Goal: Transaction & Acquisition: Purchase product/service

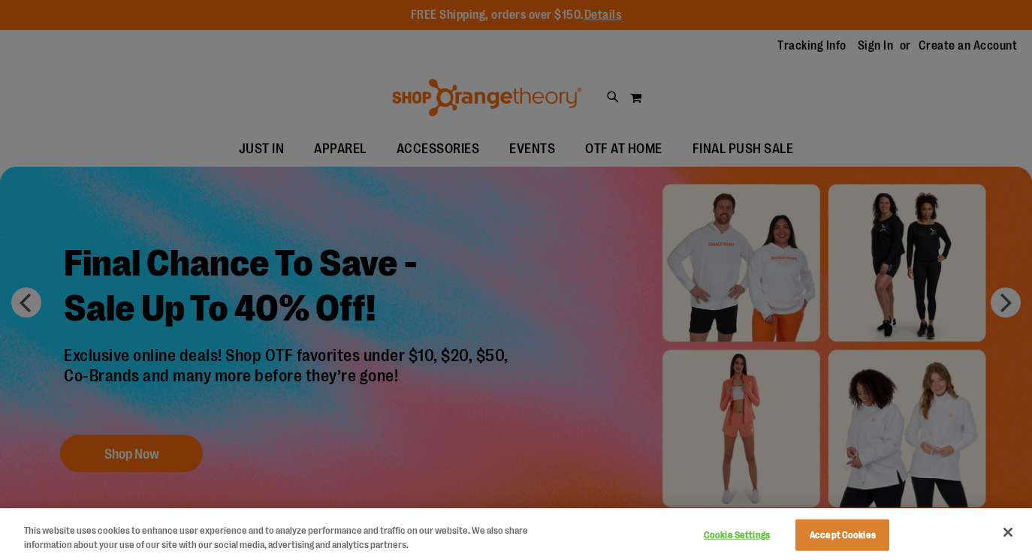
click at [830, 89] on div at bounding box center [516, 280] width 1032 height 560
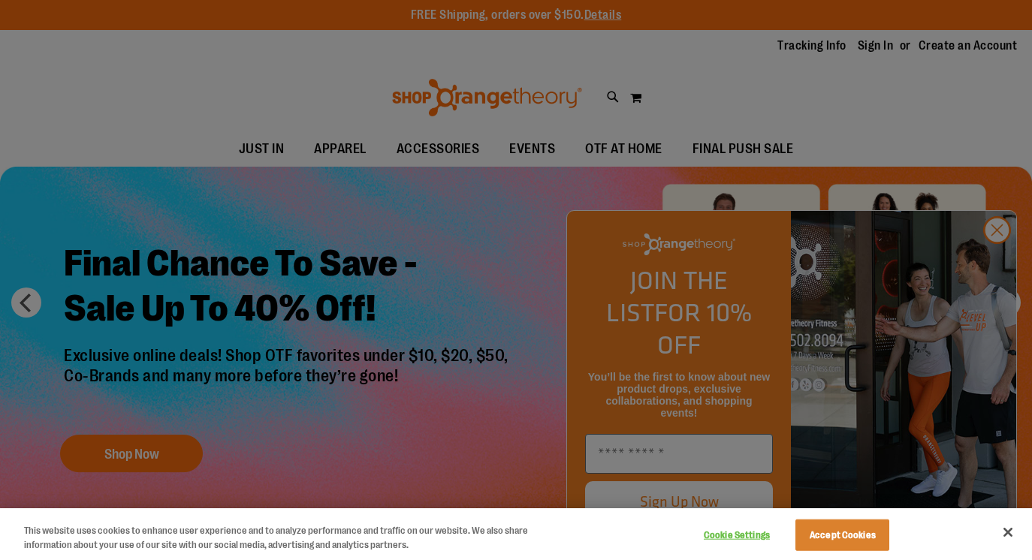
click at [799, 144] on div at bounding box center [516, 280] width 1032 height 560
click at [836, 540] on button "Accept Cookies" at bounding box center [843, 536] width 94 height 32
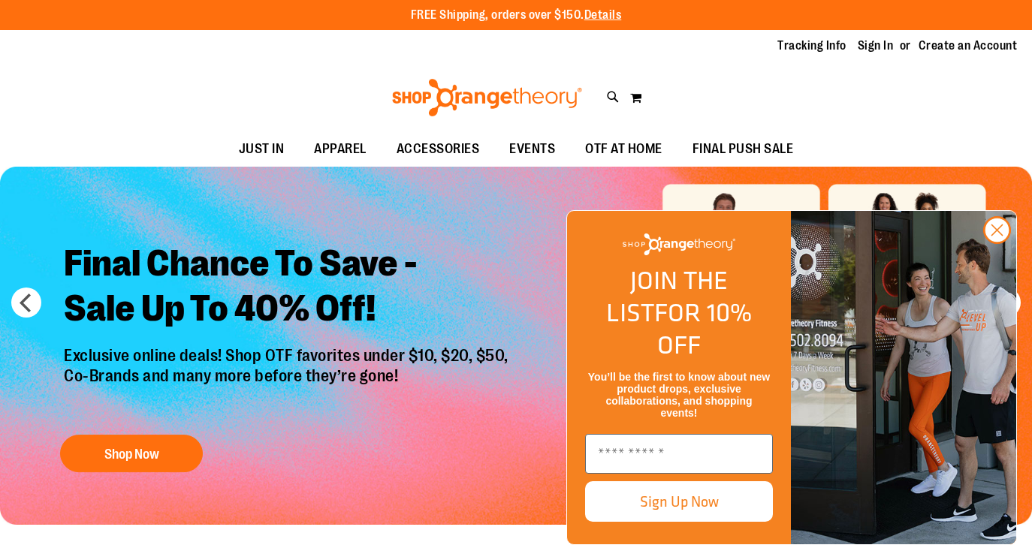
click at [774, 120] on div "Toggle Nav Search Popular Suggestions Advanced Search" at bounding box center [516, 97] width 1032 height 69
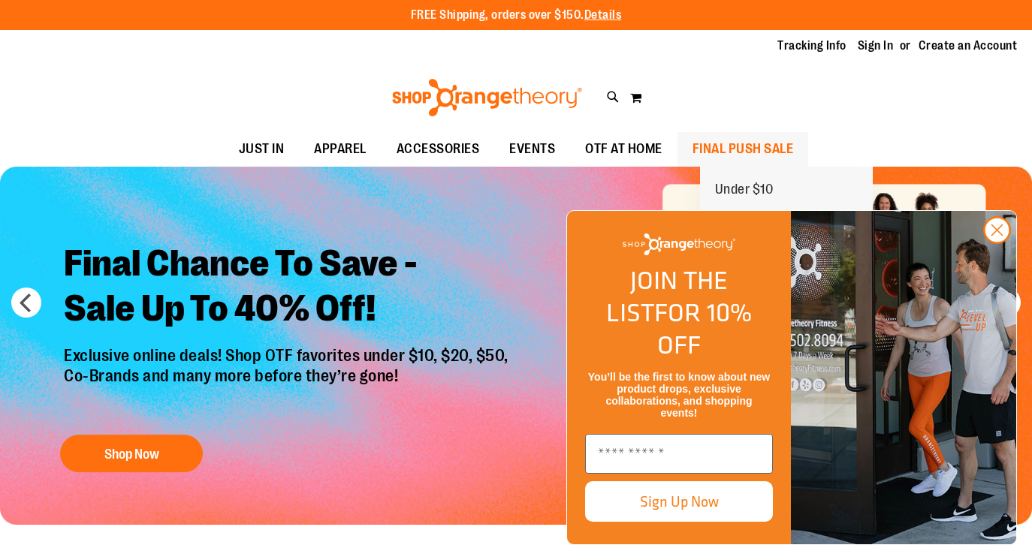
click at [761, 156] on span "FINAL PUSH SALE" at bounding box center [743, 149] width 101 height 34
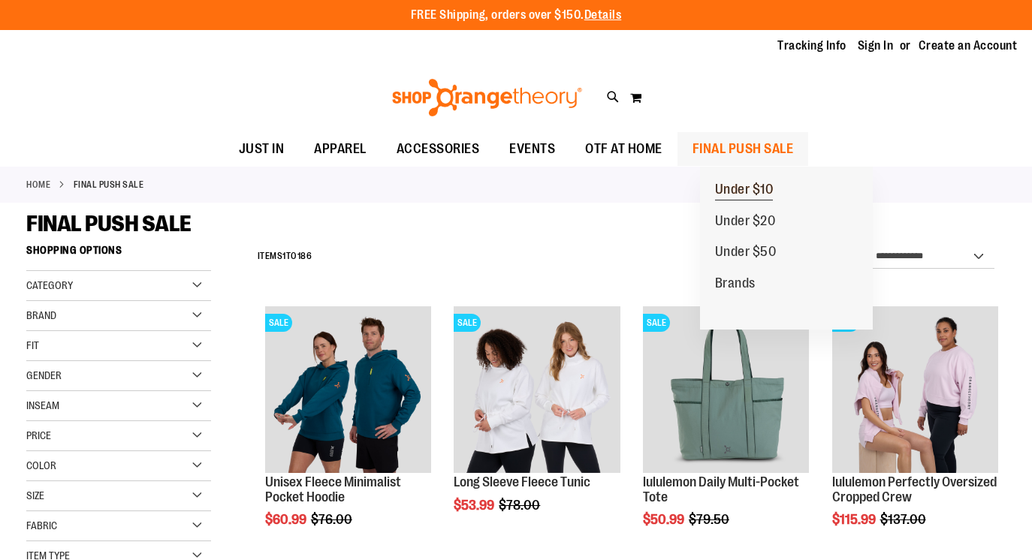
click at [735, 191] on span "Under $10" at bounding box center [744, 191] width 59 height 19
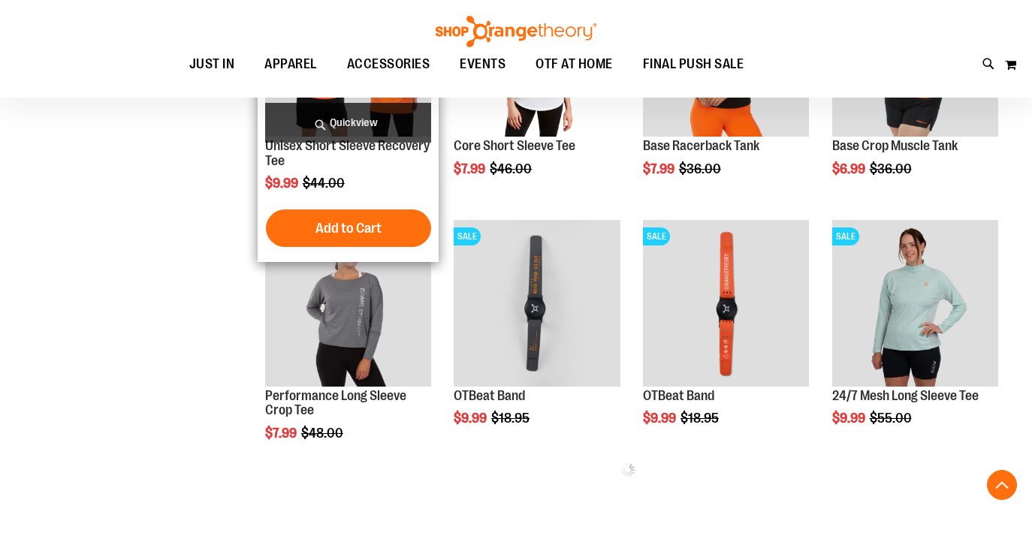
scroll to position [422, 0]
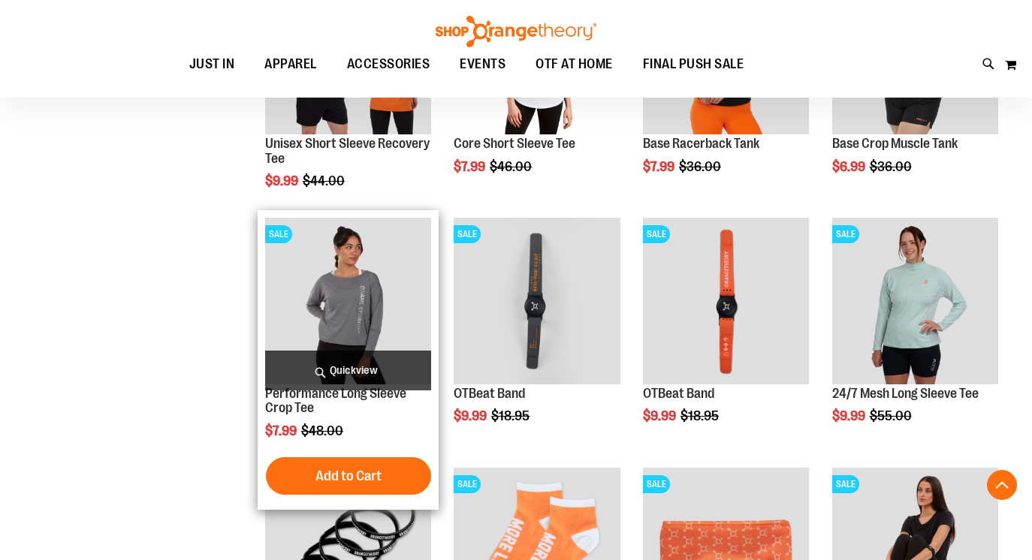
click at [322, 338] on img "product" at bounding box center [348, 301] width 167 height 167
click at [361, 291] on img "product" at bounding box center [348, 301] width 167 height 167
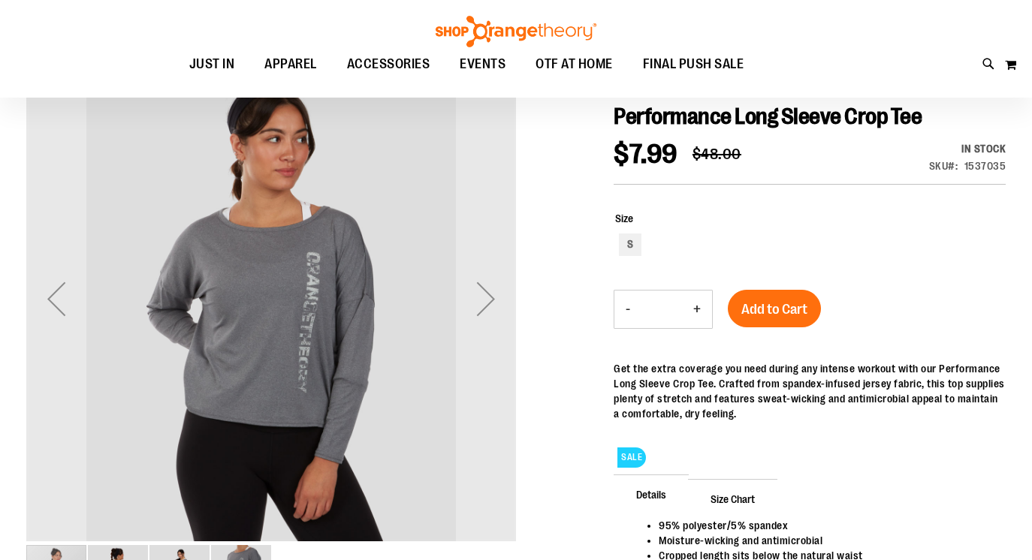
scroll to position [175, 0]
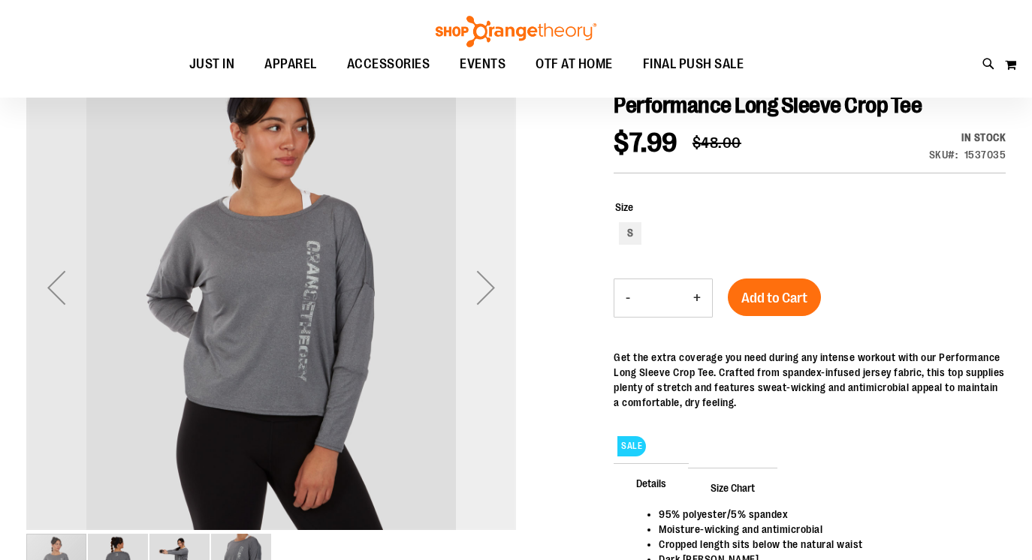
click at [486, 307] on div "Next" at bounding box center [486, 288] width 60 height 60
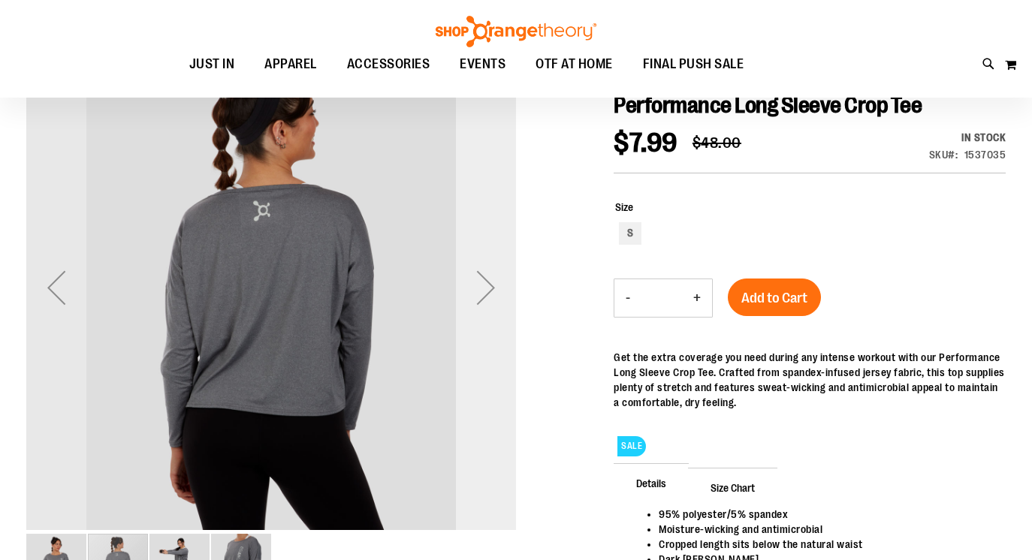
click at [486, 307] on div "Next" at bounding box center [486, 288] width 60 height 60
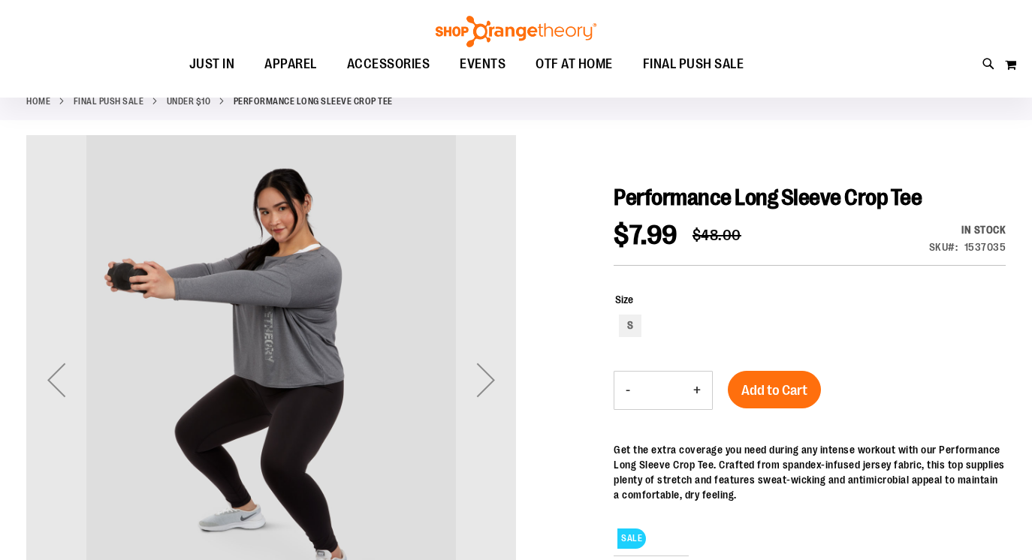
scroll to position [85, 0]
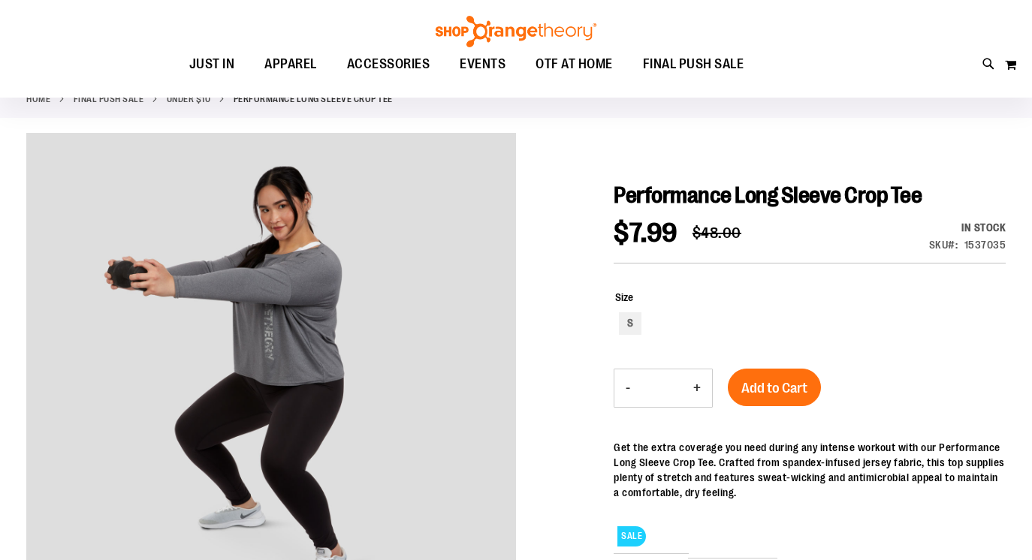
click at [615, 322] on div "Size S" at bounding box center [810, 314] width 392 height 79
click at [633, 322] on div "S" at bounding box center [630, 324] width 23 height 23
type input "***"
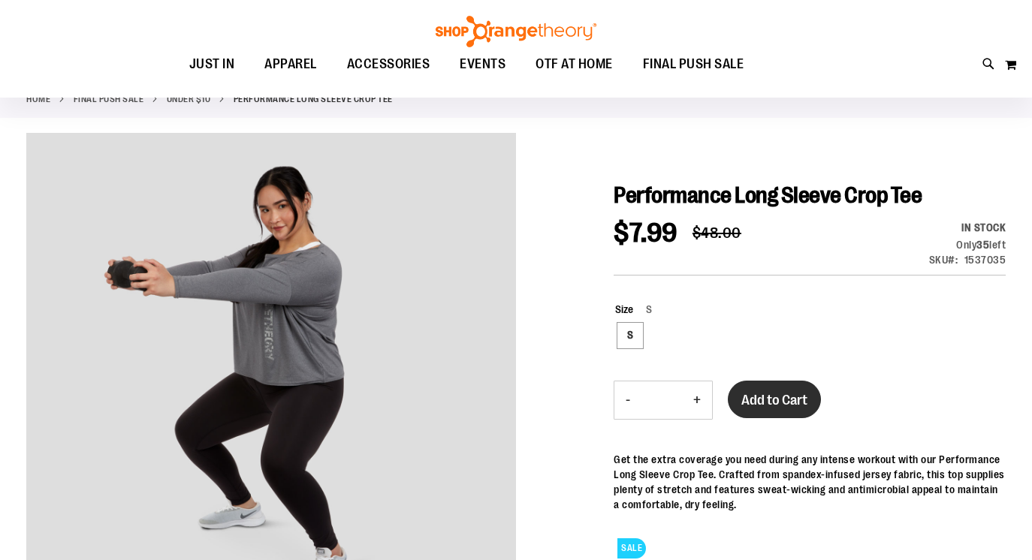
click at [768, 393] on button "Add to Cart" at bounding box center [774, 400] width 93 height 38
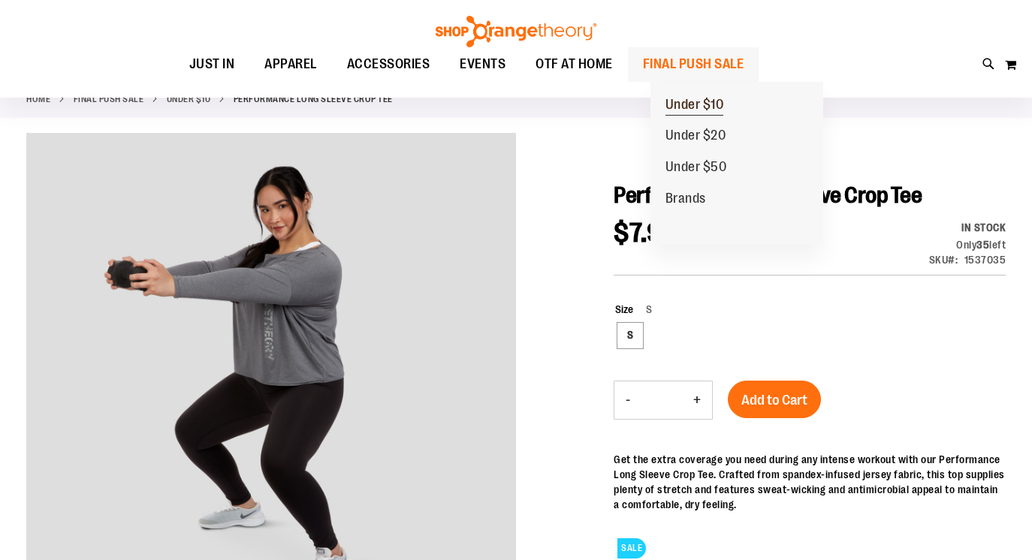
click at [687, 107] on span "Under $10" at bounding box center [695, 106] width 59 height 19
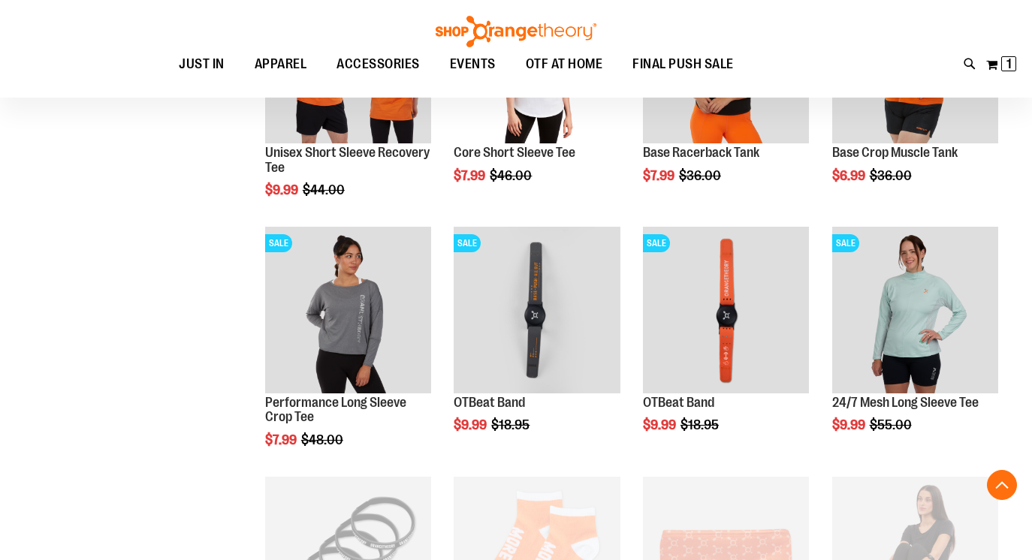
scroll to position [374, 0]
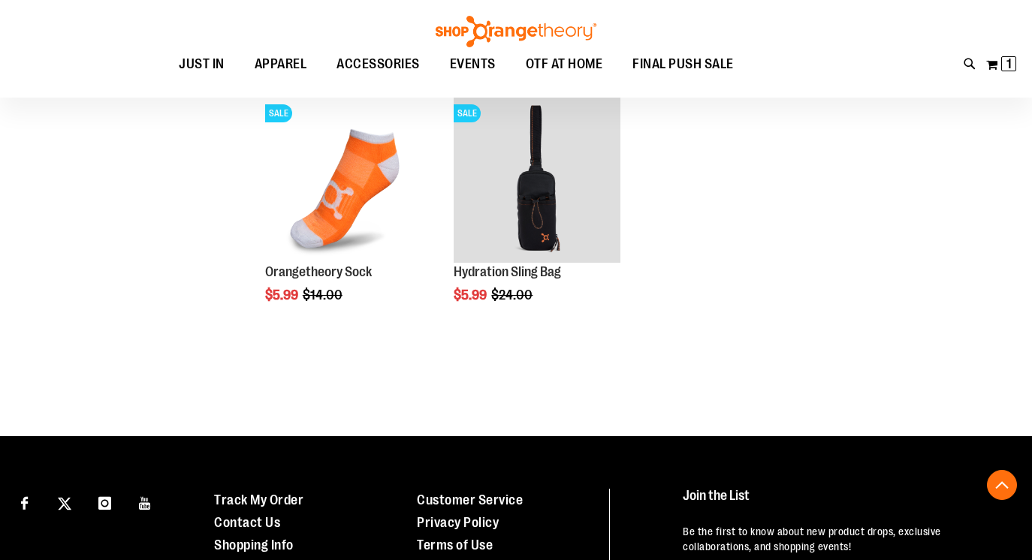
scroll to position [280, 0]
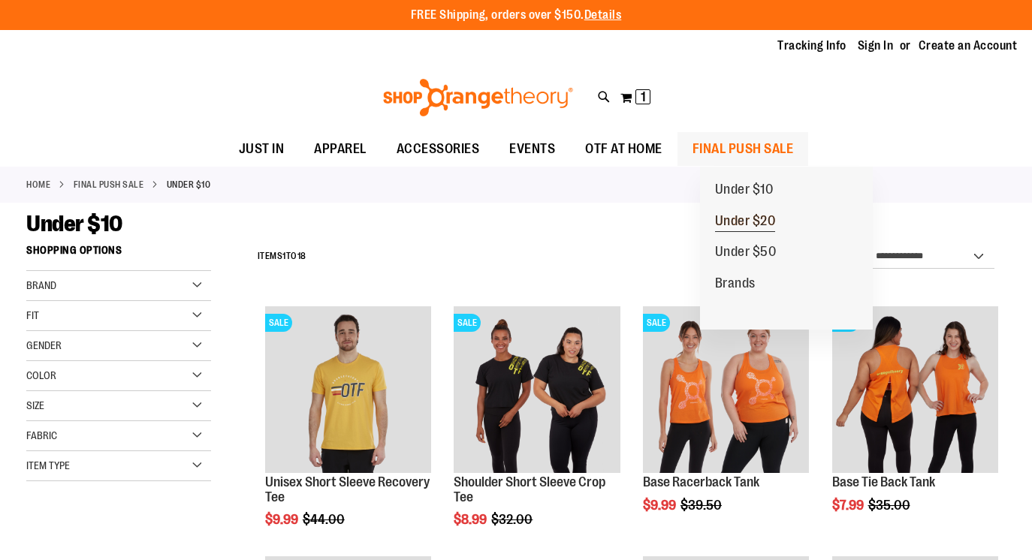
click at [724, 215] on span "Under $20" at bounding box center [745, 222] width 61 height 19
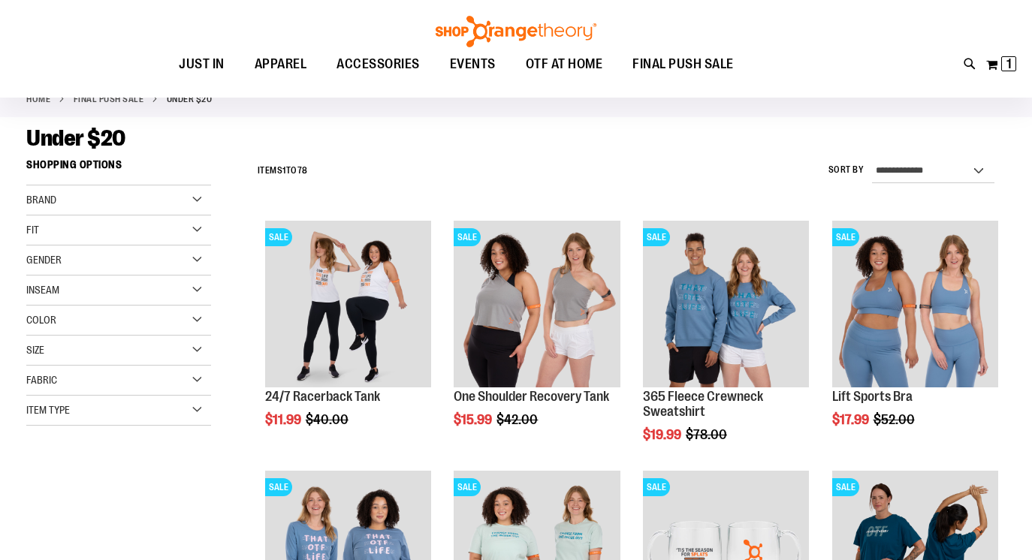
scroll to position [88, 0]
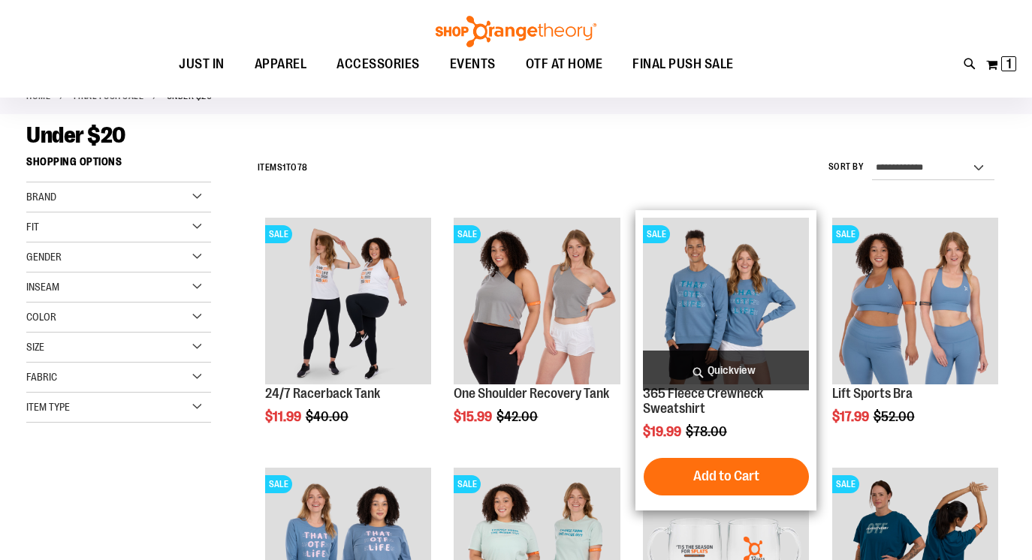
click at [684, 298] on img "product" at bounding box center [726, 301] width 167 height 167
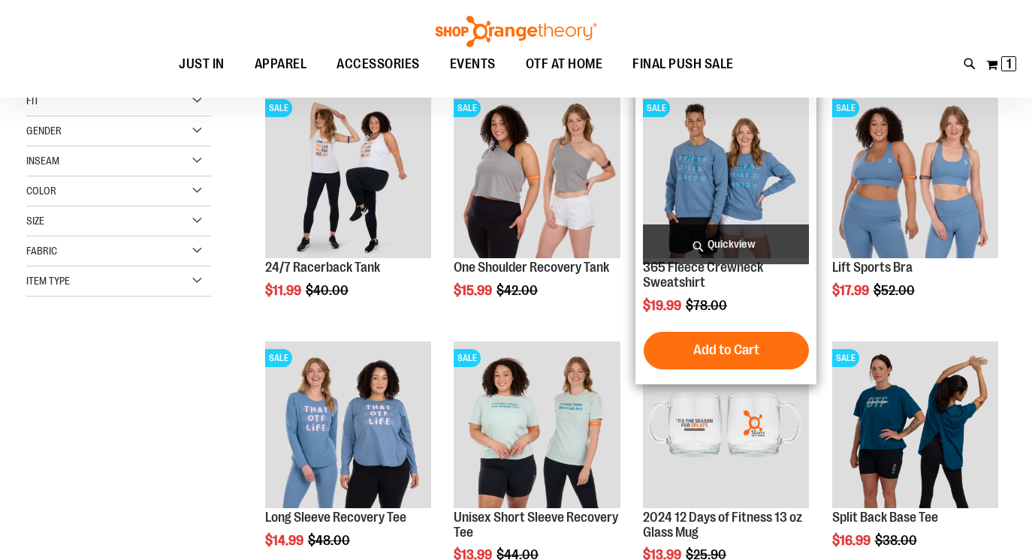
scroll to position [216, 0]
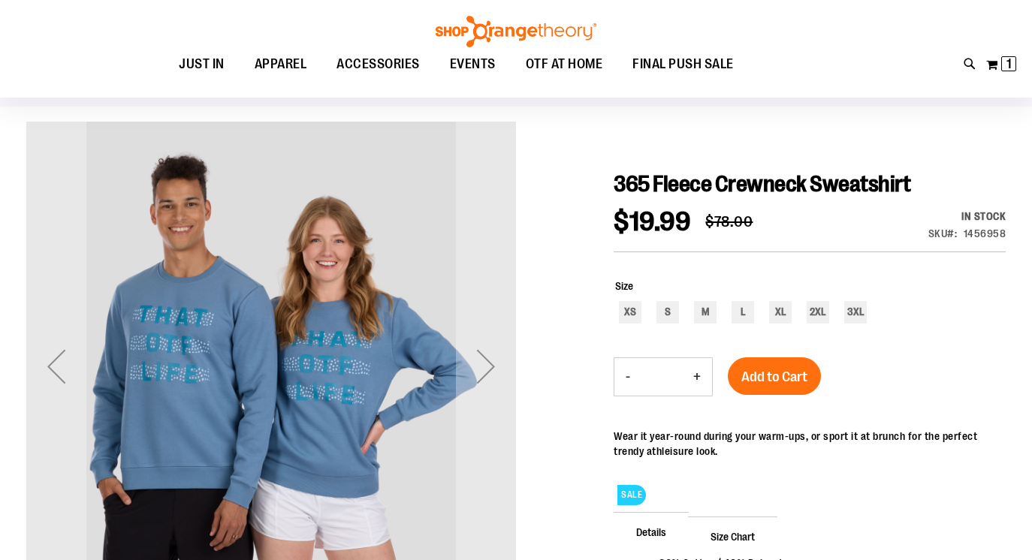
scroll to position [96, 0]
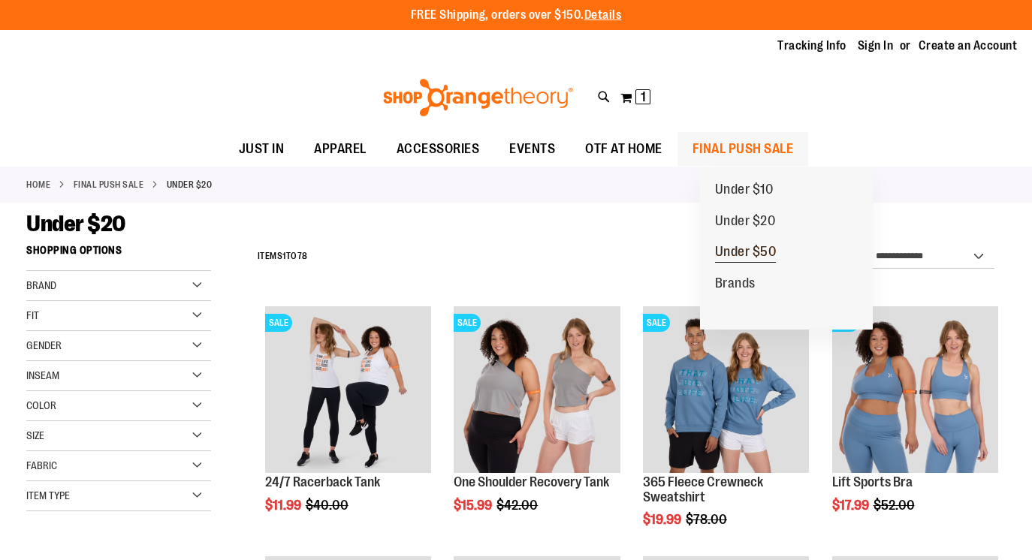
click at [732, 258] on span "Under $50" at bounding box center [746, 253] width 62 height 19
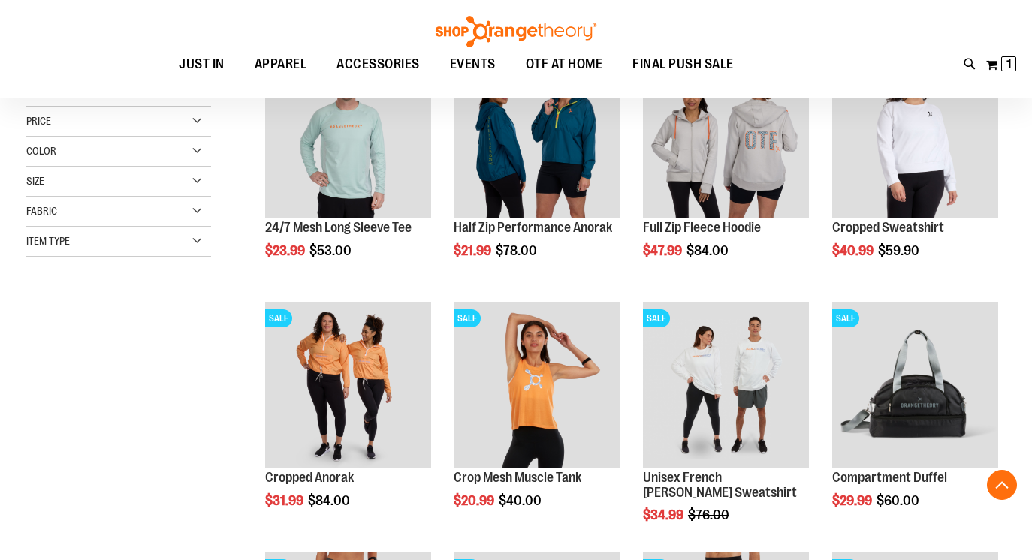
scroll to position [257, 0]
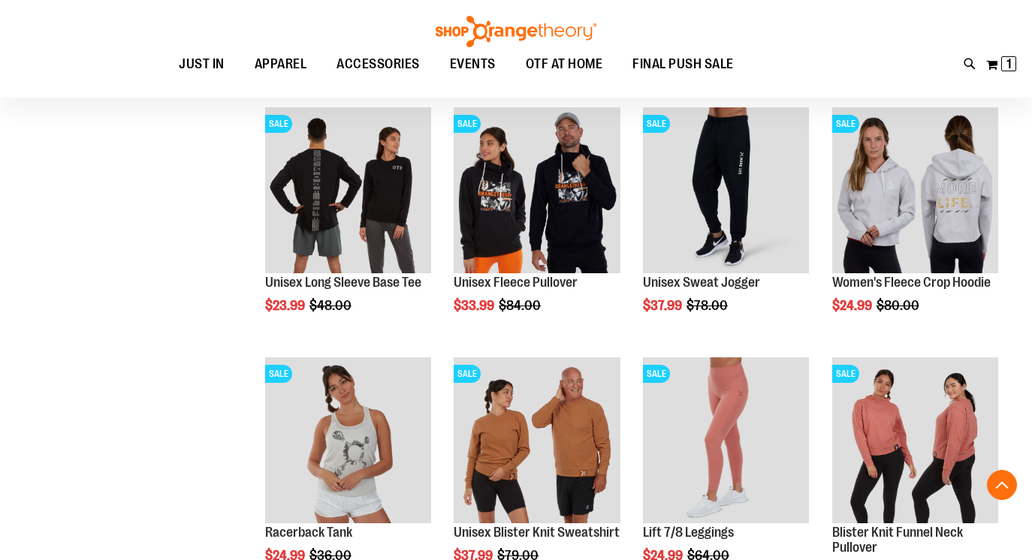
scroll to position [1021, 0]
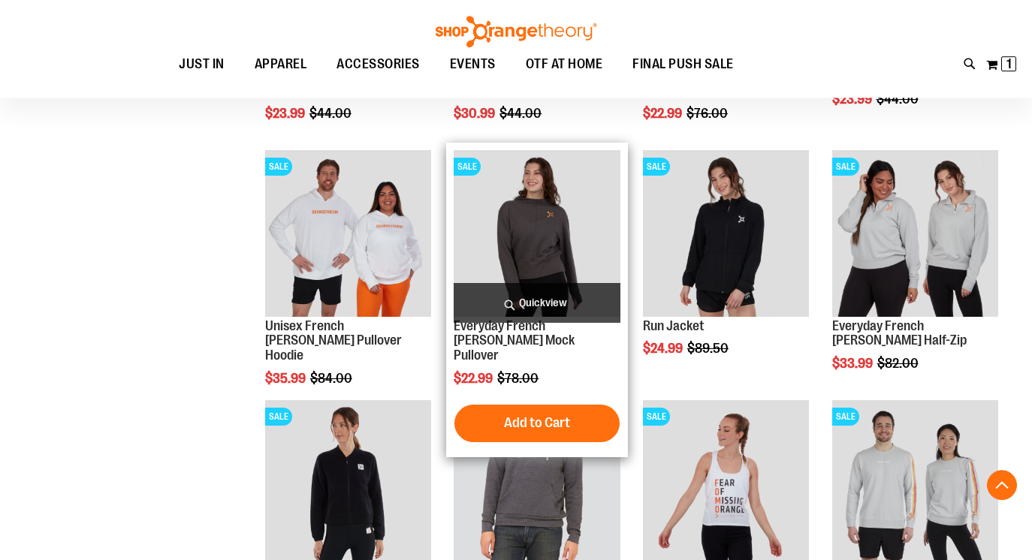
scroll to position [1906, 0]
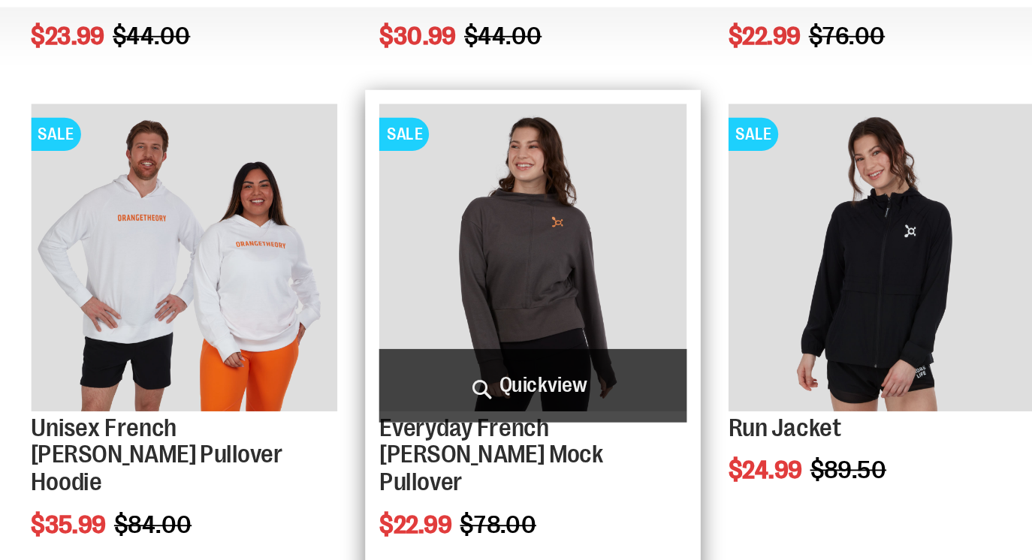
click at [501, 231] on img "product" at bounding box center [537, 233] width 167 height 167
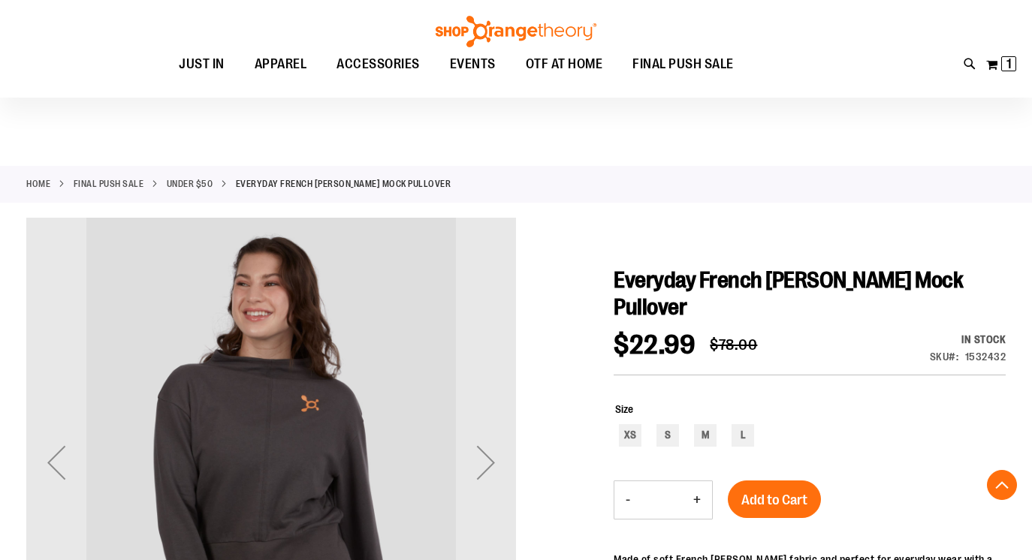
scroll to position [237, 0]
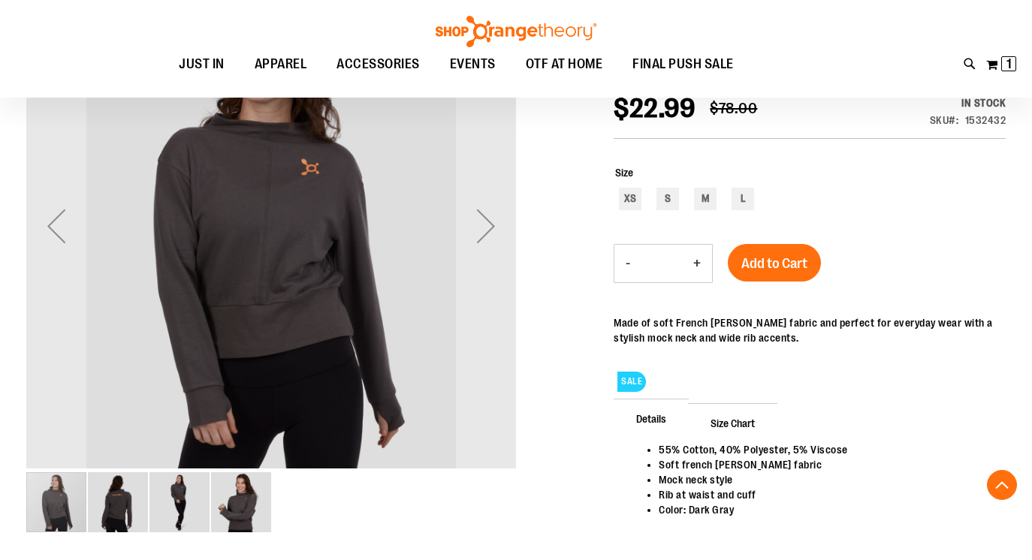
click at [123, 506] on img "image 2 of 4" at bounding box center [118, 503] width 60 height 60
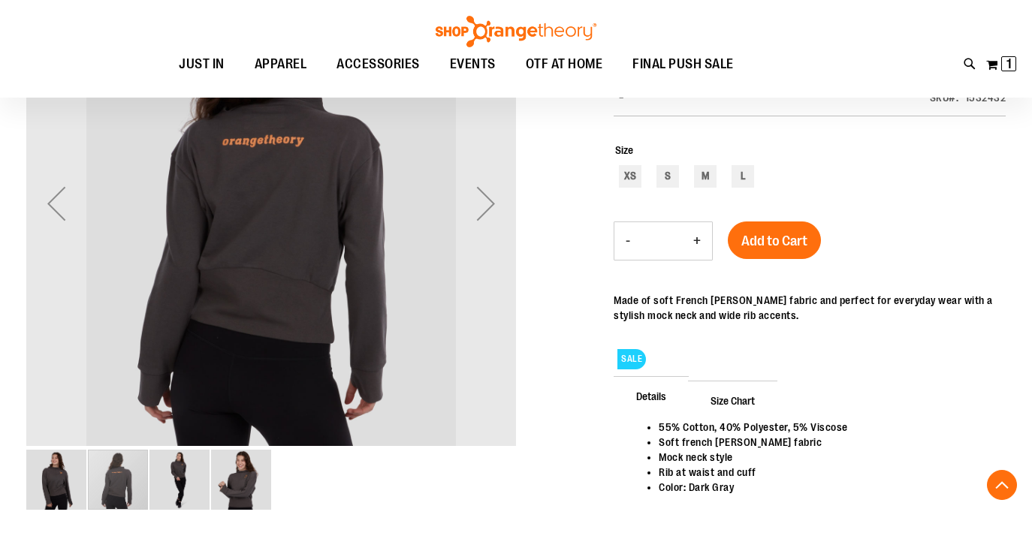
click at [168, 510] on img "image 3 of 4" at bounding box center [180, 480] width 60 height 60
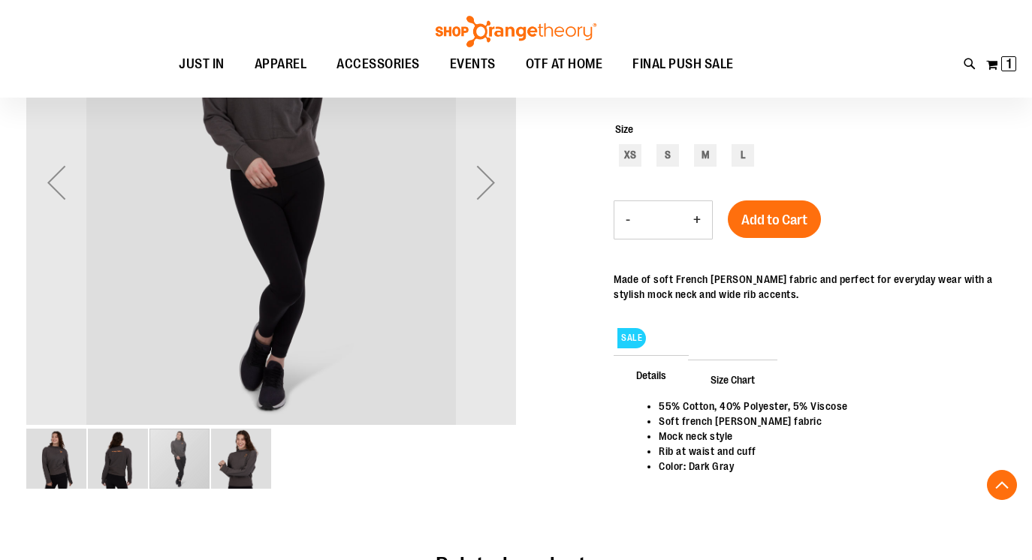
scroll to position [283, 0]
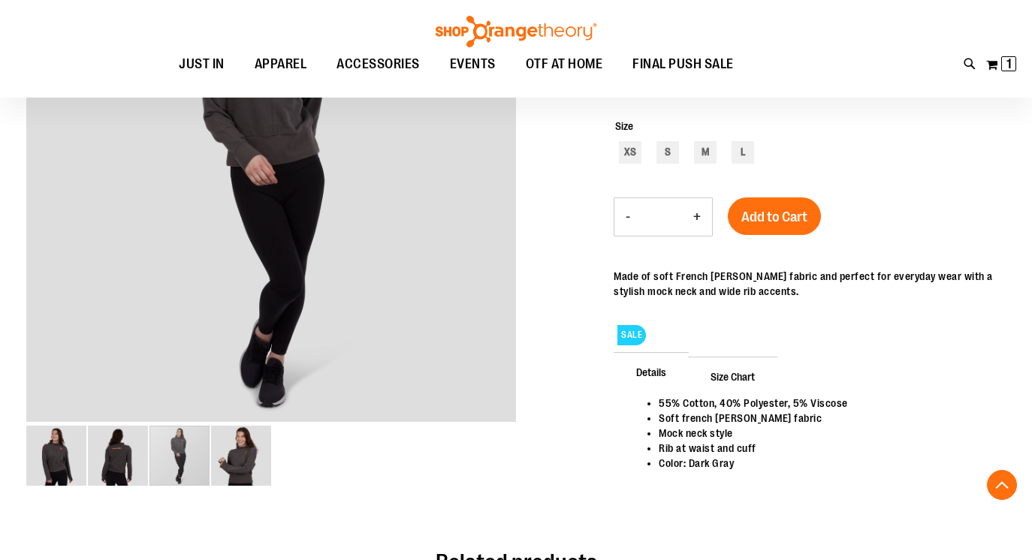
click at [250, 468] on img "image 4 of 4" at bounding box center [241, 456] width 60 height 60
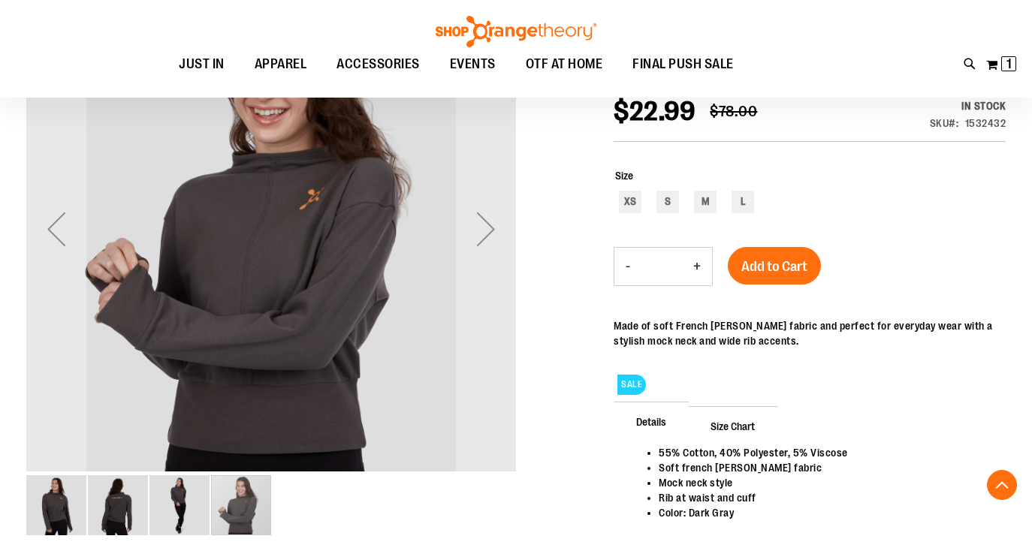
scroll to position [249, 0]
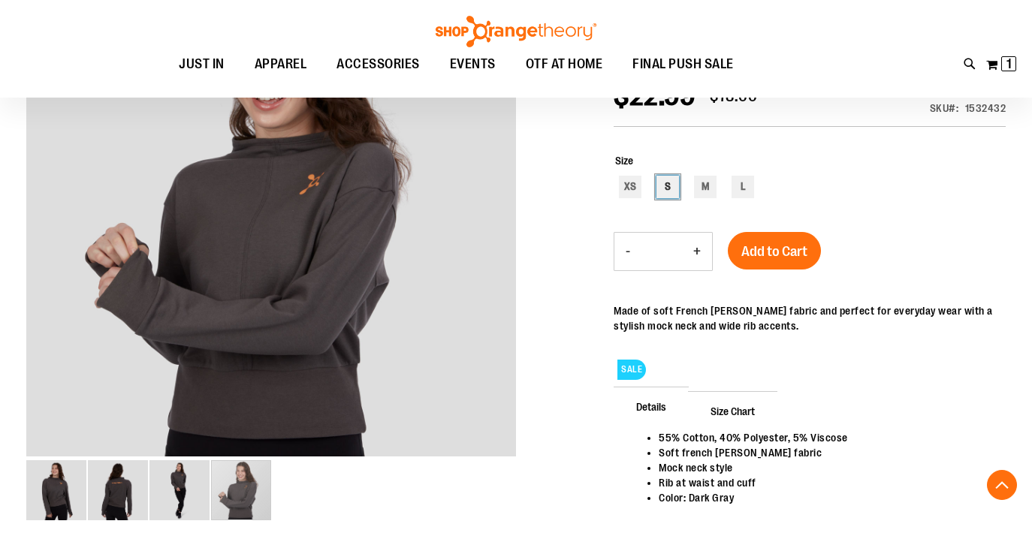
click at [670, 192] on div "S" at bounding box center [668, 187] width 23 height 23
type input "***"
click at [789, 246] on span "Add to Cart" at bounding box center [775, 251] width 66 height 17
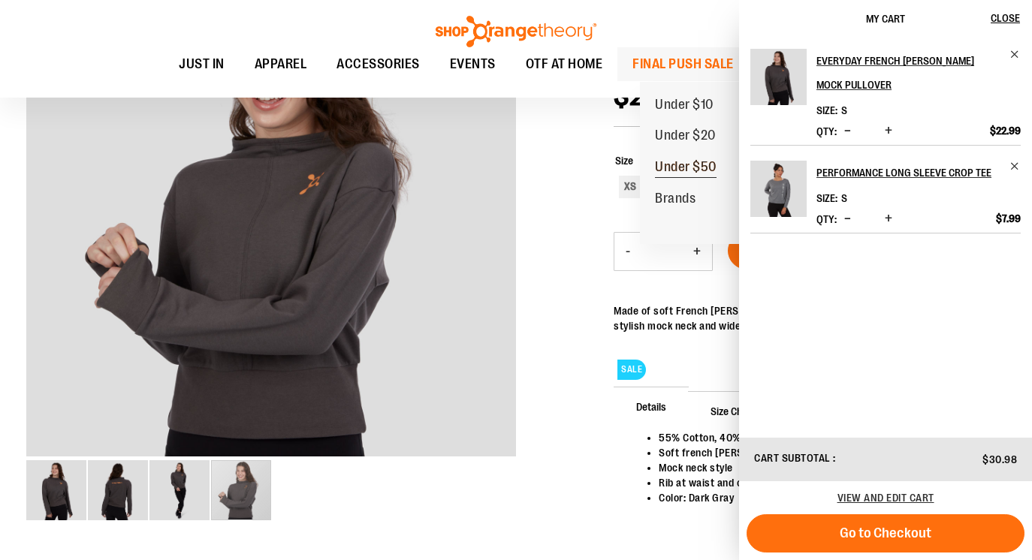
click at [663, 173] on span "Under $50" at bounding box center [686, 168] width 62 height 19
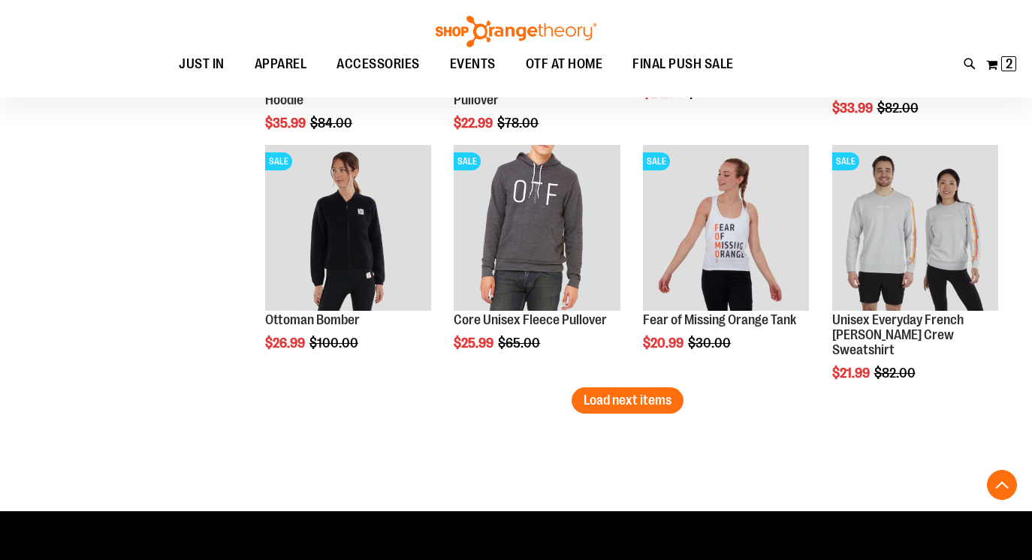
scroll to position [2164, 0]
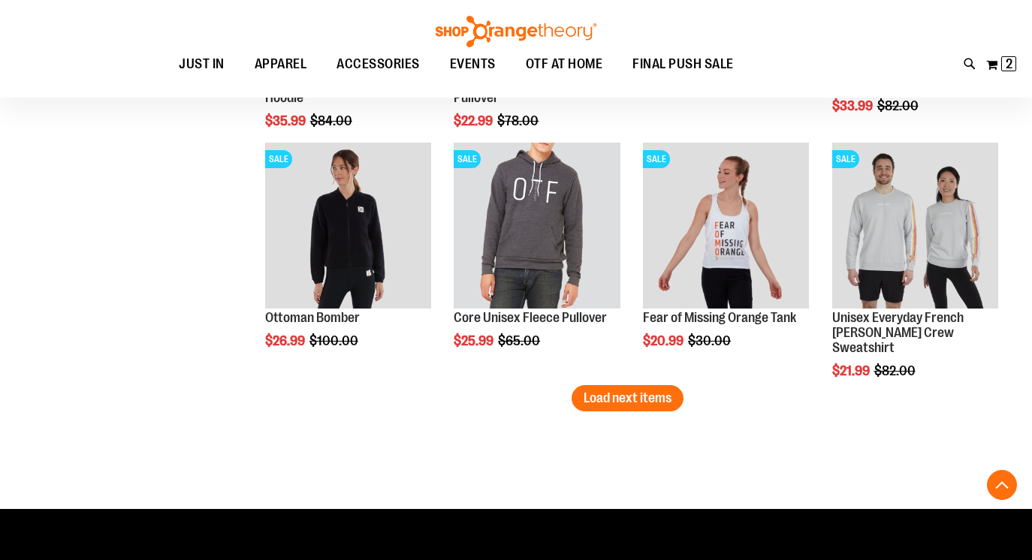
click at [619, 400] on span "Load next items" at bounding box center [628, 398] width 88 height 15
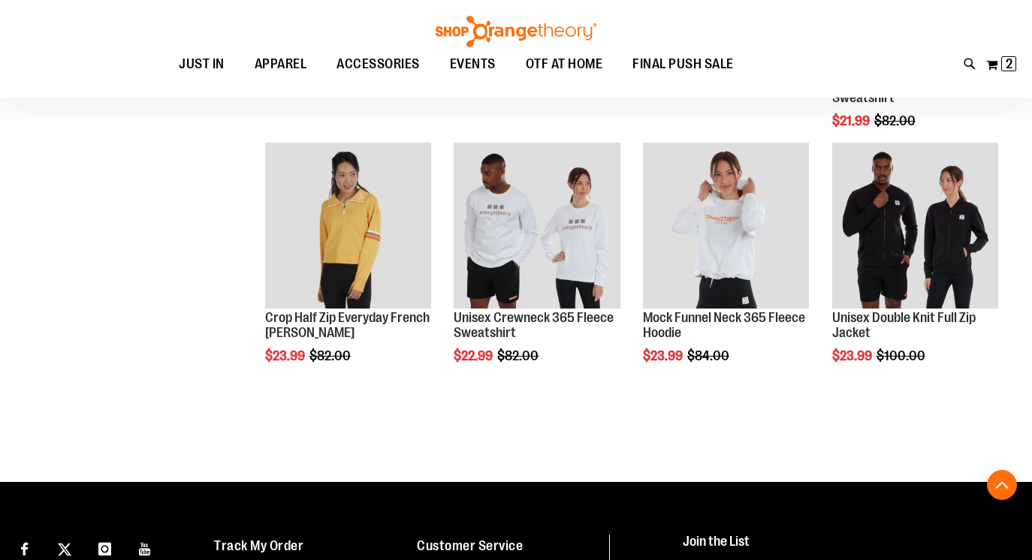
scroll to position [2445, 0]
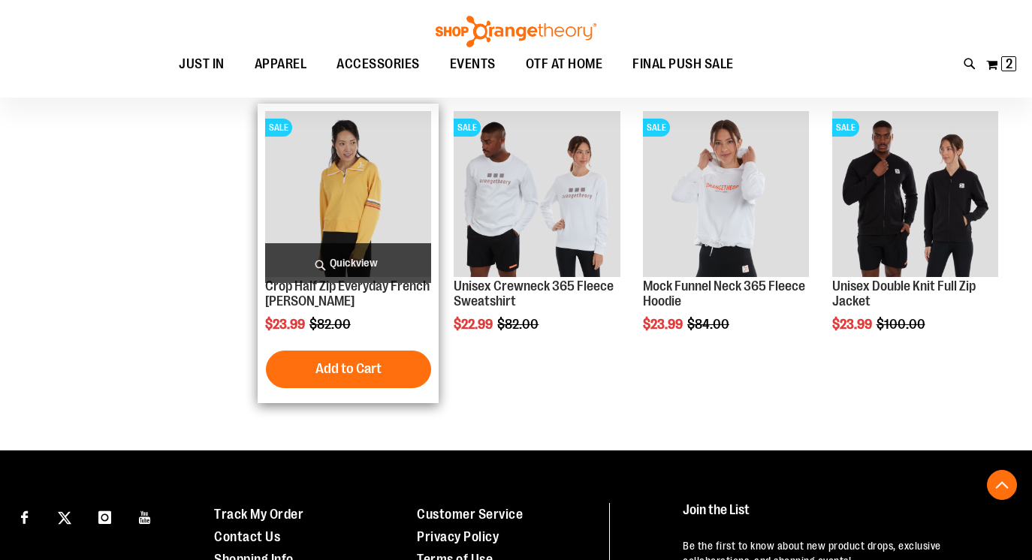
click at [335, 168] on img "product" at bounding box center [348, 194] width 167 height 167
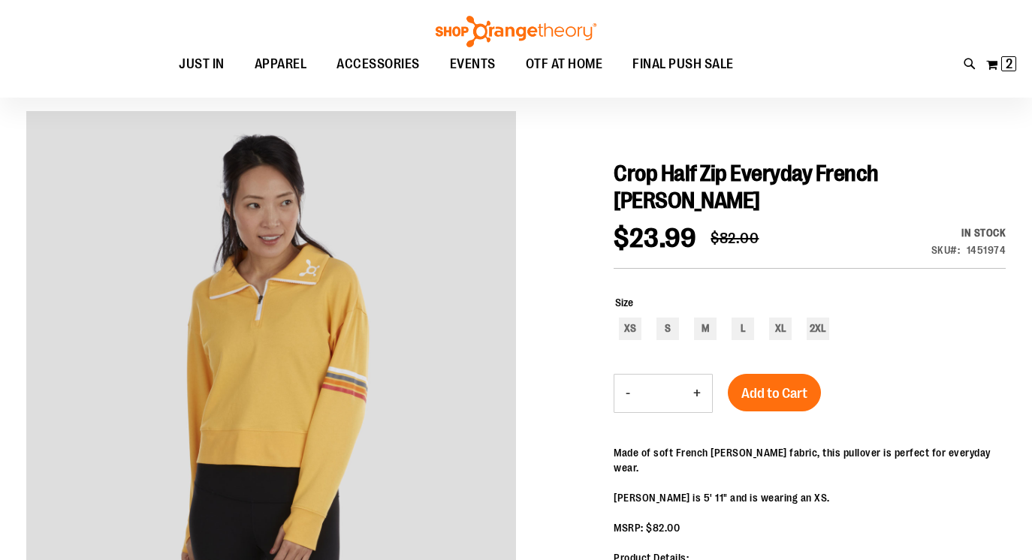
scroll to position [109, 0]
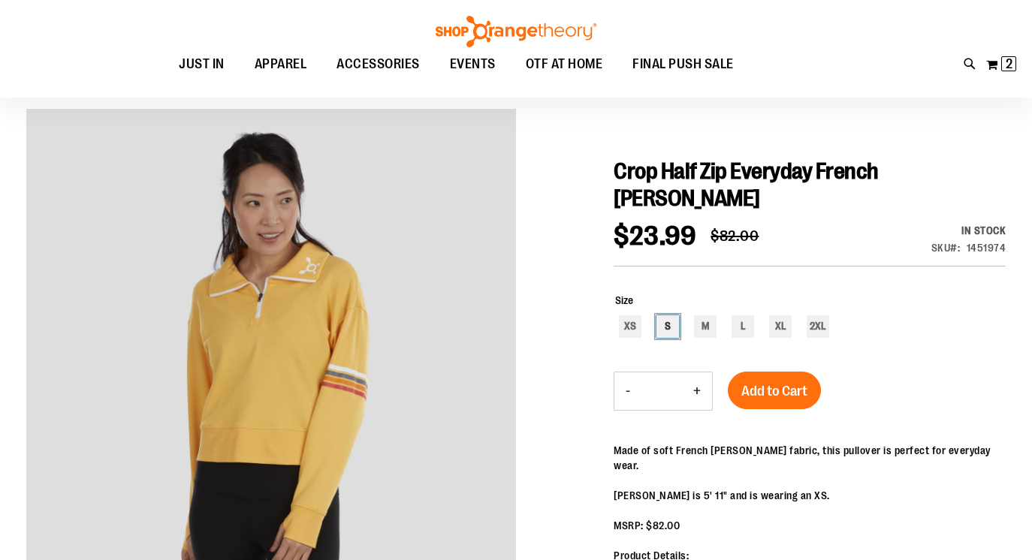
click at [670, 329] on div "S" at bounding box center [668, 327] width 23 height 23
type input "***"
click at [757, 394] on span "Add to Cart" at bounding box center [775, 391] width 66 height 17
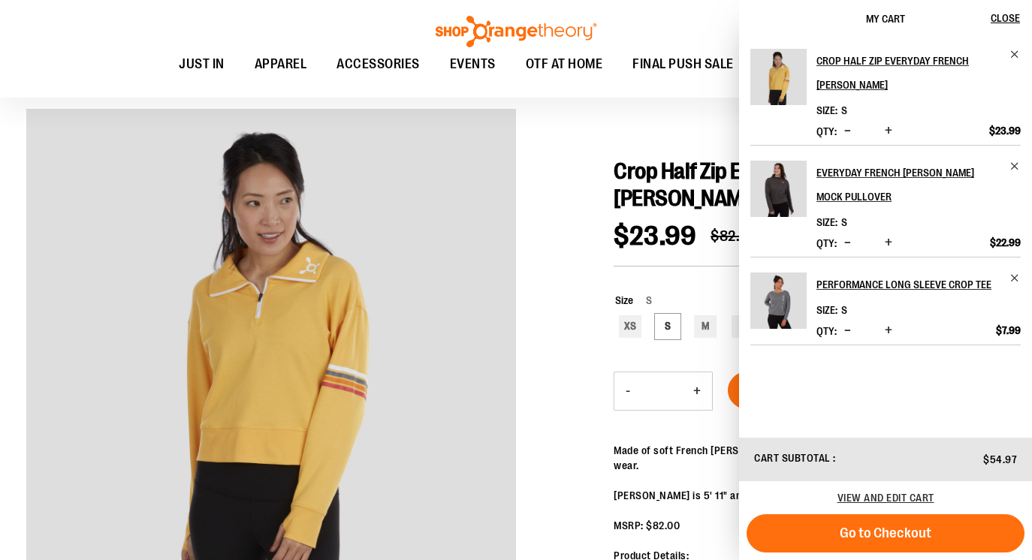
click at [546, 209] on div at bounding box center [516, 438] width 980 height 659
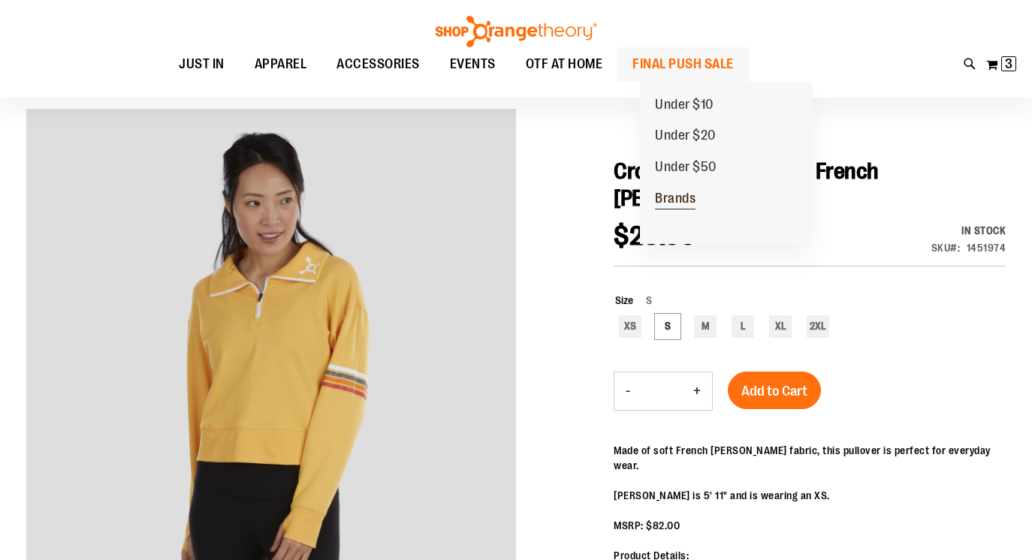
click at [670, 198] on span "Brands" at bounding box center [675, 200] width 41 height 19
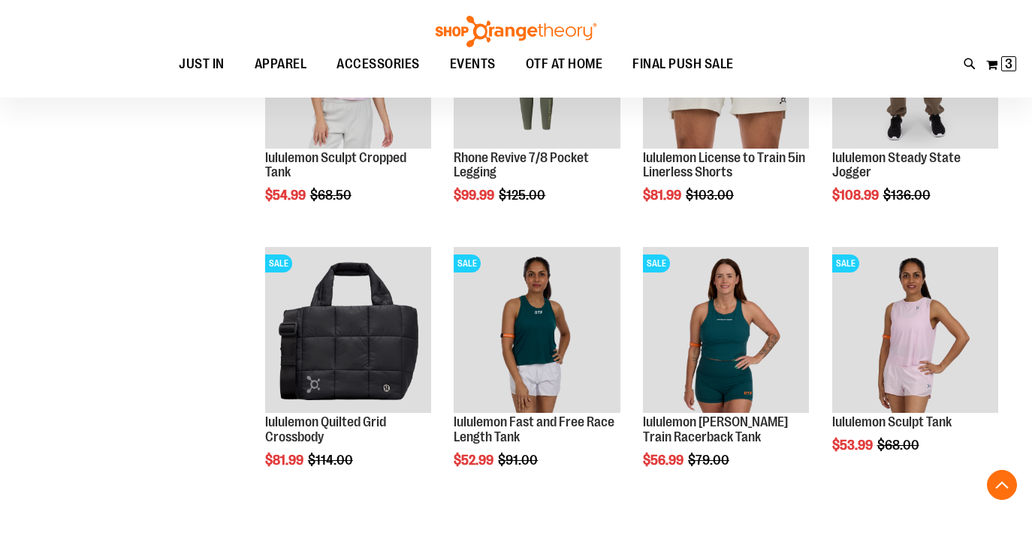
scroll to position [935, 0]
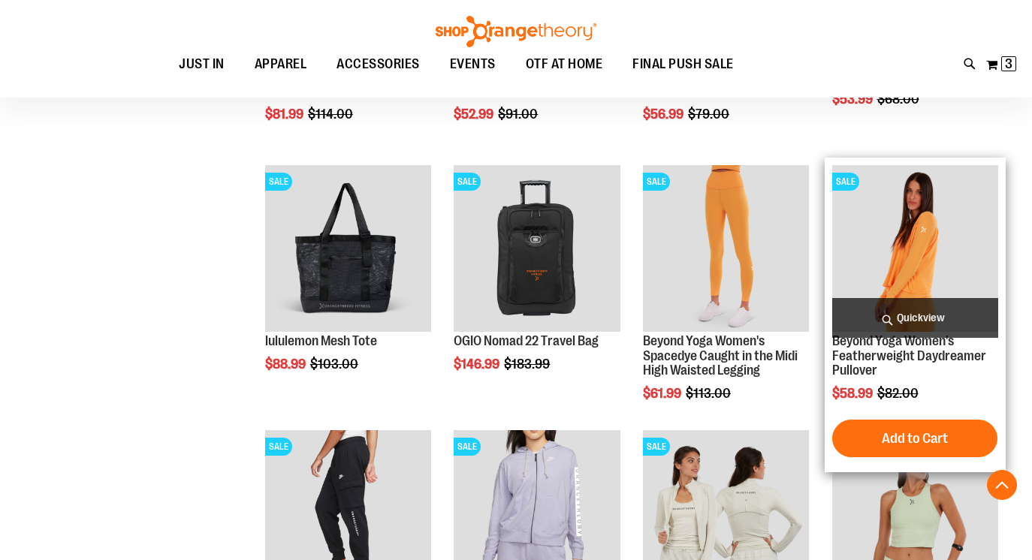
click at [883, 288] on img "product" at bounding box center [915, 248] width 167 height 167
click at [880, 312] on span "Quickview" at bounding box center [915, 318] width 167 height 40
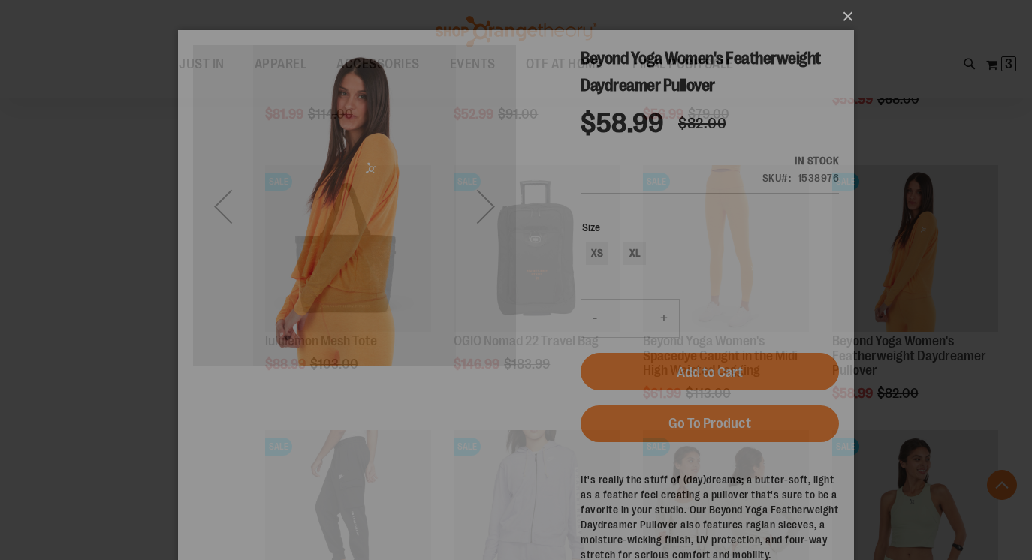
scroll to position [0, 0]
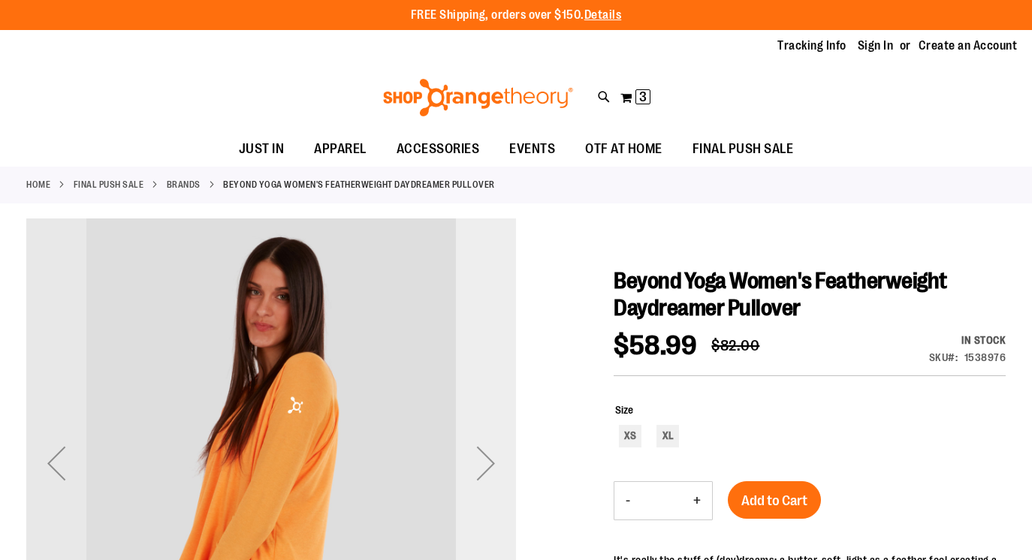
click at [470, 459] on div "Next" at bounding box center [486, 463] width 60 height 60
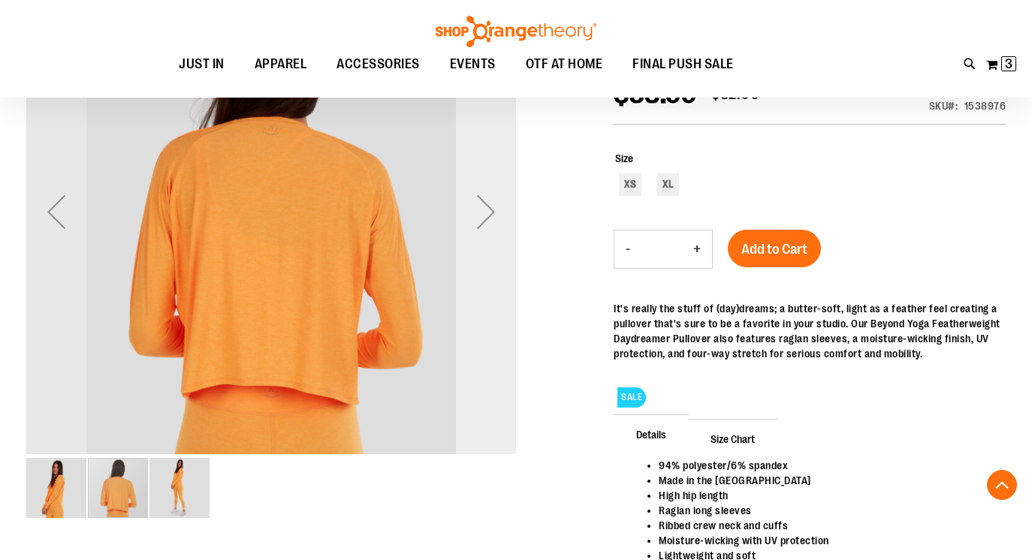
scroll to position [277, 0]
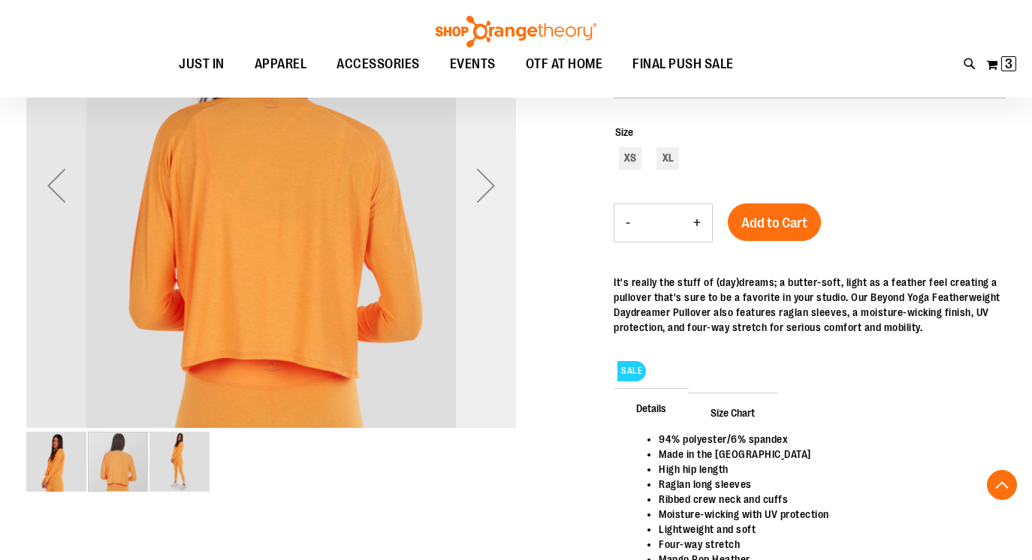
click at [489, 168] on div "Next" at bounding box center [486, 186] width 60 height 60
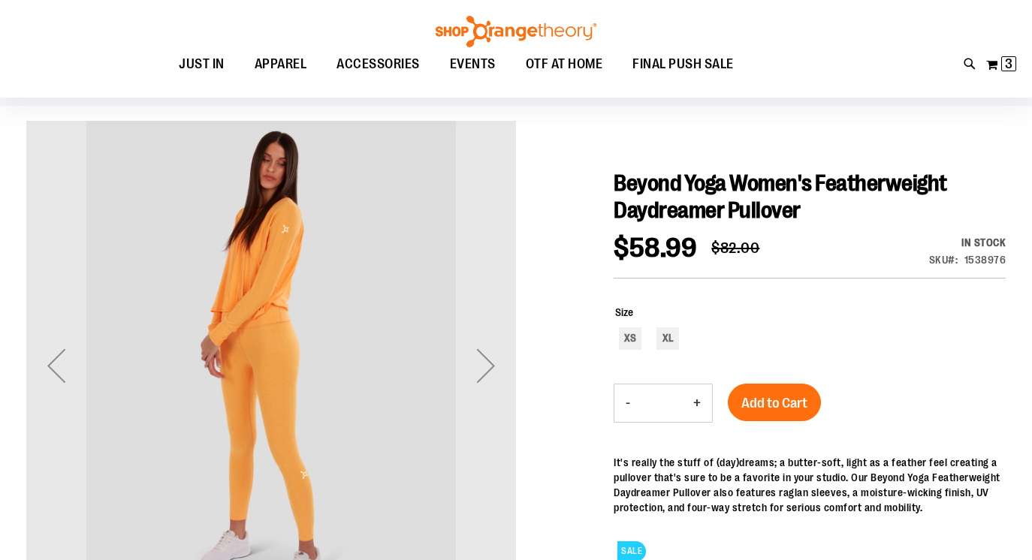
scroll to position [81, 0]
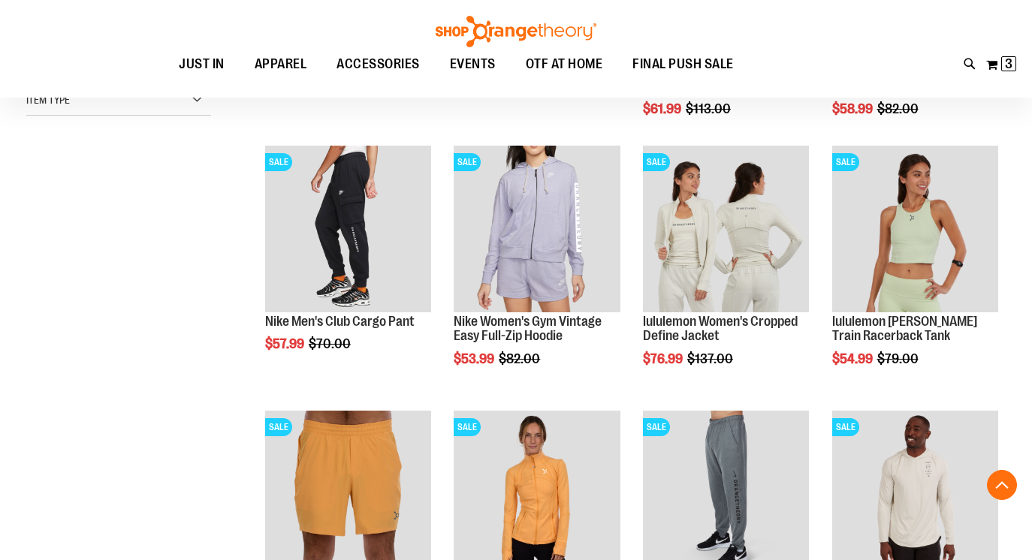
scroll to position [421, 0]
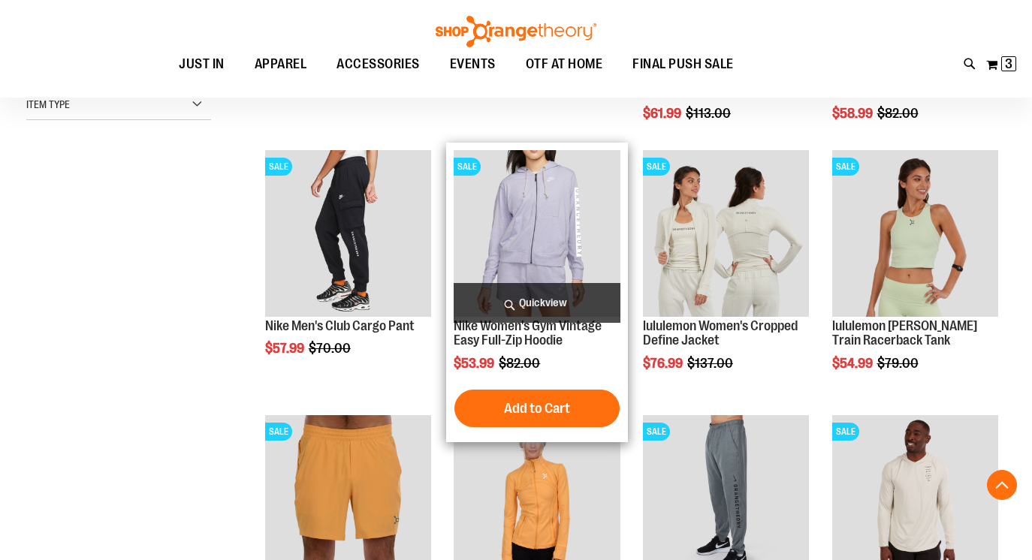
click at [504, 307] on span "Quickview" at bounding box center [537, 303] width 167 height 40
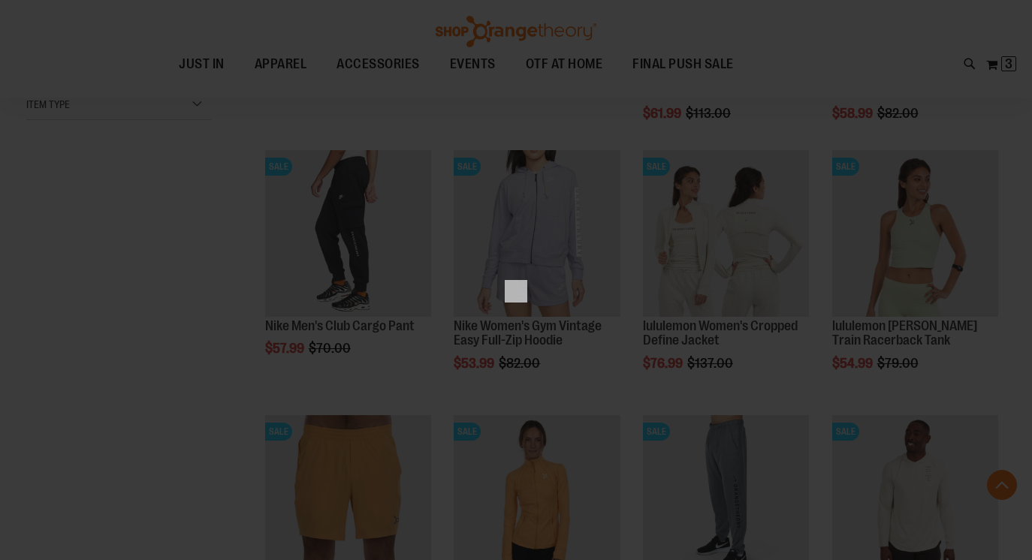
scroll to position [0, 0]
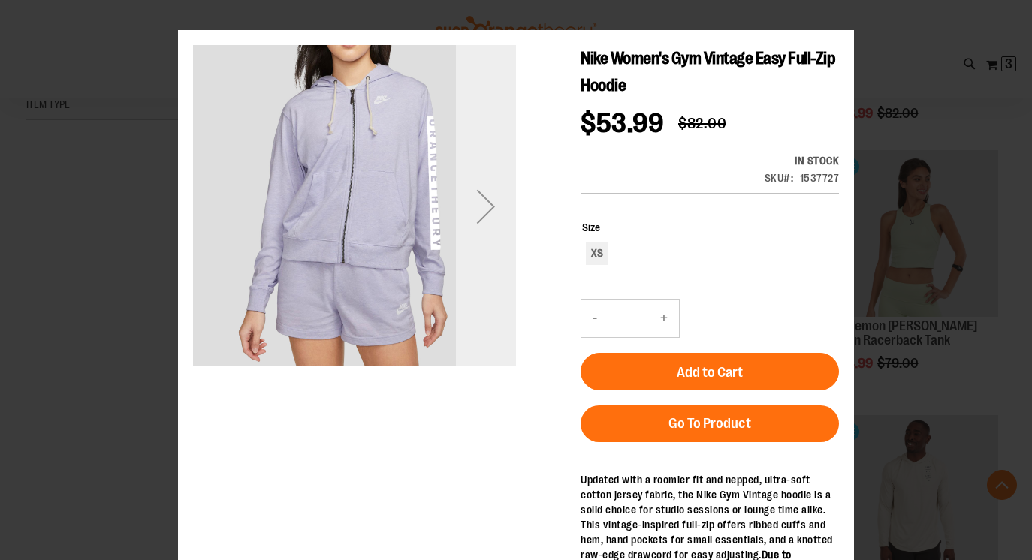
click at [502, 216] on div "Next" at bounding box center [486, 207] width 60 height 60
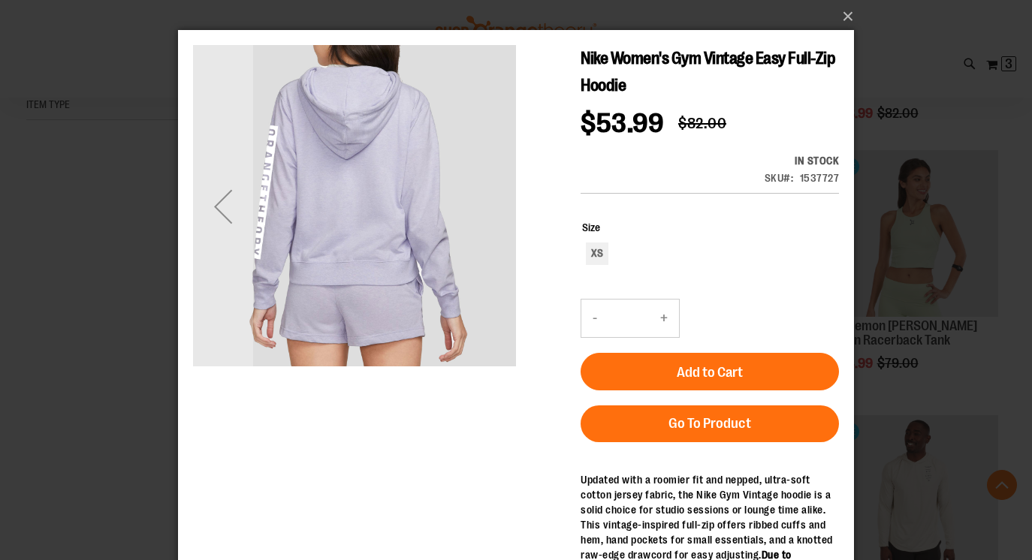
click at [502, 216] on img "carousel" at bounding box center [354, 205] width 323 height 323
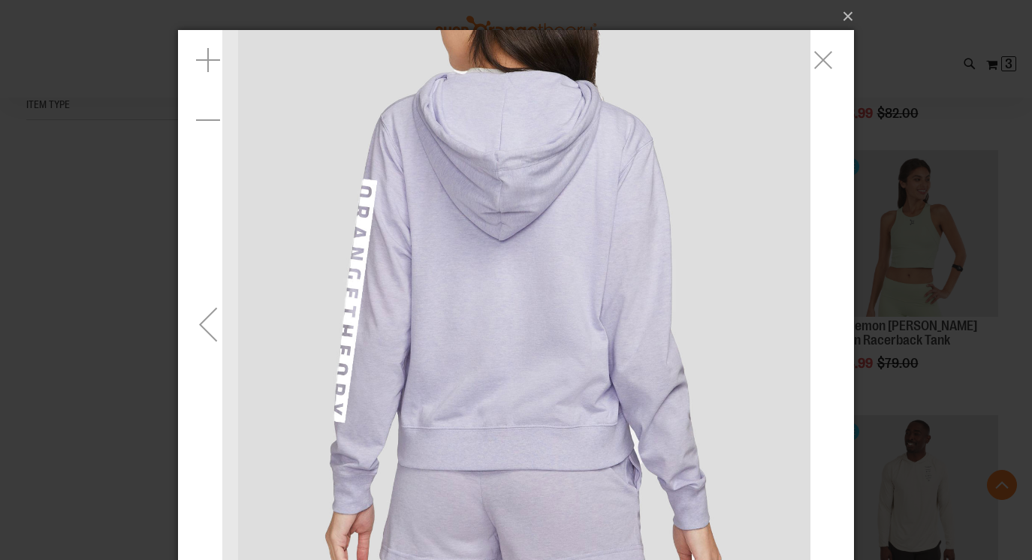
click at [812, 82] on div "Exit fullscreen" at bounding box center [824, 60] width 60 height 60
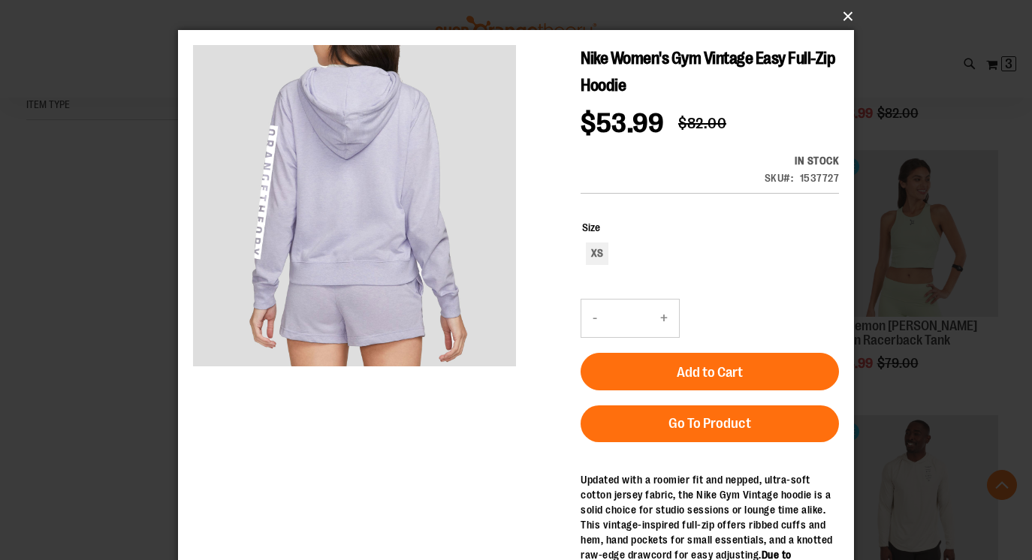
click at [847, 18] on button "×" at bounding box center [521, 16] width 676 height 33
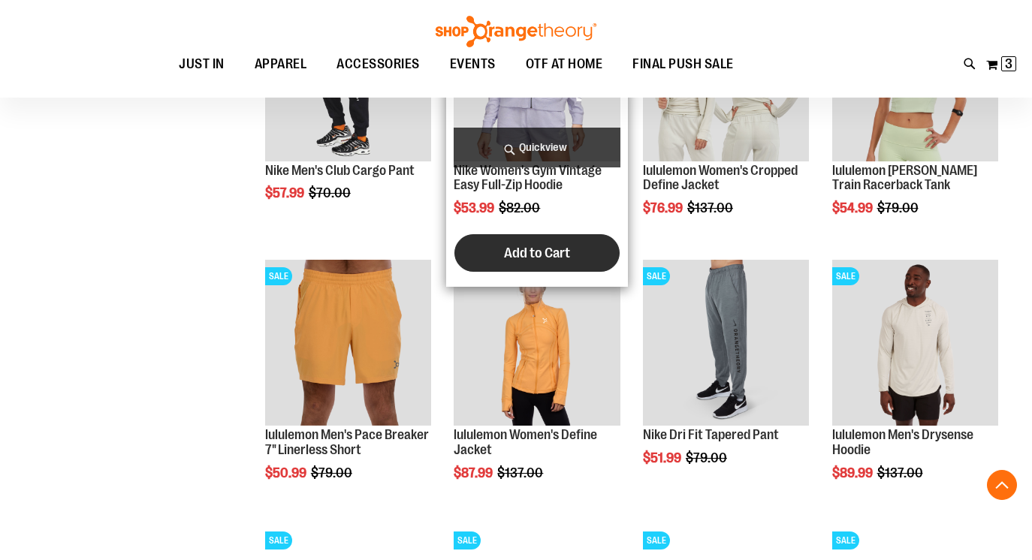
scroll to position [605, 0]
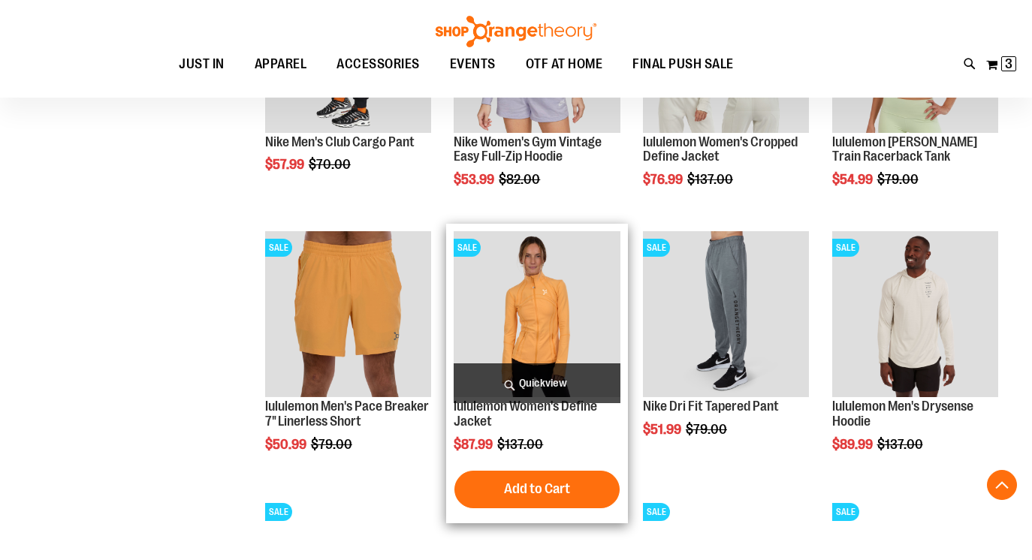
click at [521, 389] on span "Quickview" at bounding box center [537, 384] width 167 height 40
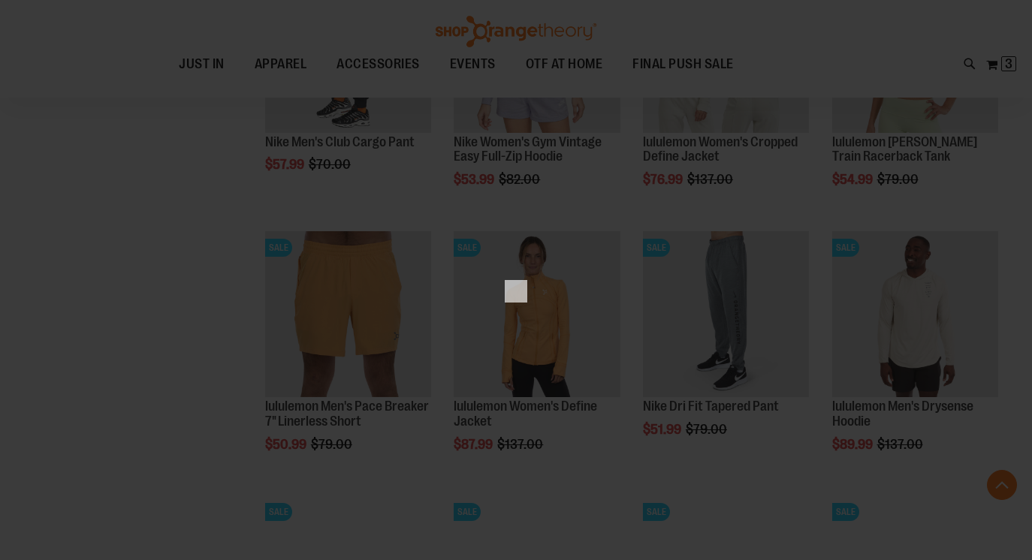
scroll to position [0, 0]
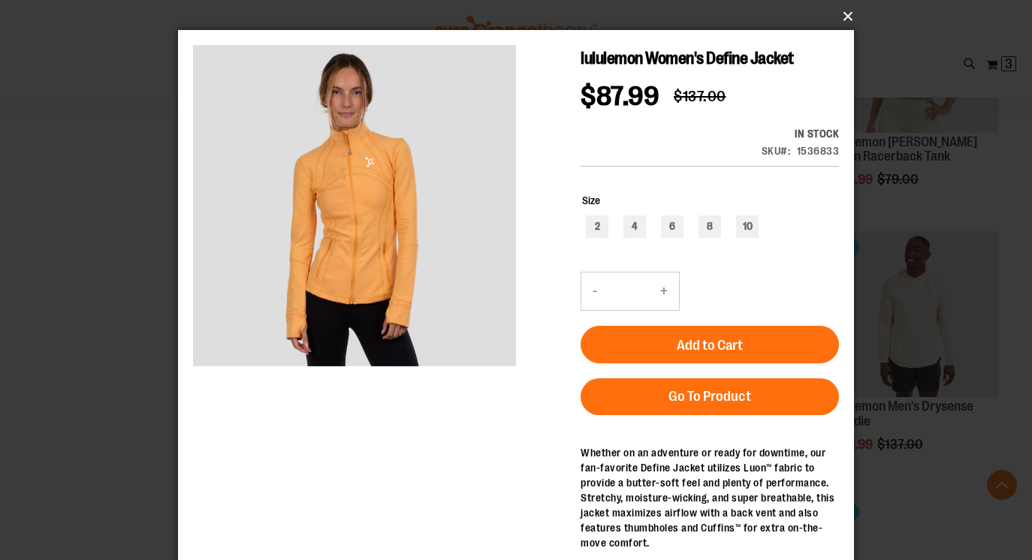
click at [846, 12] on button "×" at bounding box center [521, 16] width 676 height 33
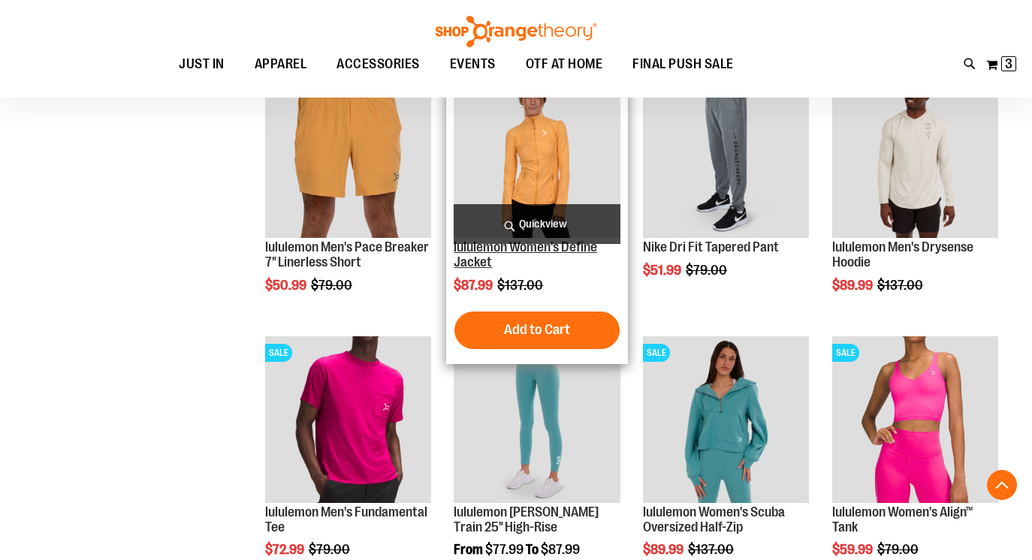
scroll to position [822, 0]
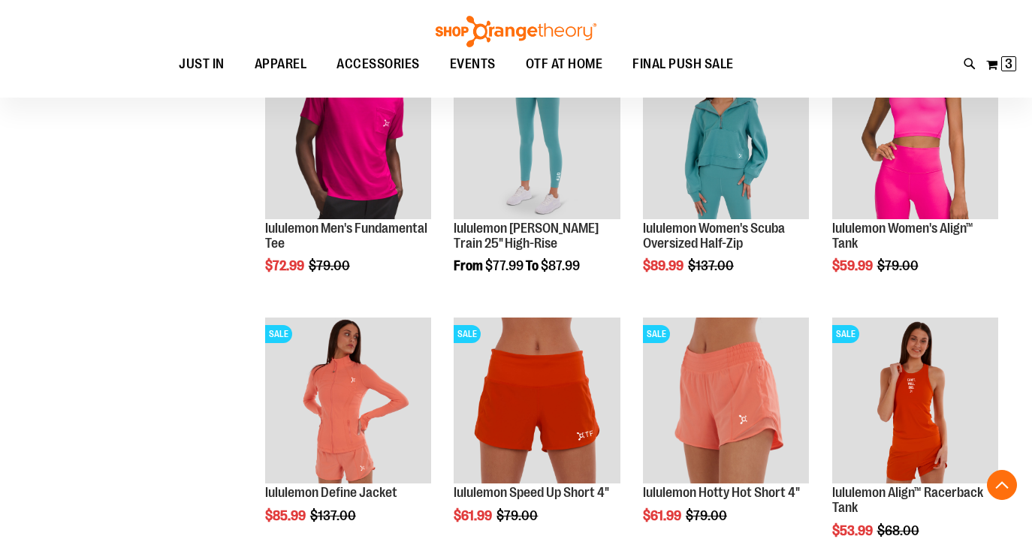
scroll to position [1219, 0]
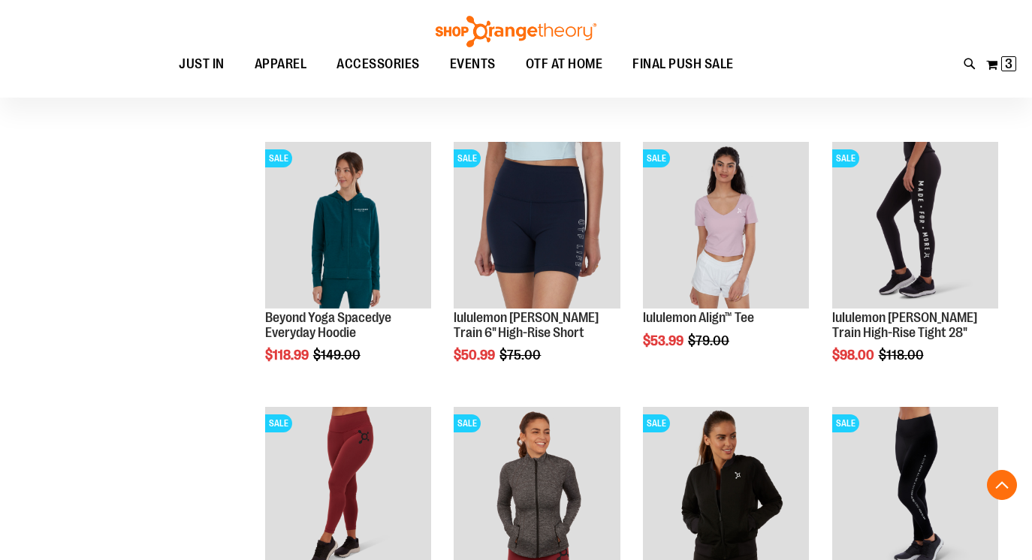
scroll to position [1490, 0]
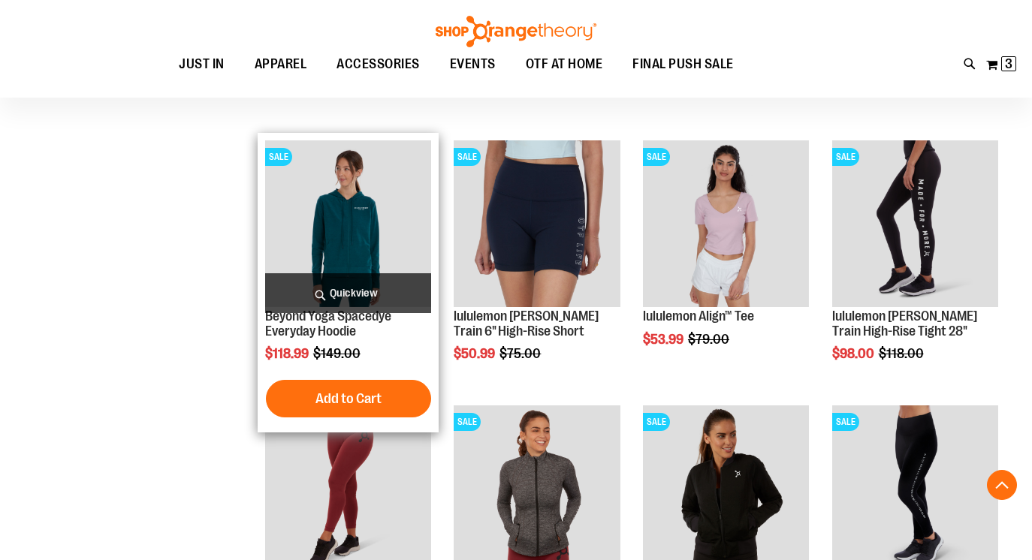
click at [400, 191] on img "product" at bounding box center [348, 223] width 167 height 167
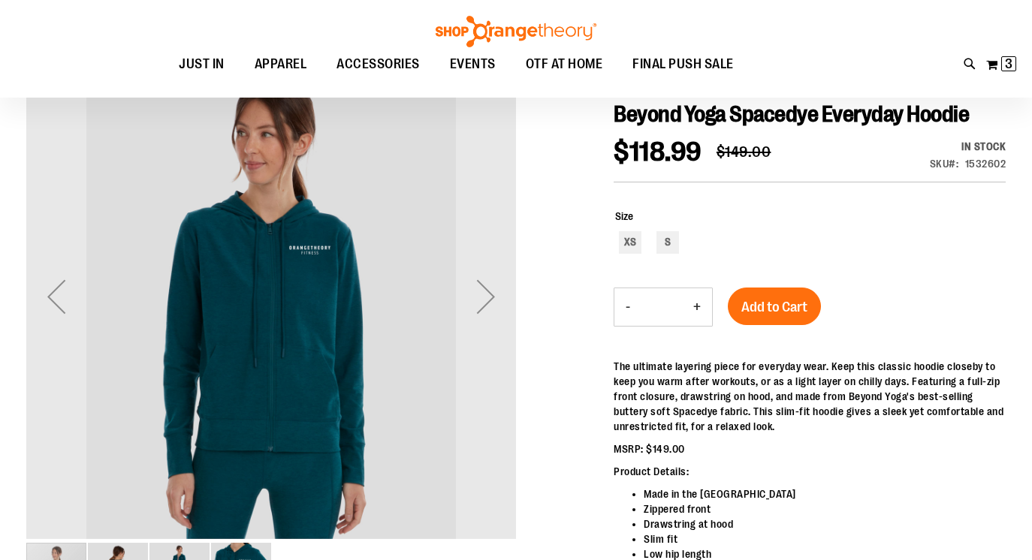
scroll to position [14, 0]
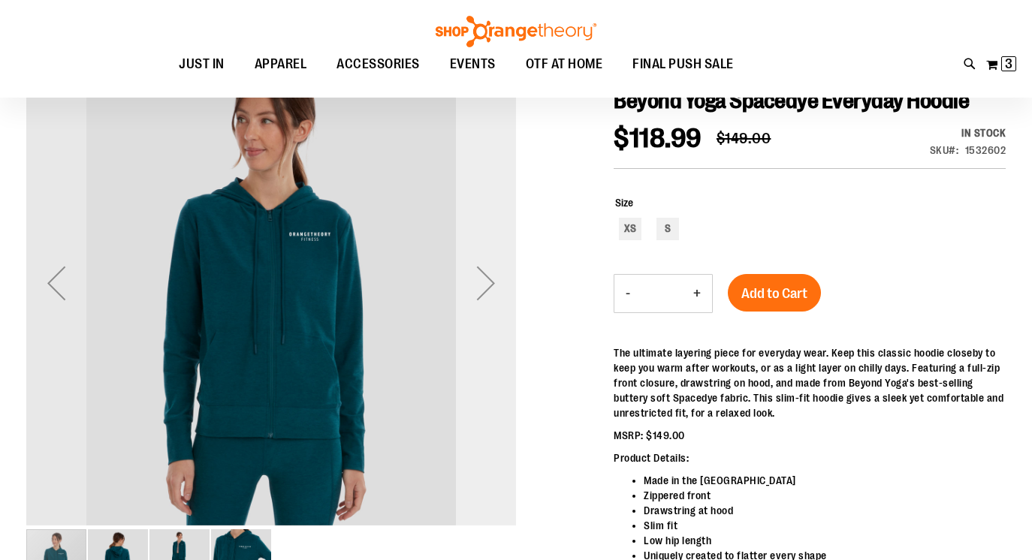
click at [486, 287] on div "Next" at bounding box center [486, 283] width 60 height 60
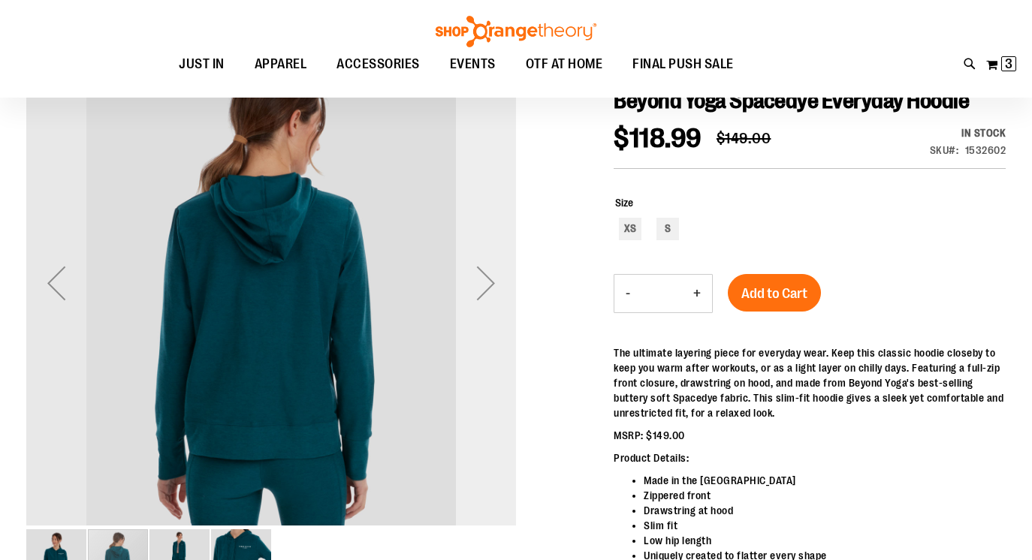
click at [487, 288] on div "Next" at bounding box center [486, 283] width 60 height 60
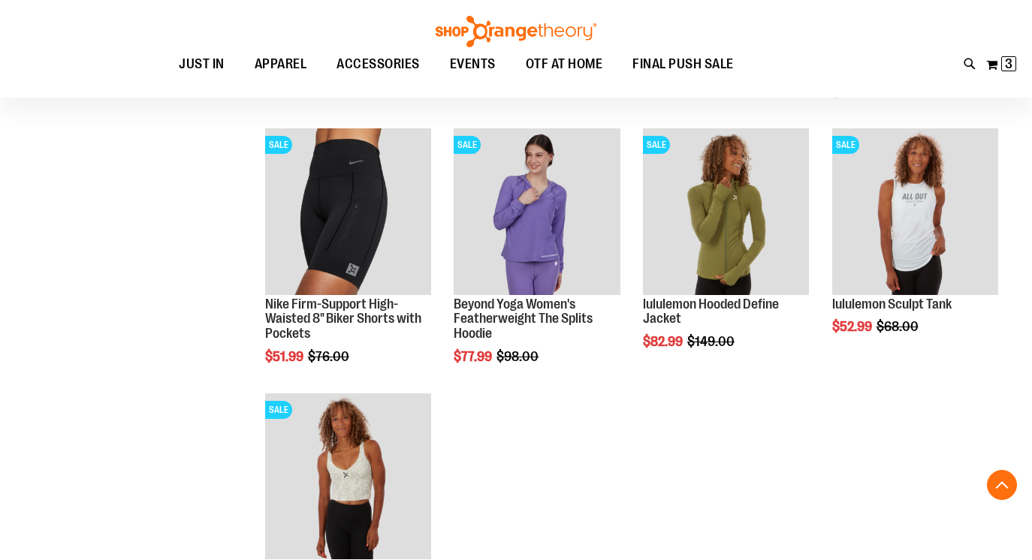
scroll to position [316, 0]
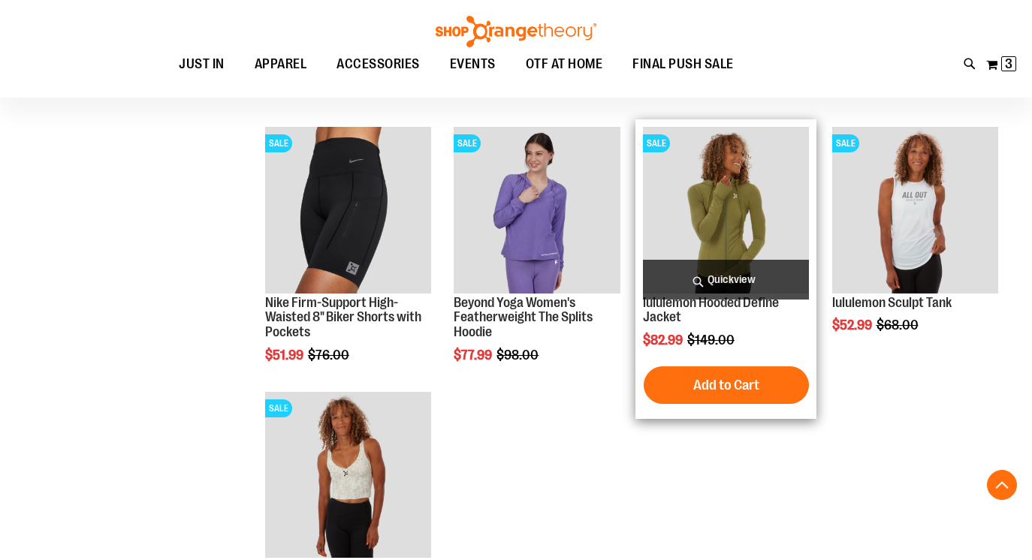
click at [695, 272] on span "Quickview" at bounding box center [726, 280] width 167 height 40
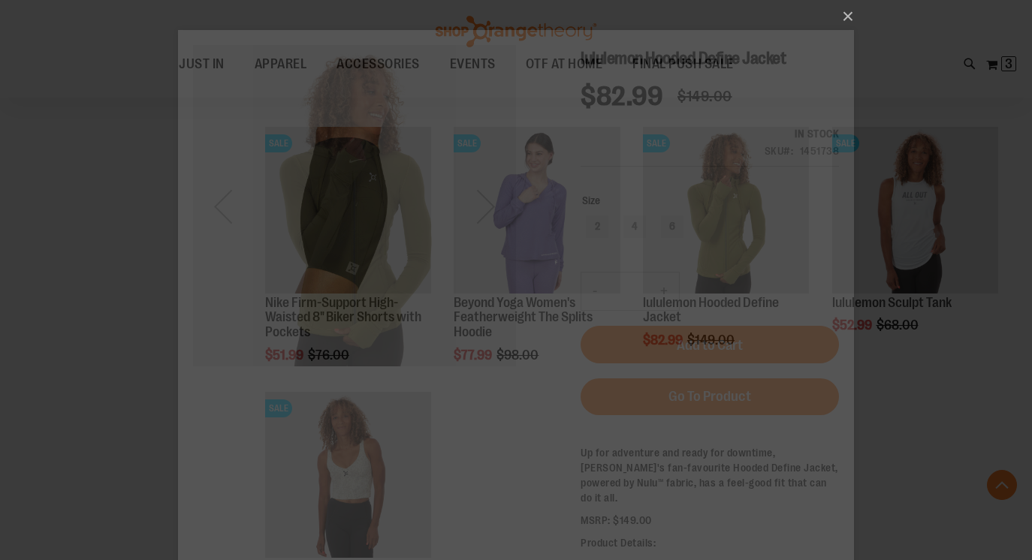
scroll to position [0, 0]
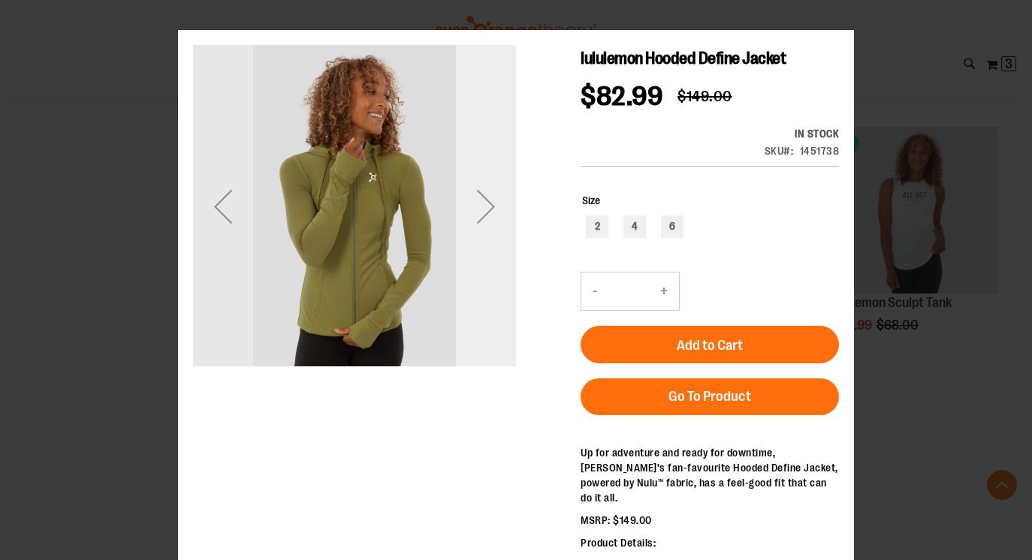
click at [469, 191] on div "Next" at bounding box center [486, 207] width 60 height 60
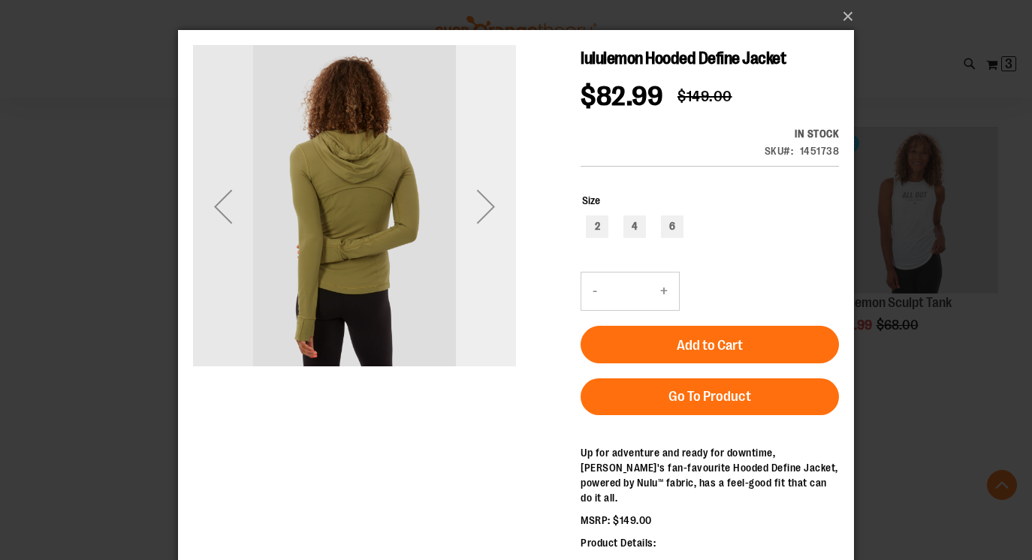
click at [465, 195] on div "Next" at bounding box center [486, 207] width 60 height 60
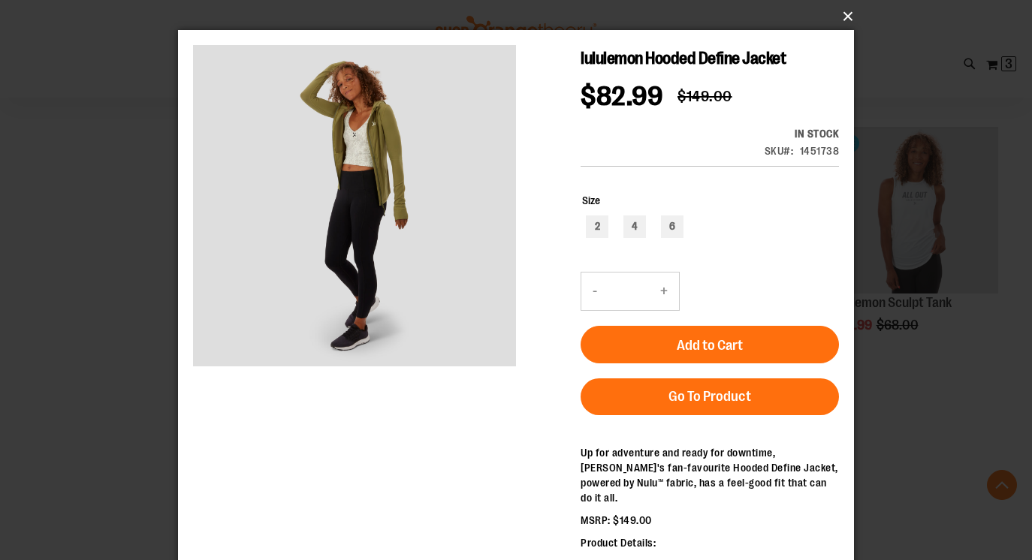
click at [849, 16] on button "×" at bounding box center [521, 16] width 676 height 33
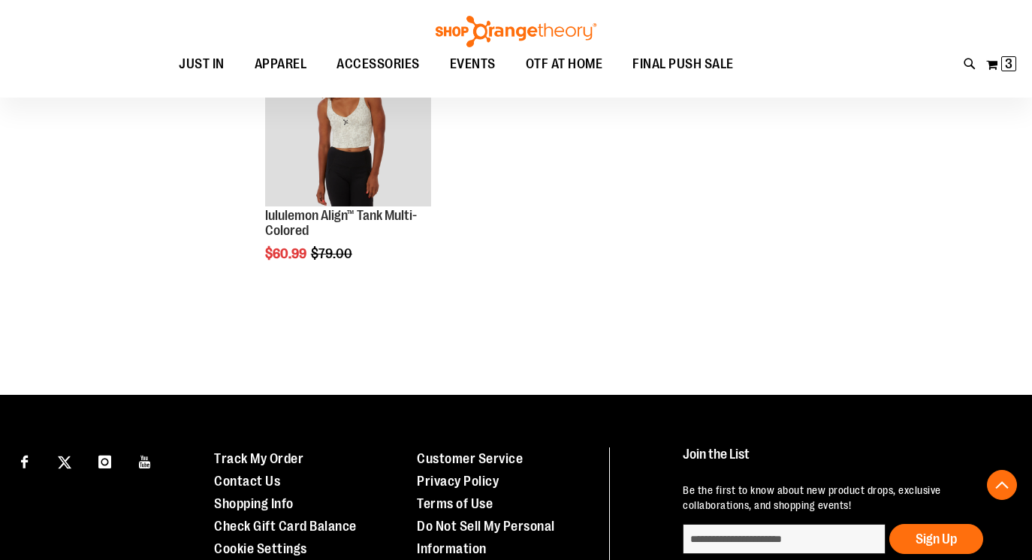
scroll to position [249, 0]
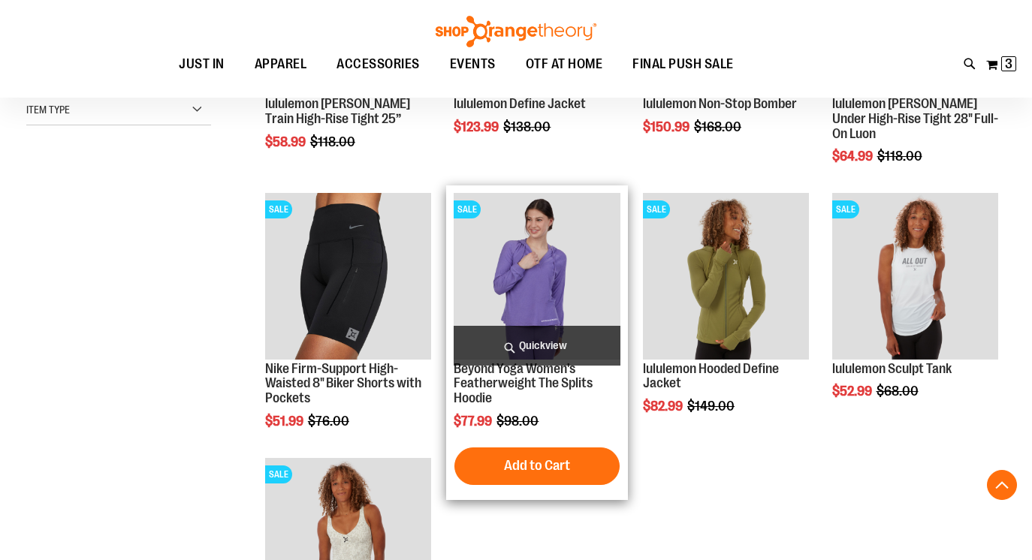
click at [536, 341] on span "Quickview" at bounding box center [537, 346] width 167 height 40
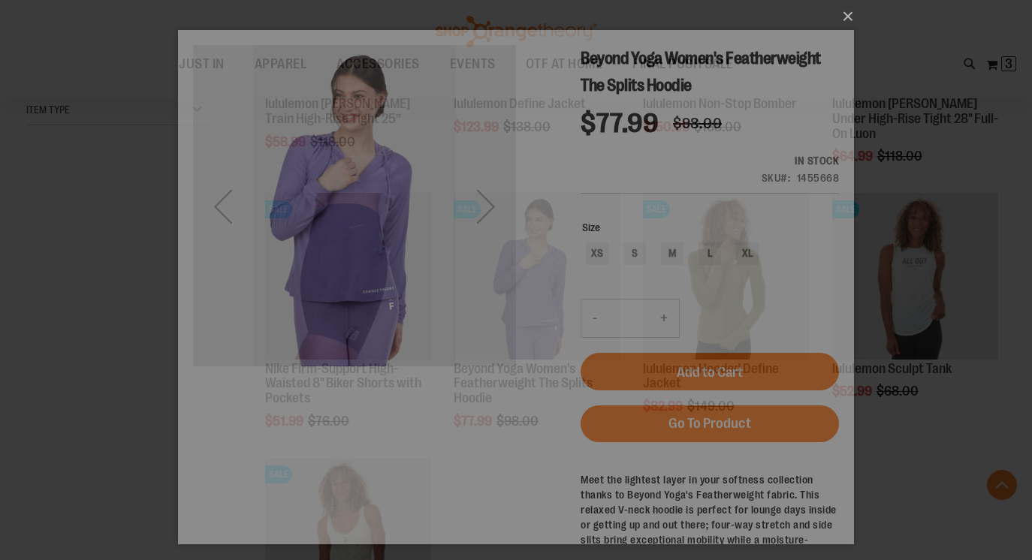
scroll to position [0, 0]
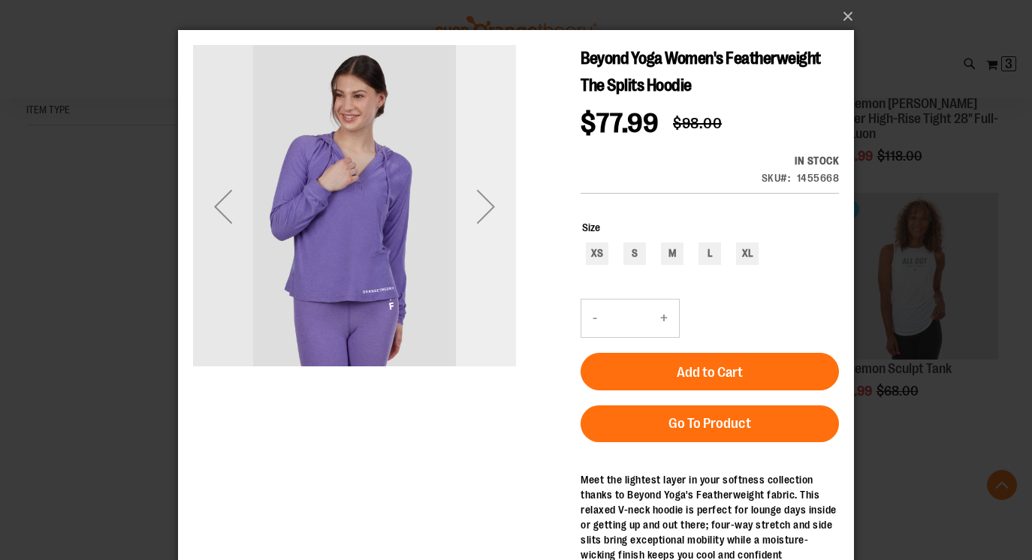
click at [490, 207] on div "Next" at bounding box center [486, 207] width 60 height 60
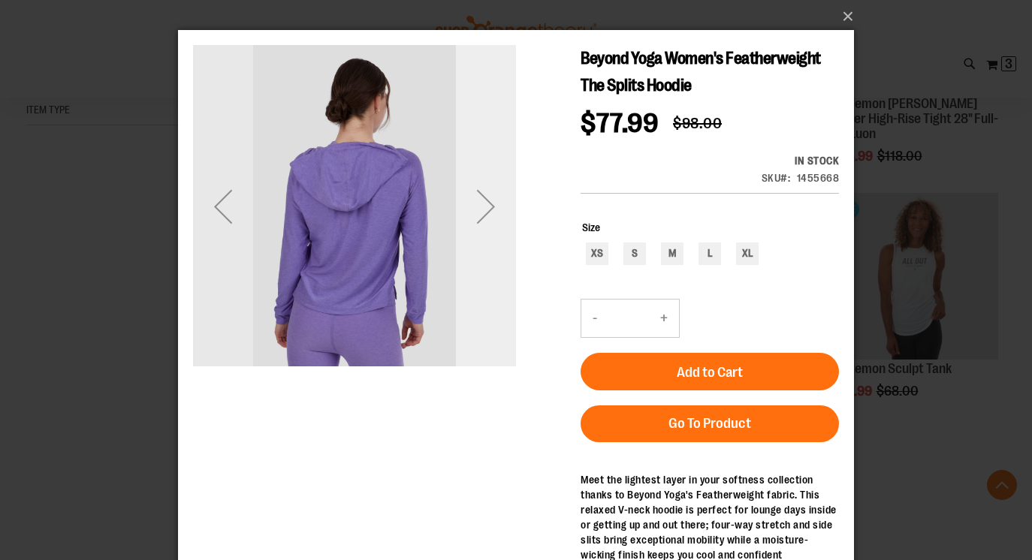
click at [490, 207] on div "Next" at bounding box center [486, 207] width 60 height 60
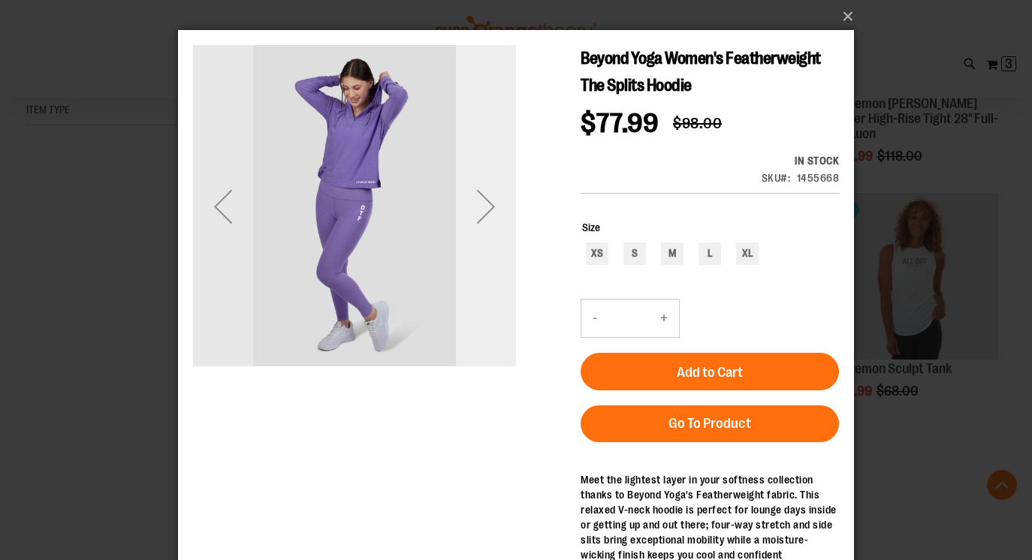
click at [490, 207] on div "Next" at bounding box center [486, 207] width 60 height 60
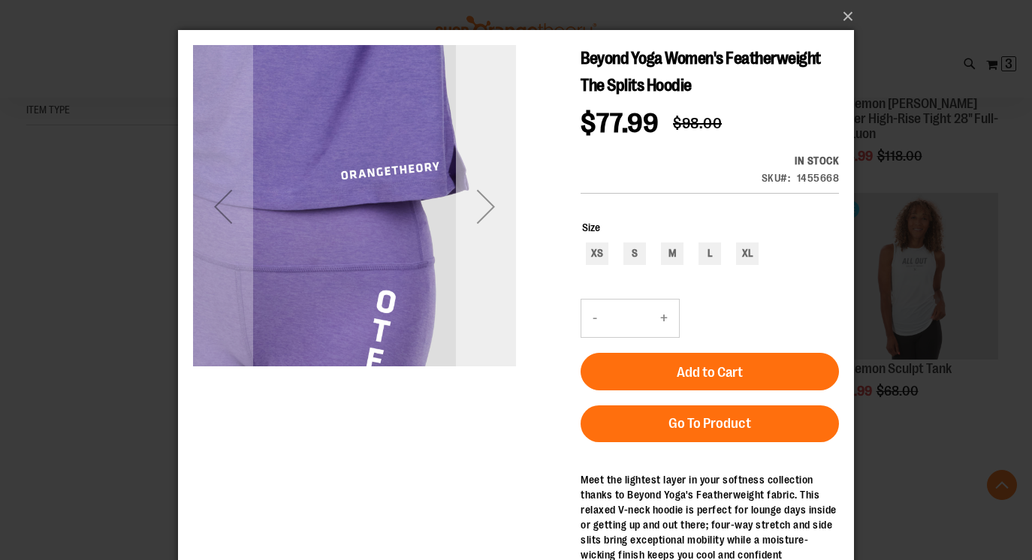
click at [490, 207] on div "Next" at bounding box center [486, 207] width 60 height 60
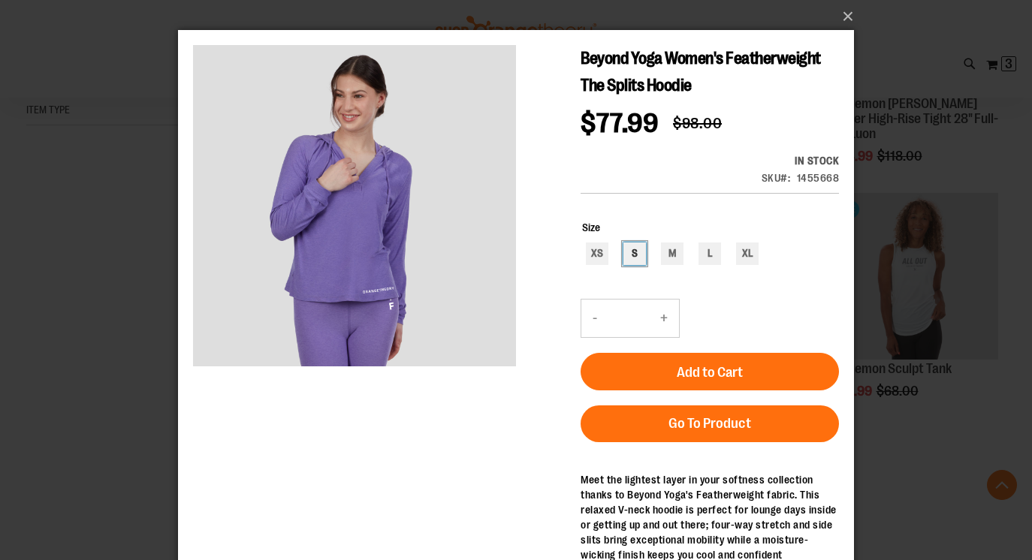
click at [636, 254] on div "S" at bounding box center [635, 254] width 23 height 23
type input "***"
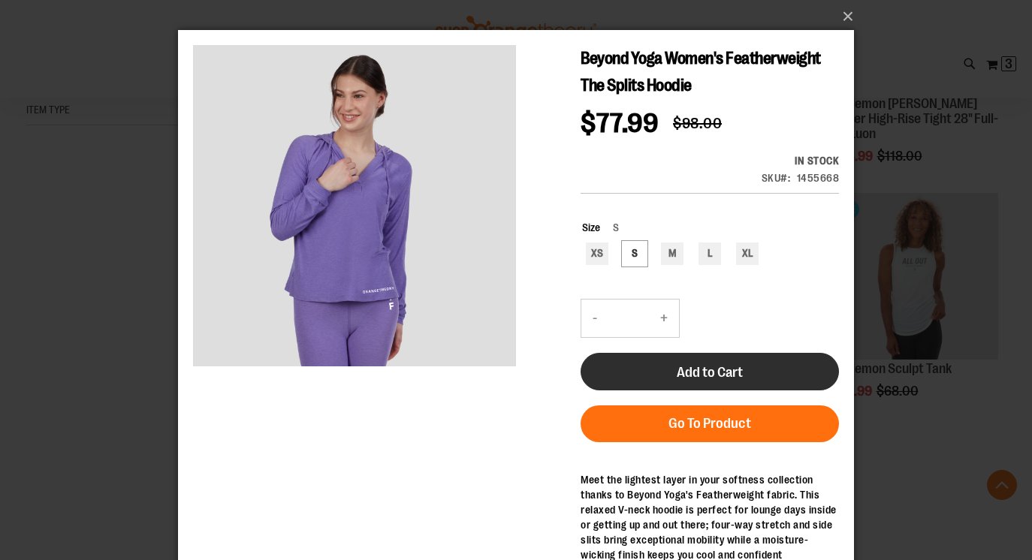
click at [647, 370] on button "Add to Cart" at bounding box center [710, 372] width 258 height 38
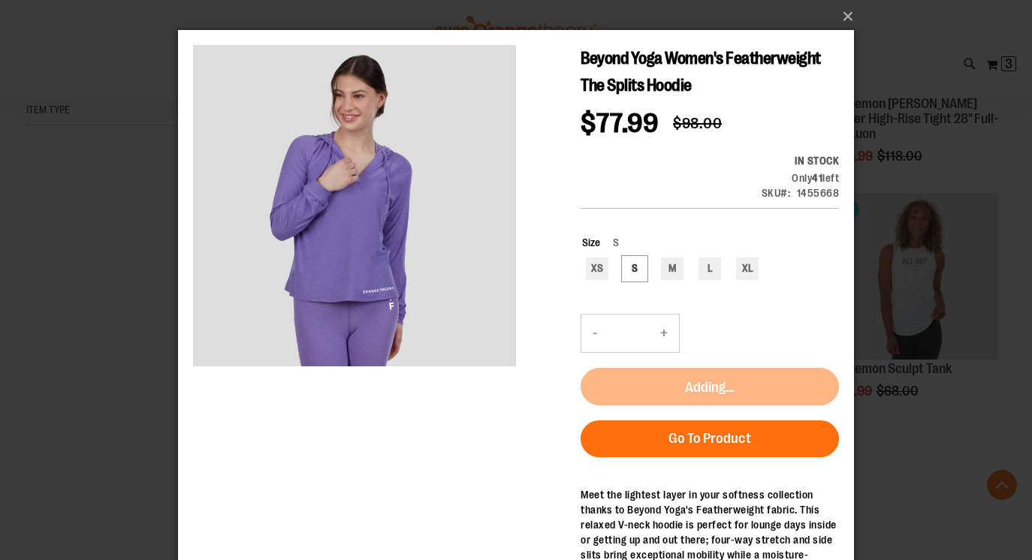
click at [848, 23] on button "×" at bounding box center [521, 16] width 676 height 33
click at [843, 17] on button "×" at bounding box center [521, 16] width 676 height 33
click at [853, 10] on button "×" at bounding box center [521, 16] width 676 height 33
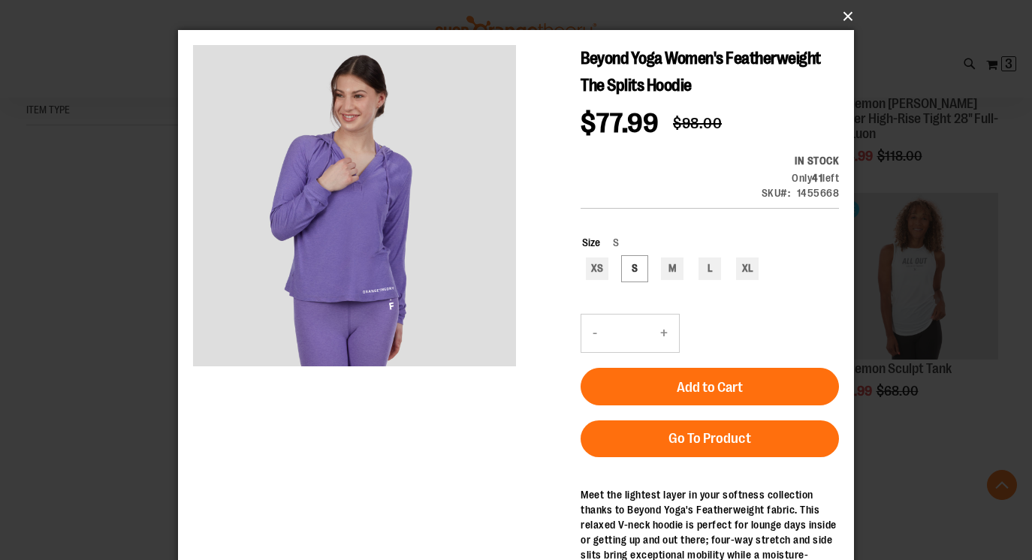
click at [845, 17] on button "×" at bounding box center [521, 16] width 676 height 33
click at [130, 405] on div "×" at bounding box center [516, 280] width 1032 height 560
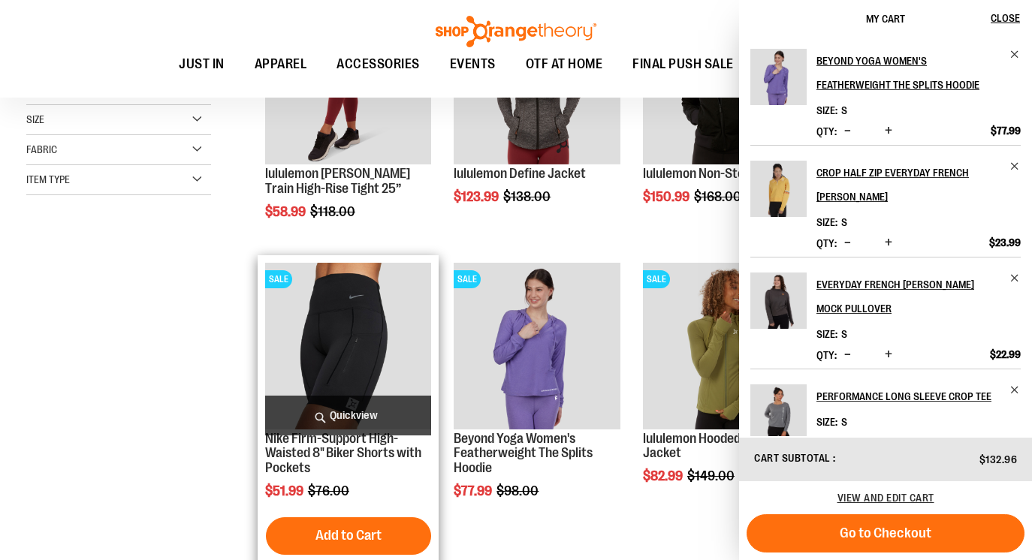
click at [270, 330] on img "product" at bounding box center [348, 346] width 167 height 167
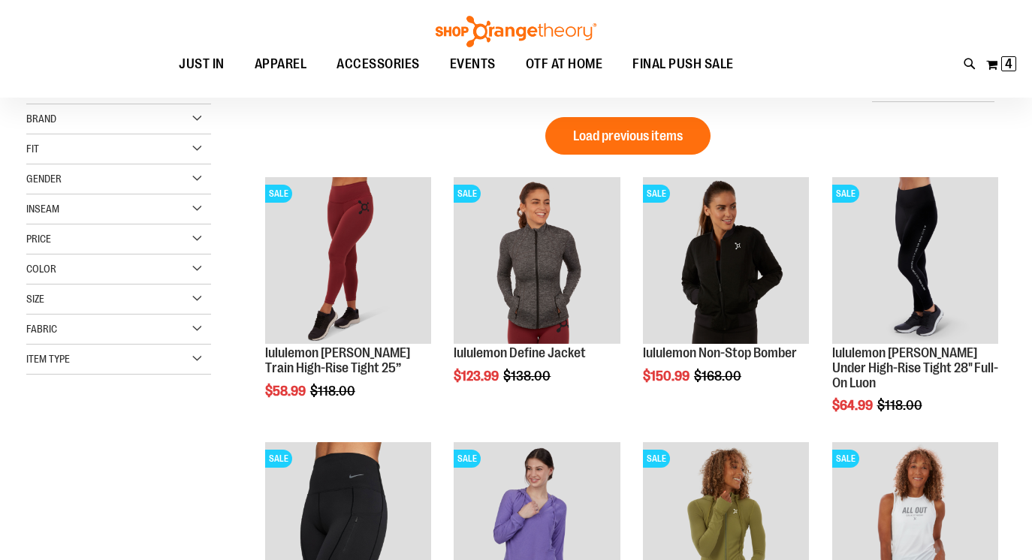
scroll to position [33, 0]
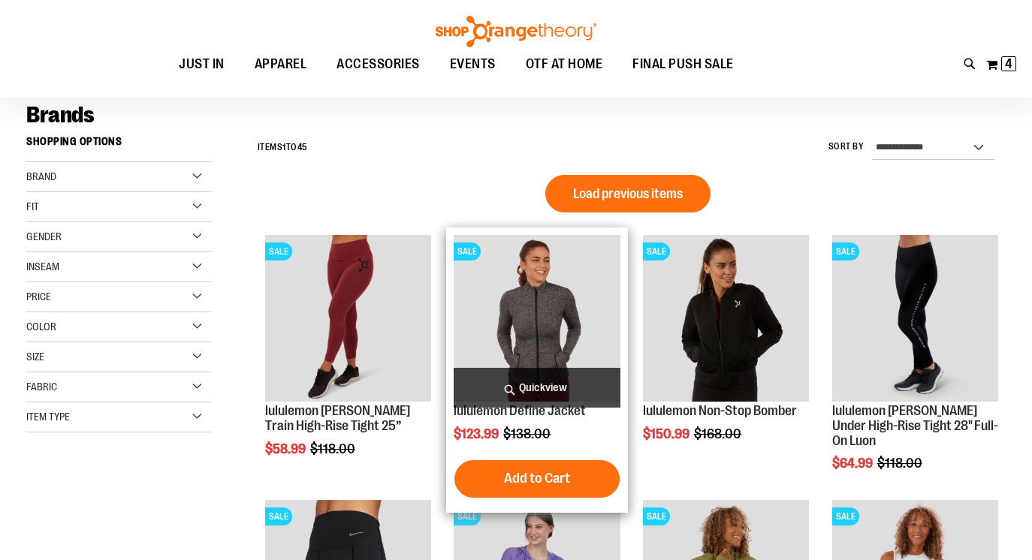
scroll to position [106, 0]
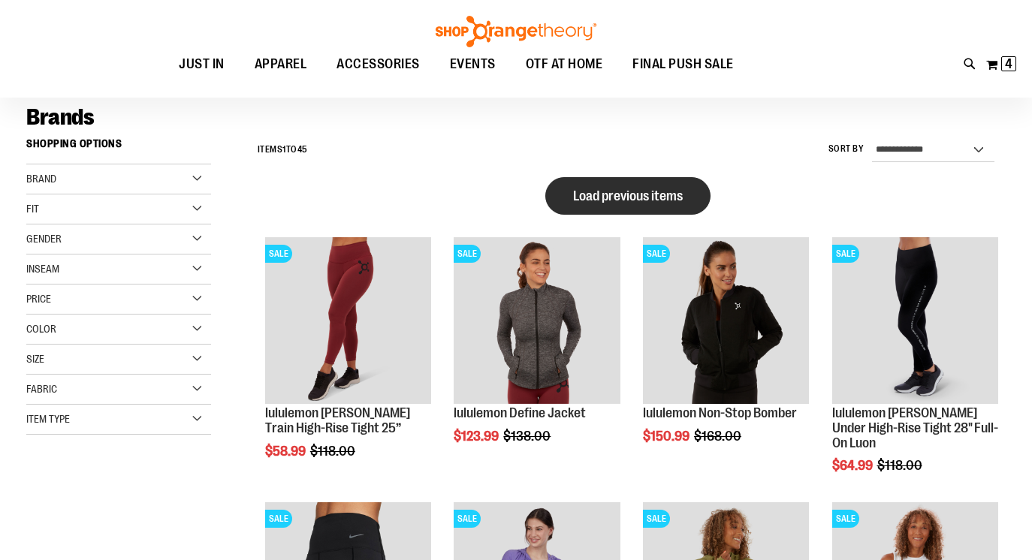
click at [627, 198] on span "Load previous items" at bounding box center [628, 196] width 110 height 15
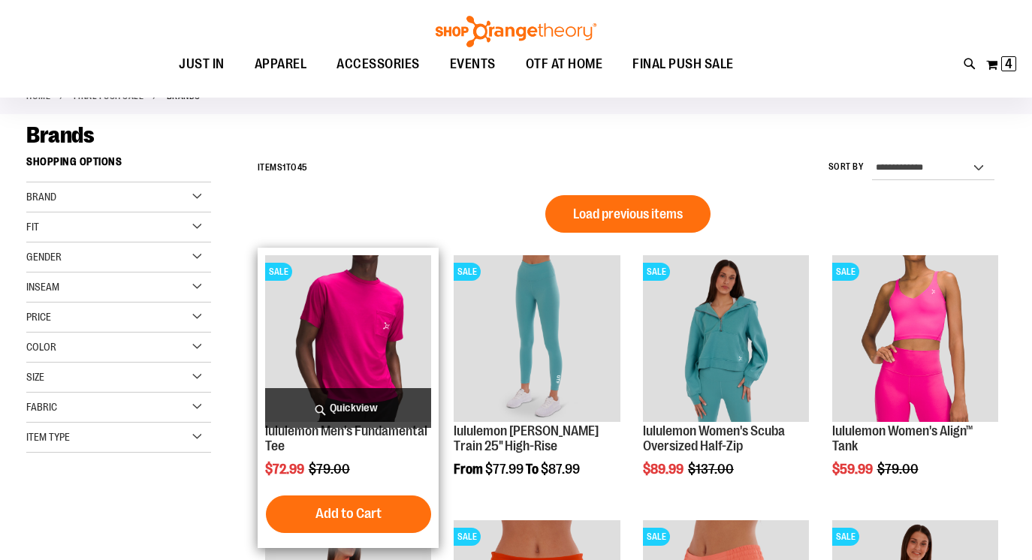
scroll to position [72, 0]
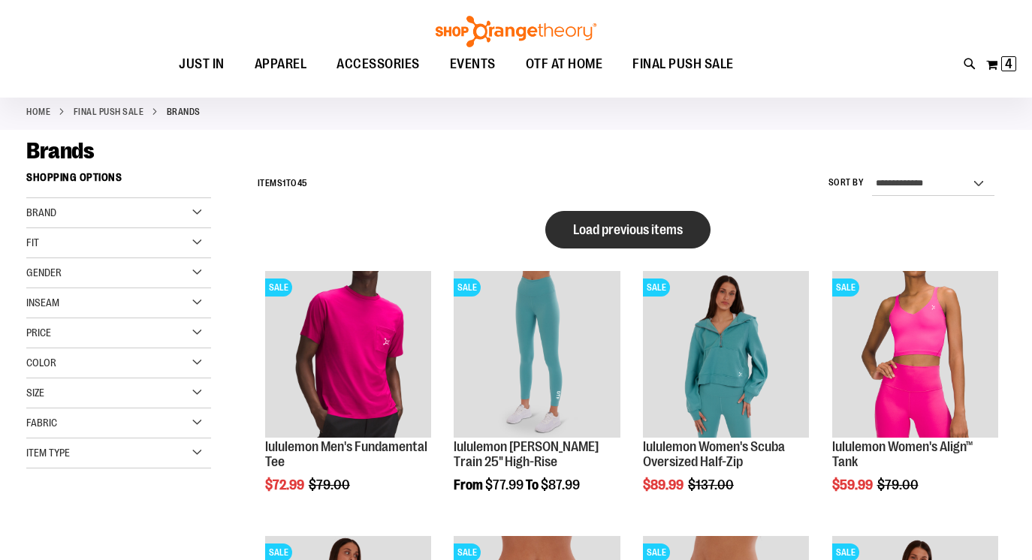
click at [573, 234] on span "Load previous items" at bounding box center [628, 229] width 110 height 15
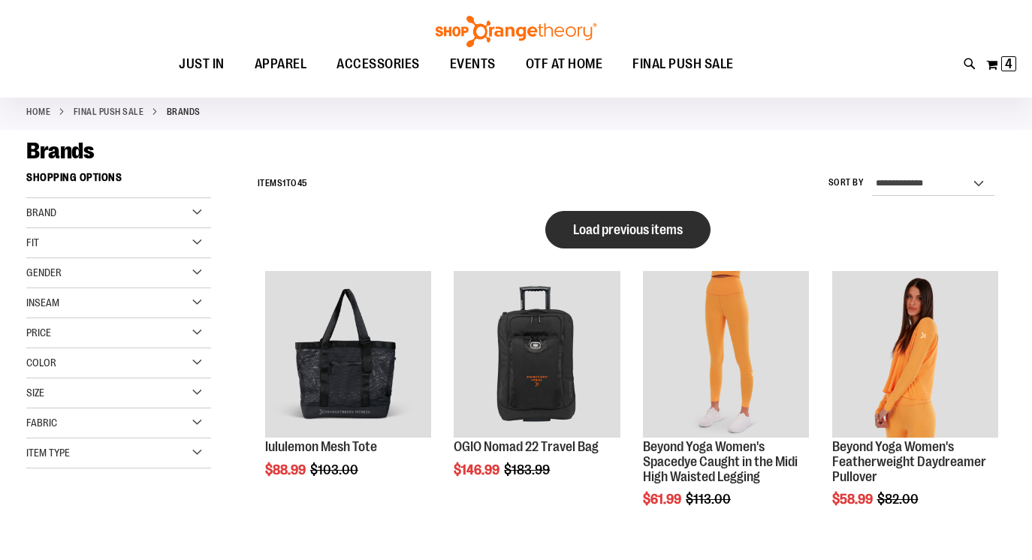
click at [566, 219] on button "Load previous items" at bounding box center [627, 230] width 165 height 38
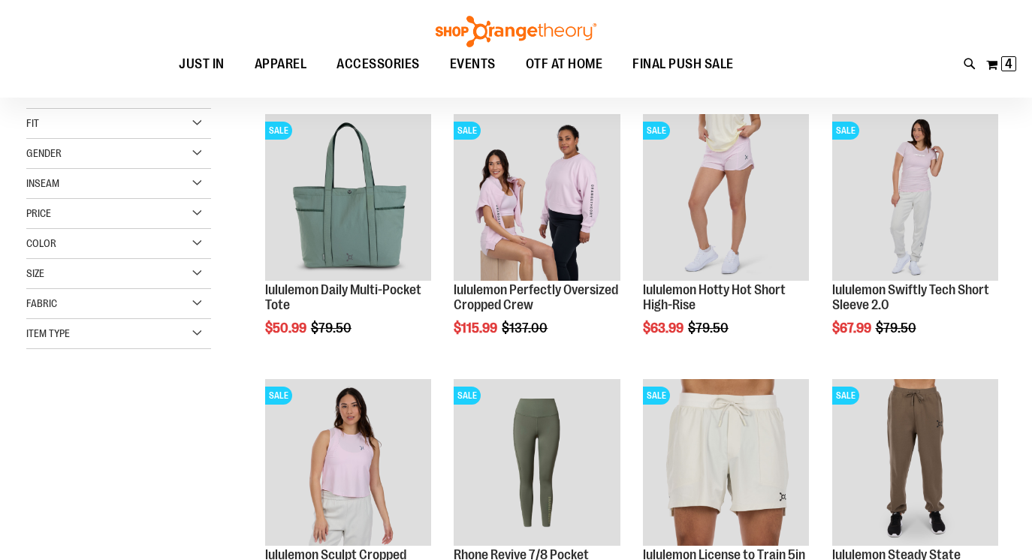
scroll to position [187, 0]
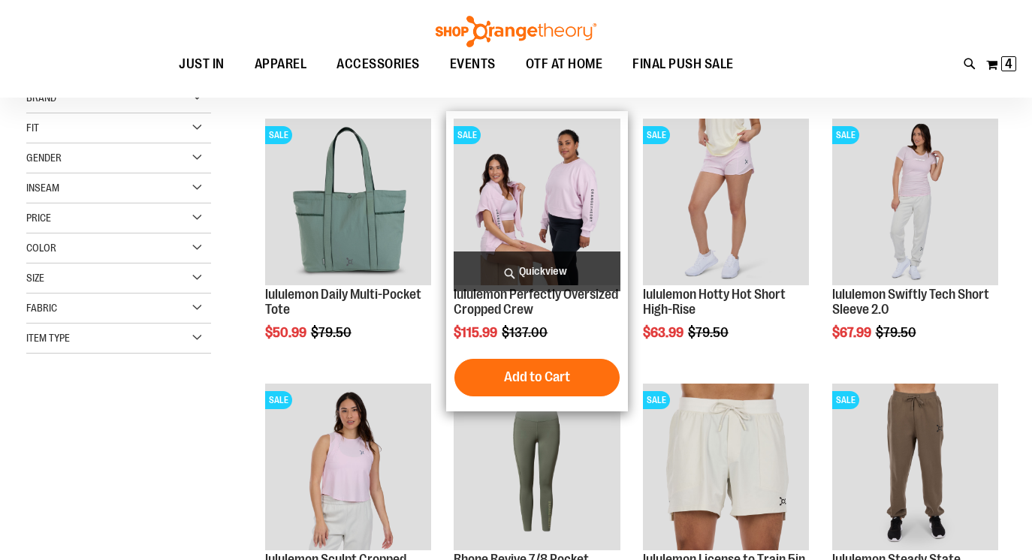
click at [504, 266] on span "Quickview" at bounding box center [537, 272] width 167 height 40
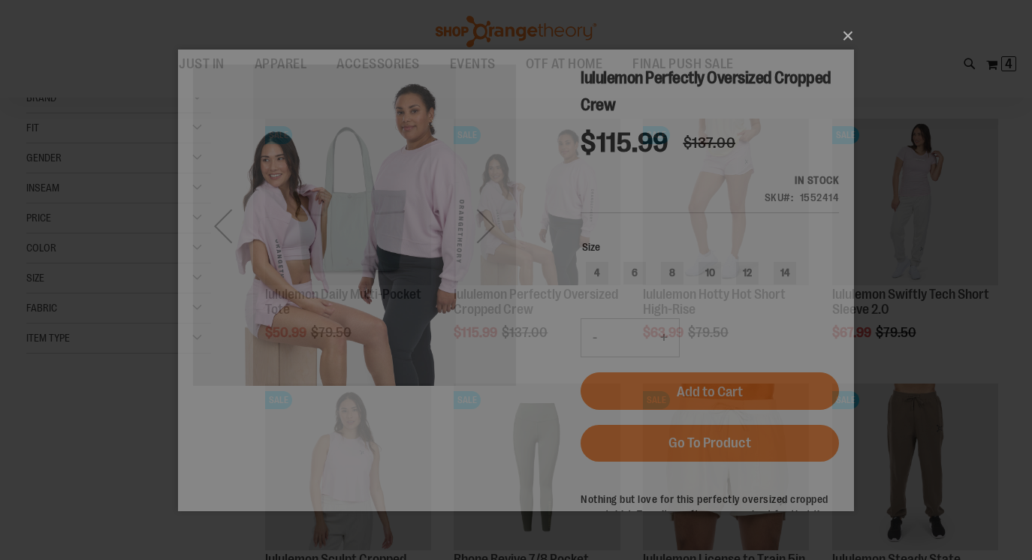
scroll to position [0, 0]
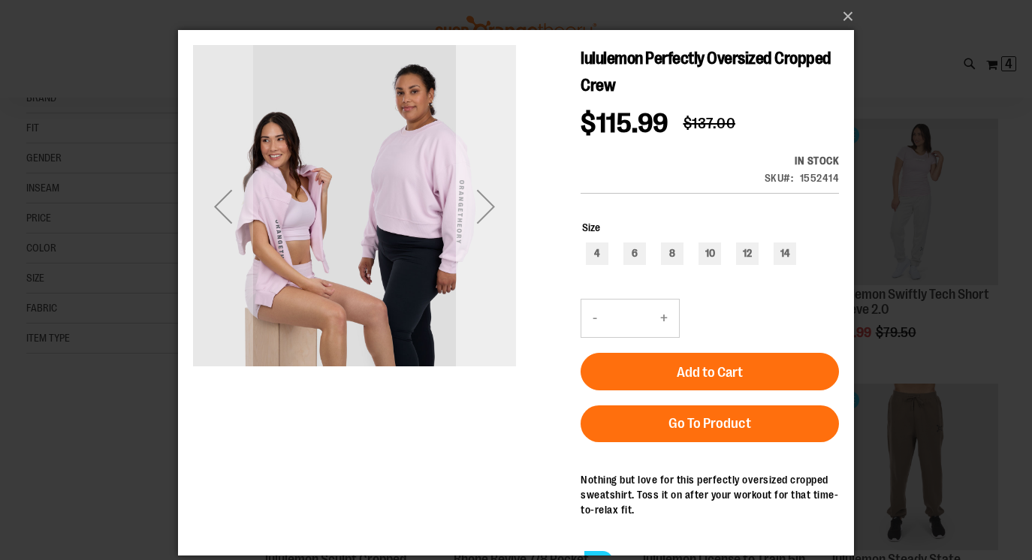
click at [500, 209] on div "Next" at bounding box center [486, 207] width 60 height 60
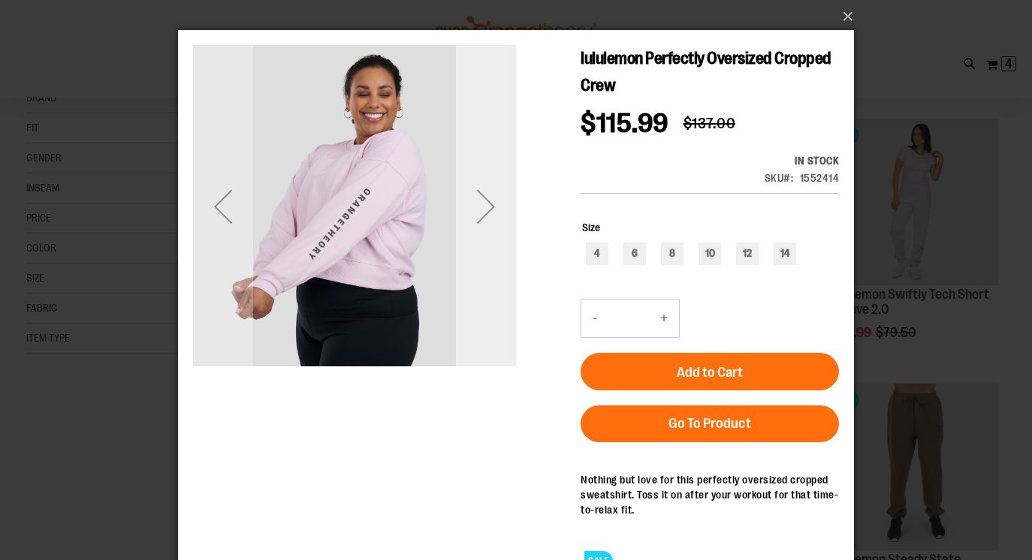
click at [500, 210] on div "Next" at bounding box center [486, 207] width 60 height 60
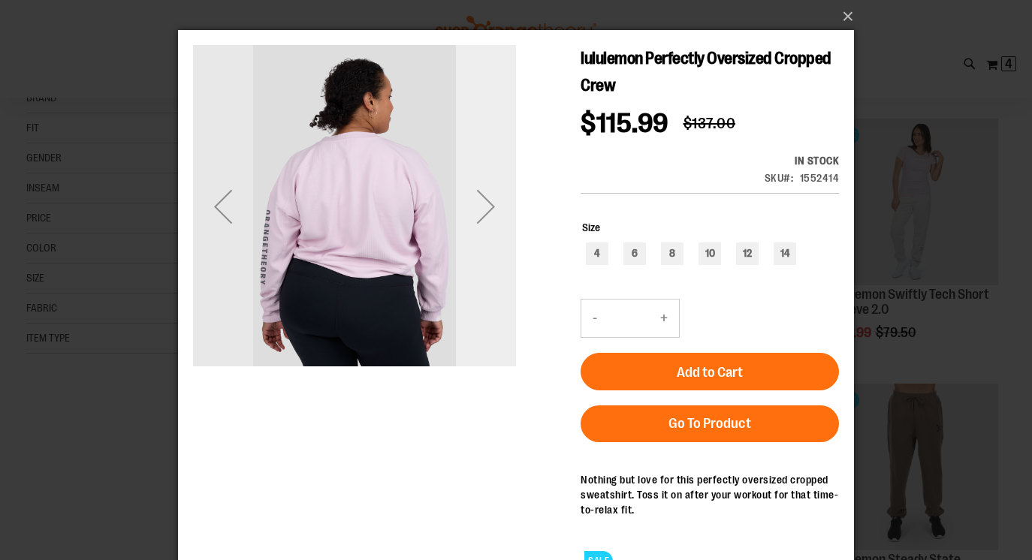
click at [500, 210] on div "Next" at bounding box center [486, 207] width 60 height 60
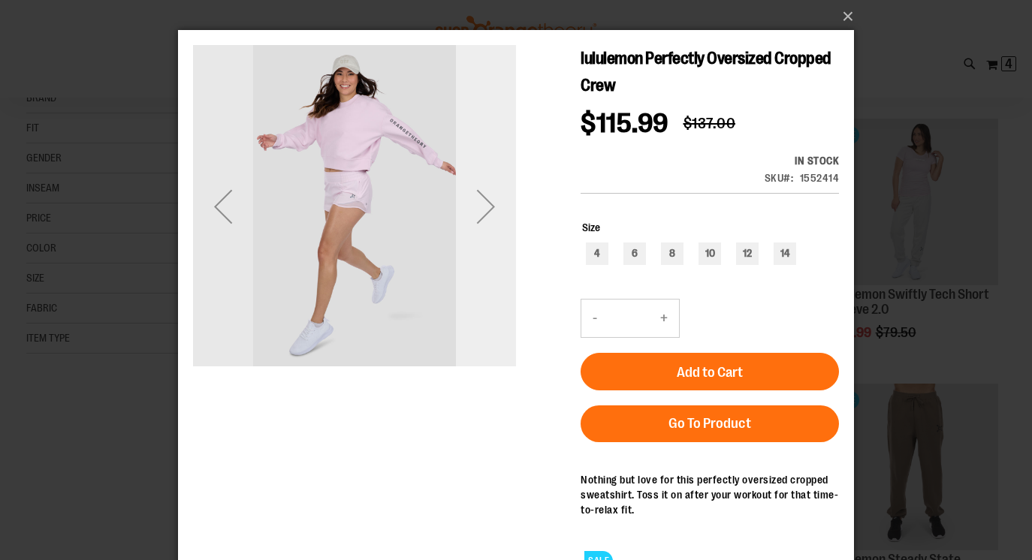
click at [500, 210] on div "Next" at bounding box center [486, 207] width 60 height 60
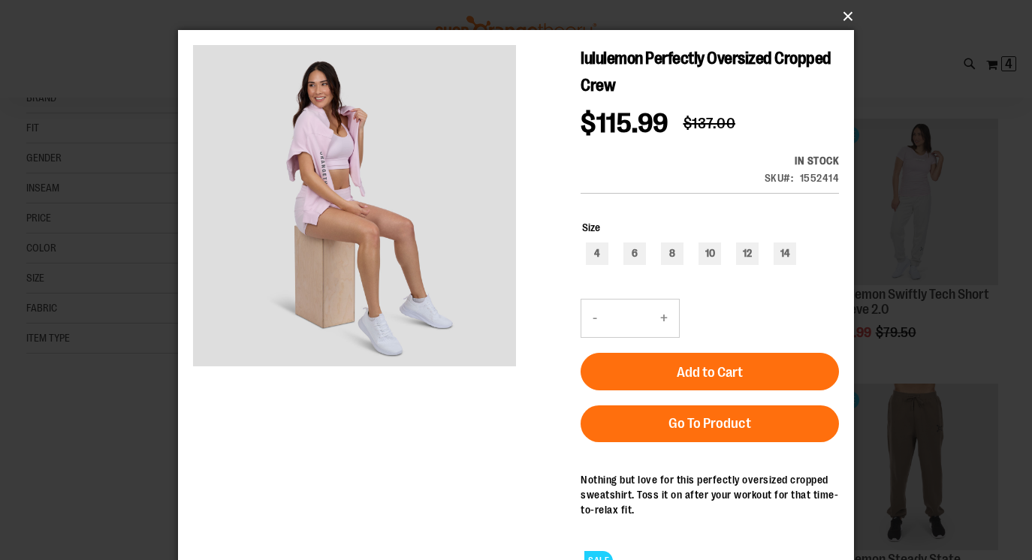
click at [845, 20] on button "×" at bounding box center [521, 16] width 676 height 33
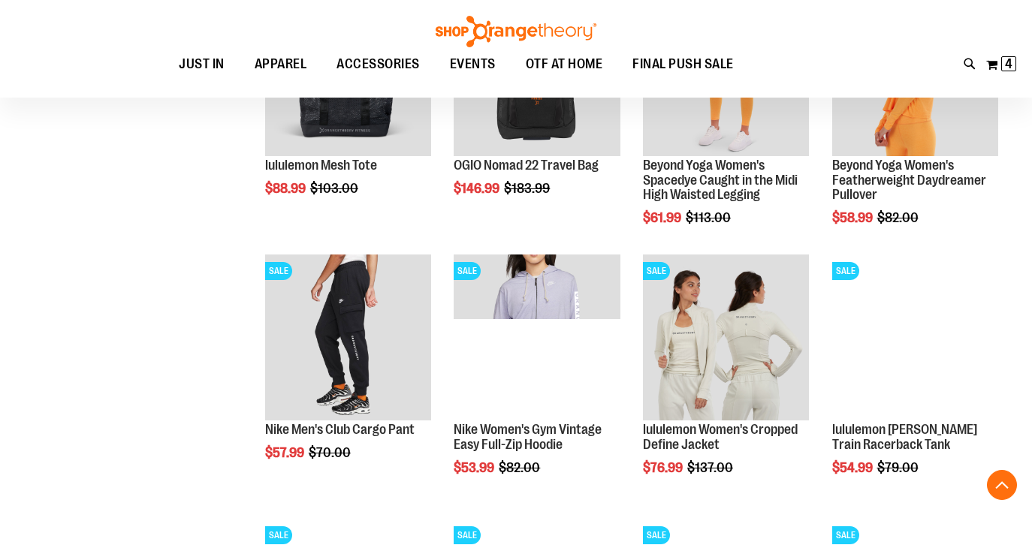
scroll to position [1112, 0]
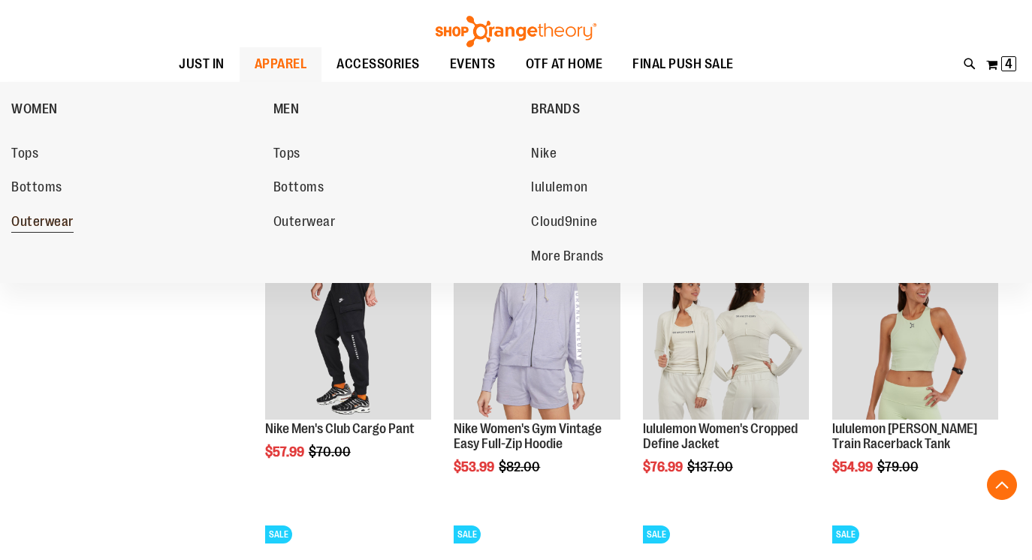
click at [27, 221] on span "Outerwear" at bounding box center [42, 223] width 62 height 19
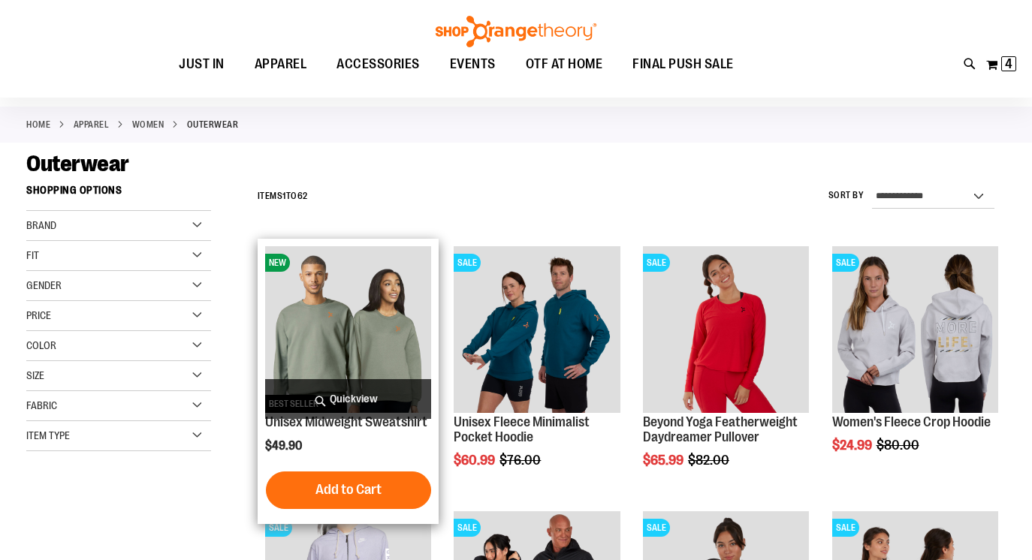
scroll to position [80, 0]
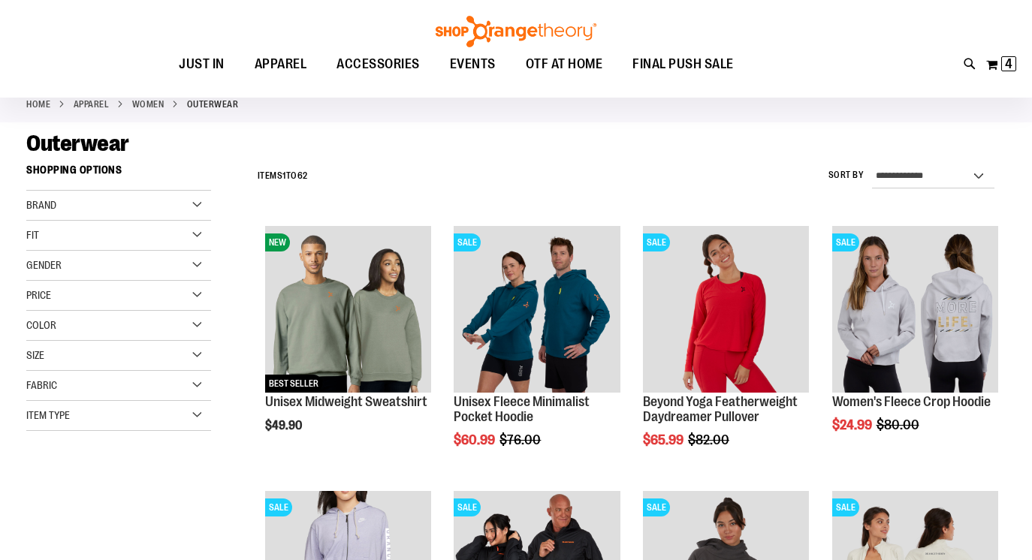
click at [177, 415] on div "Item Type" at bounding box center [118, 416] width 185 height 30
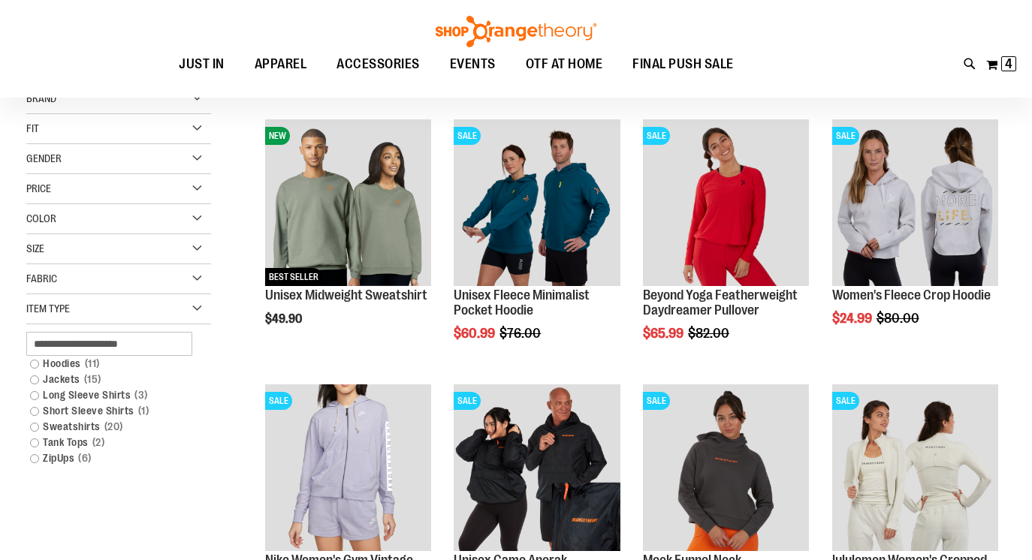
scroll to position [190, 0]
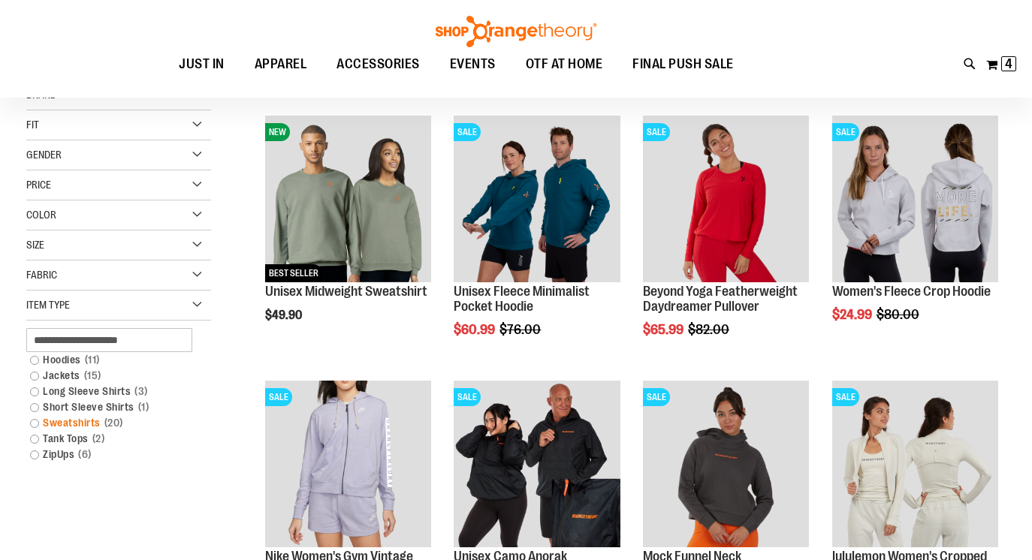
click at [34, 423] on link "Sweatshirts 20 items" at bounding box center [111, 423] width 177 height 16
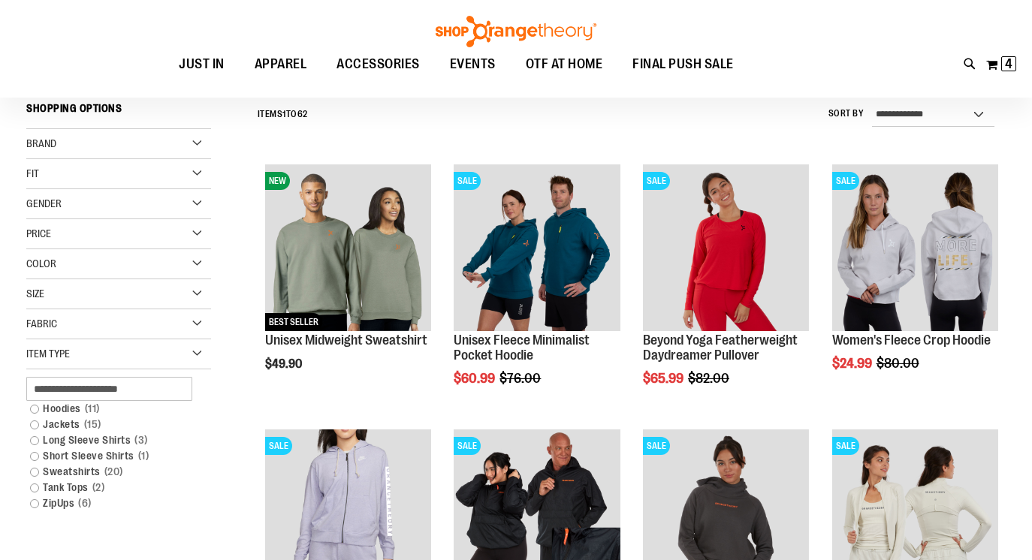
scroll to position [140, 0]
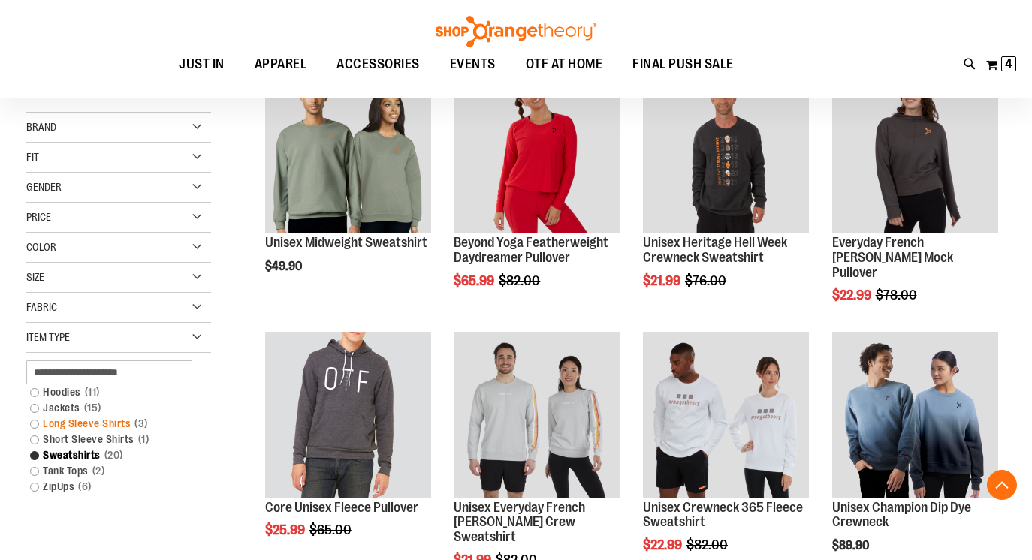
click at [36, 424] on link "Long Sleeve Shirts 3 items" at bounding box center [111, 424] width 177 height 16
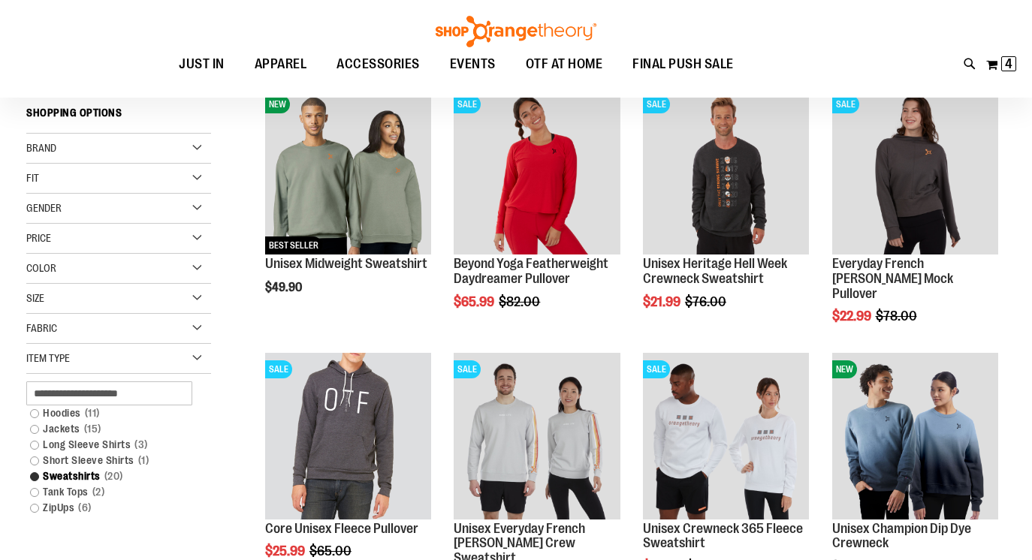
scroll to position [221, 0]
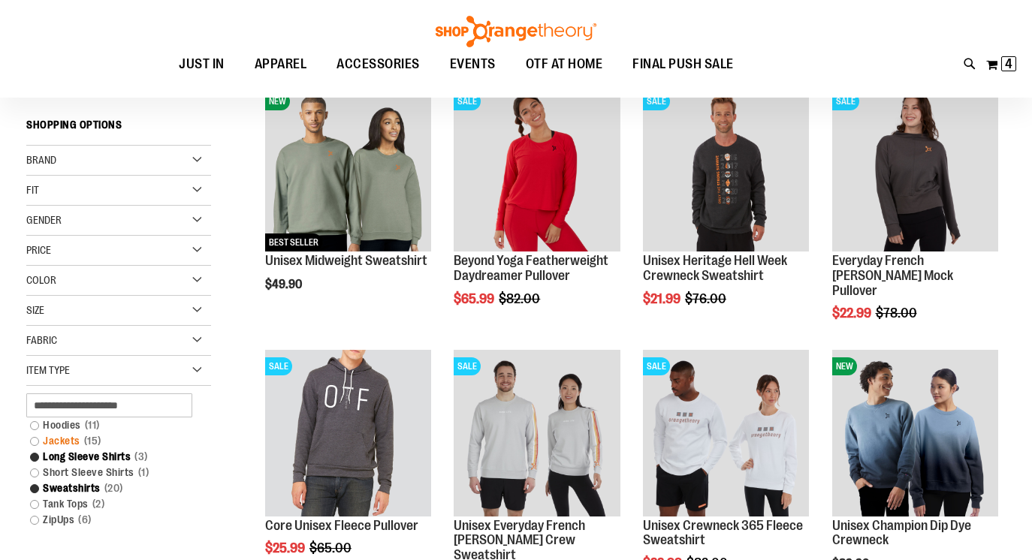
click at [34, 441] on link "Jackets 15 items" at bounding box center [111, 441] width 177 height 16
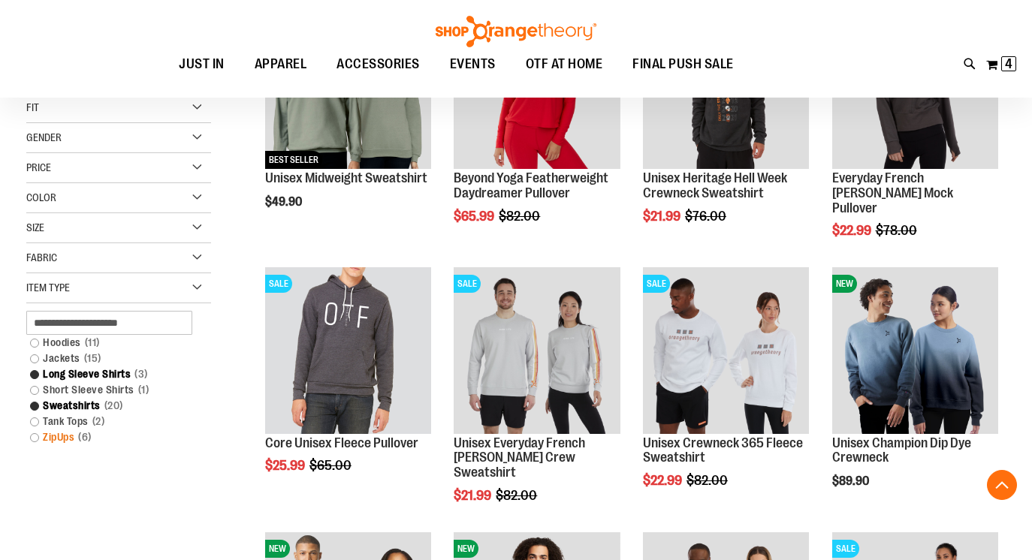
click at [35, 440] on link "ZipUps 6 items" at bounding box center [111, 438] width 177 height 16
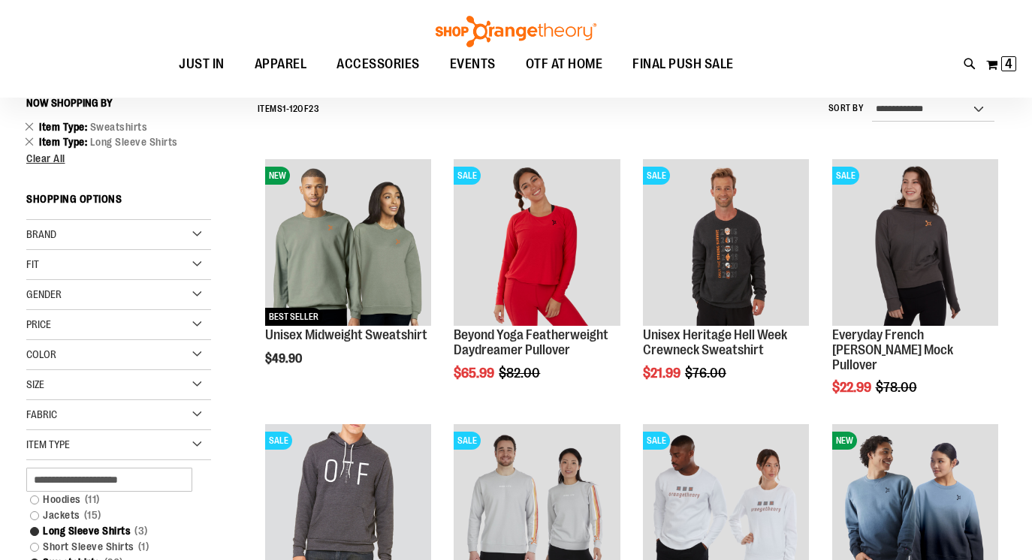
scroll to position [140, 0]
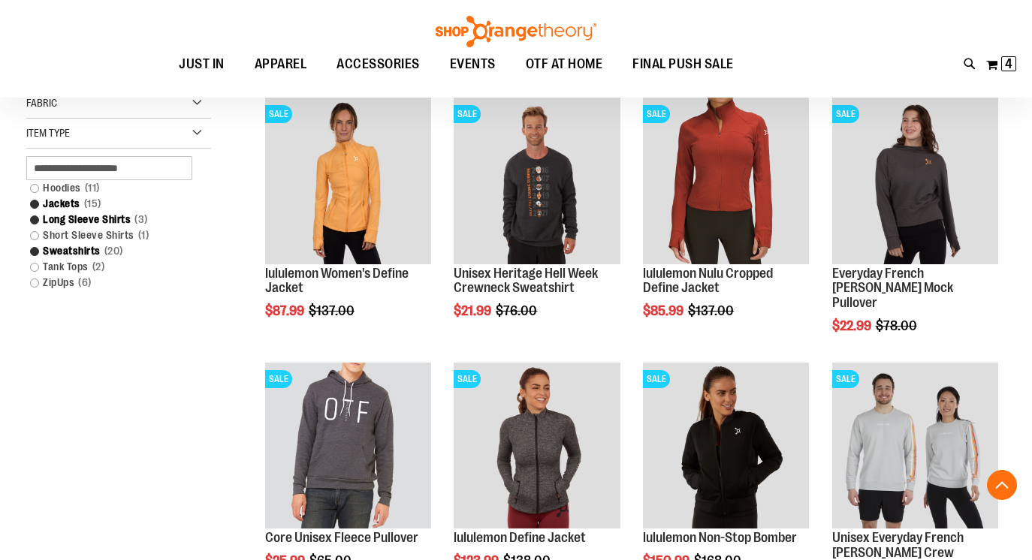
scroll to position [474, 0]
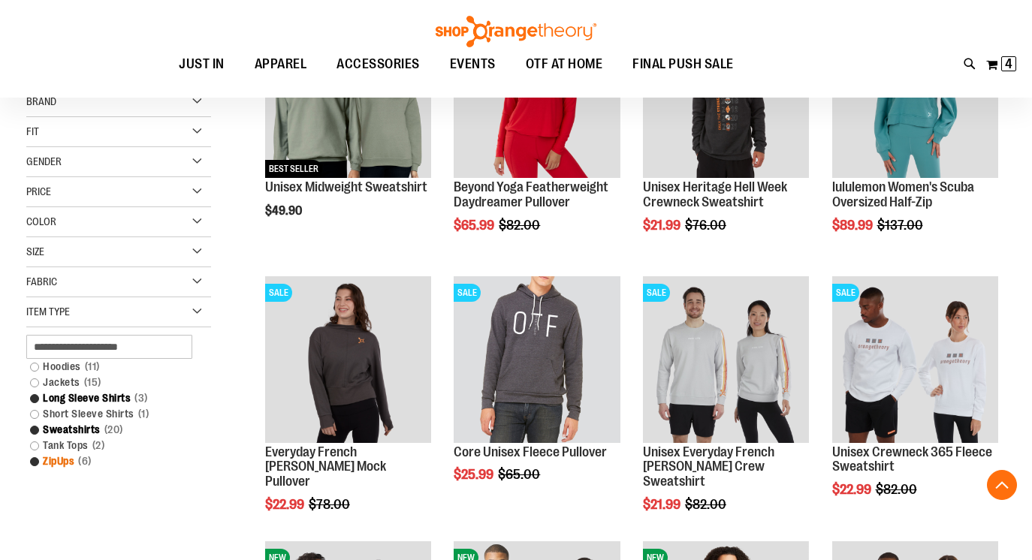
scroll to position [290, 0]
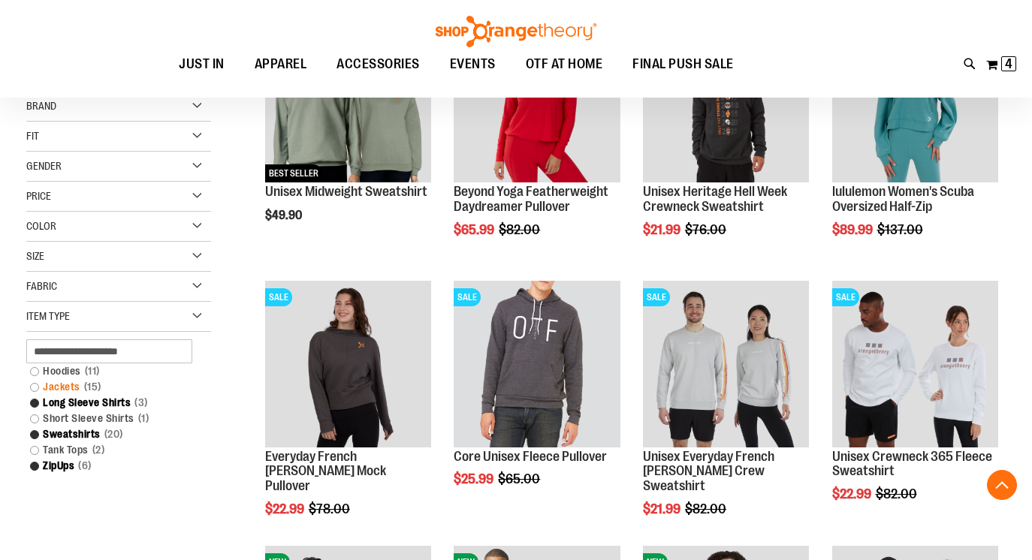
click at [35, 388] on link "Jackets 15 items" at bounding box center [111, 387] width 177 height 16
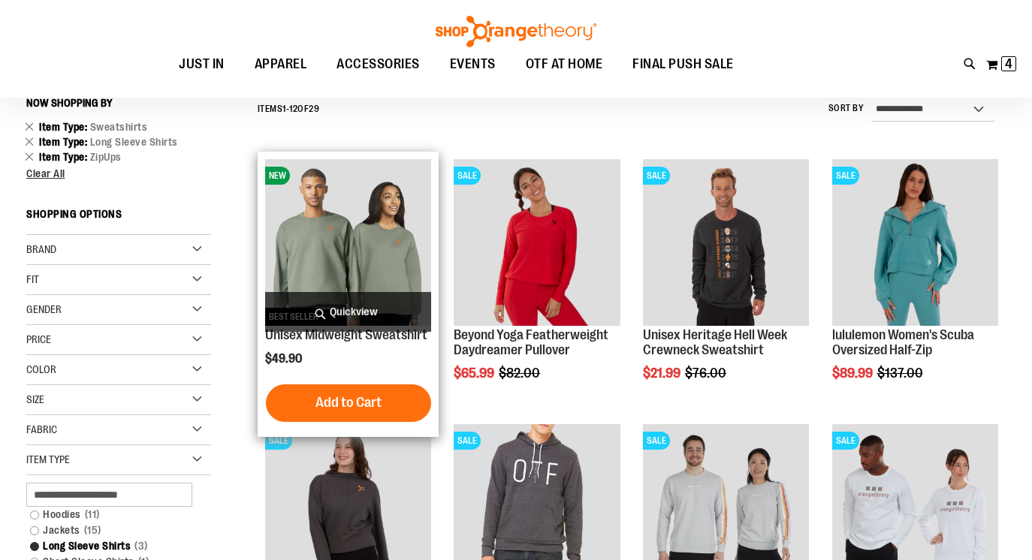
scroll to position [140, 0]
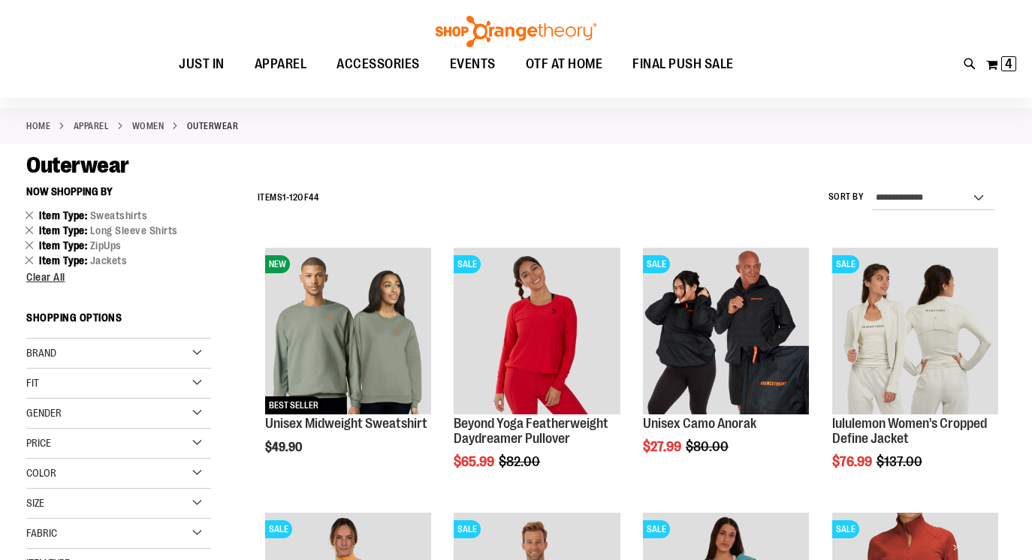
scroll to position [56, 0]
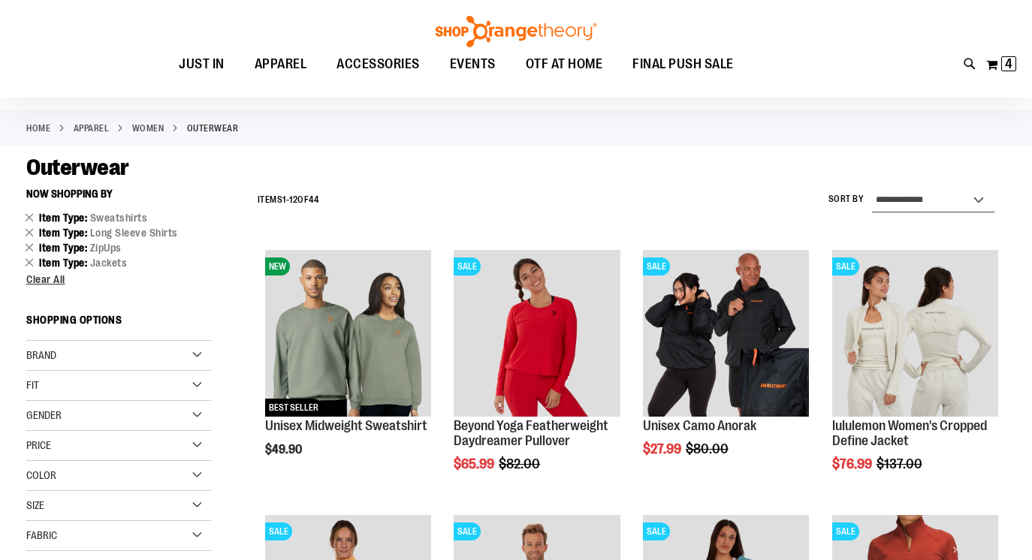
select select "**********"
click option "**********" at bounding box center [0, 0] width 0 height 0
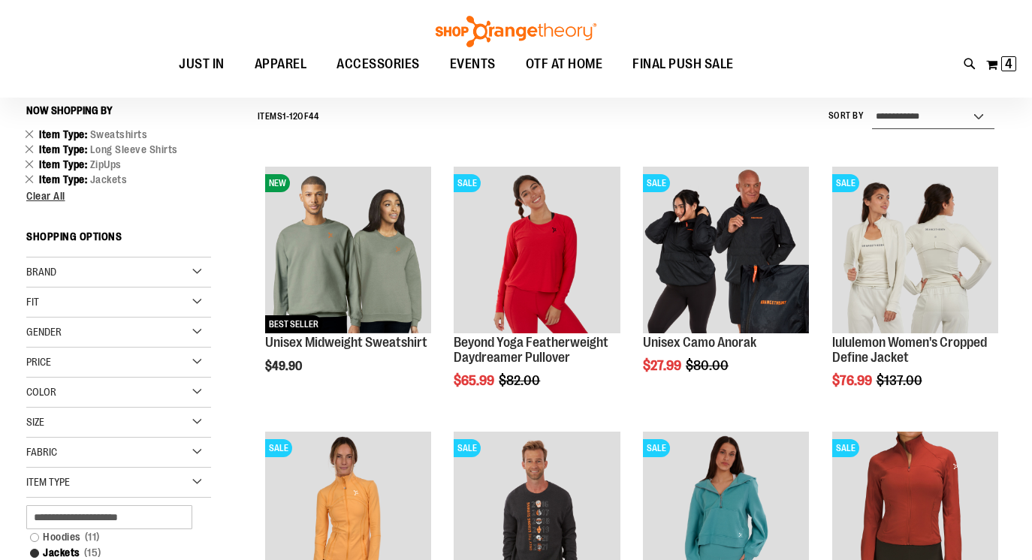
scroll to position [140, 0]
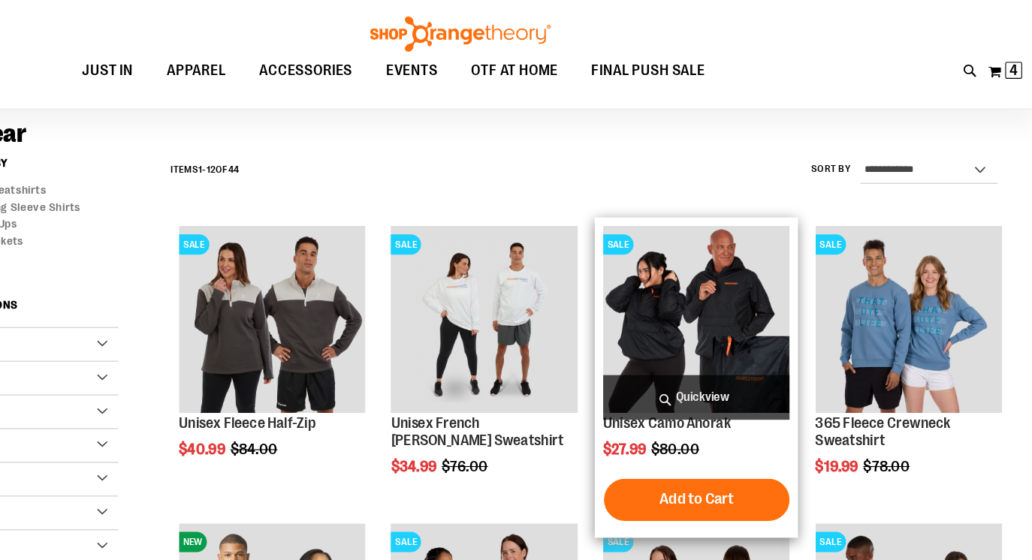
scroll to position [70, 0]
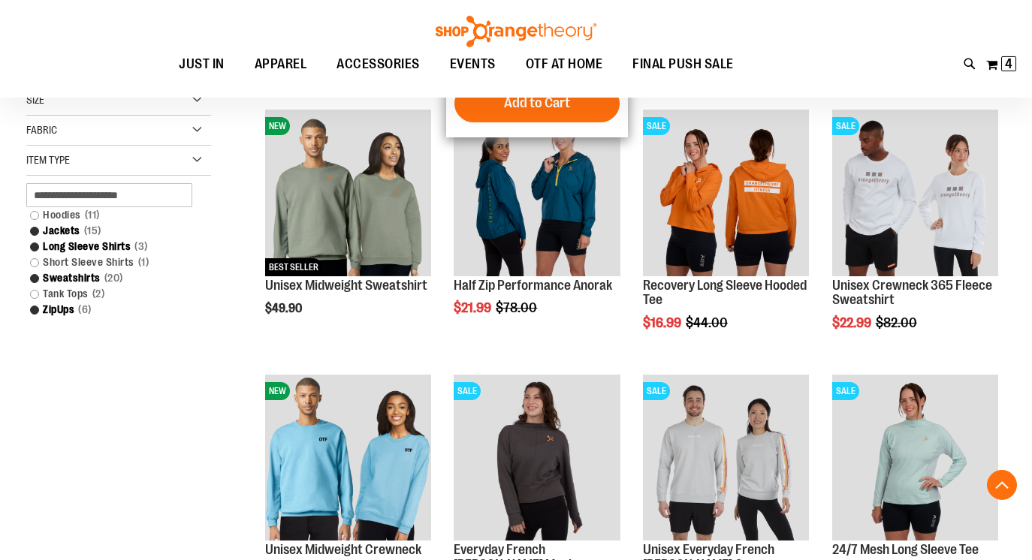
scroll to position [433, 0]
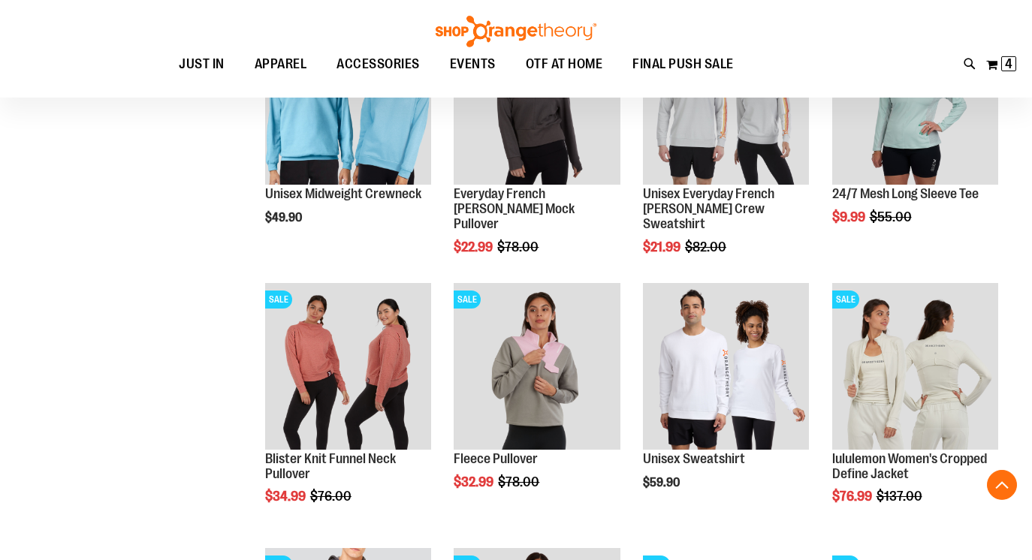
scroll to position [831, 0]
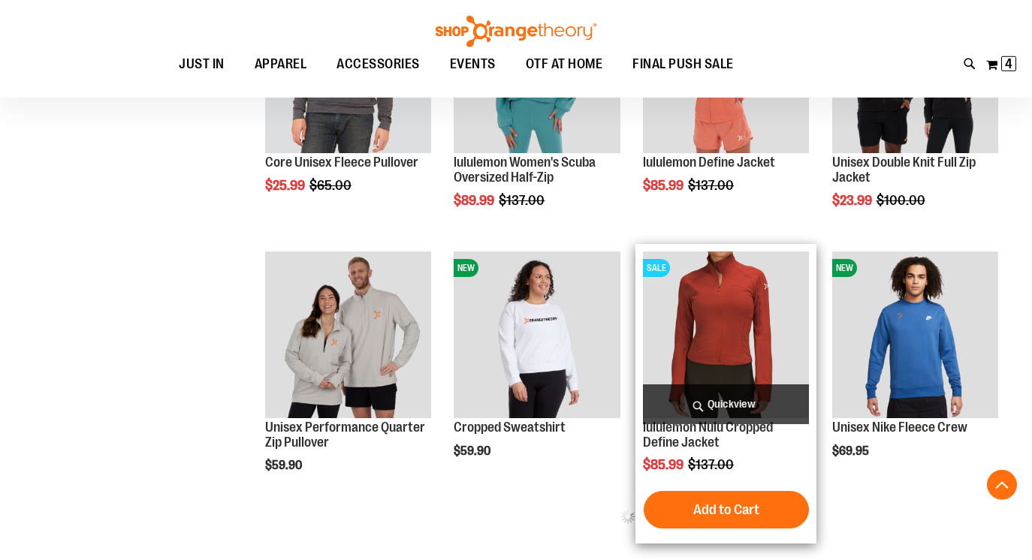
scroll to position [1394, 0]
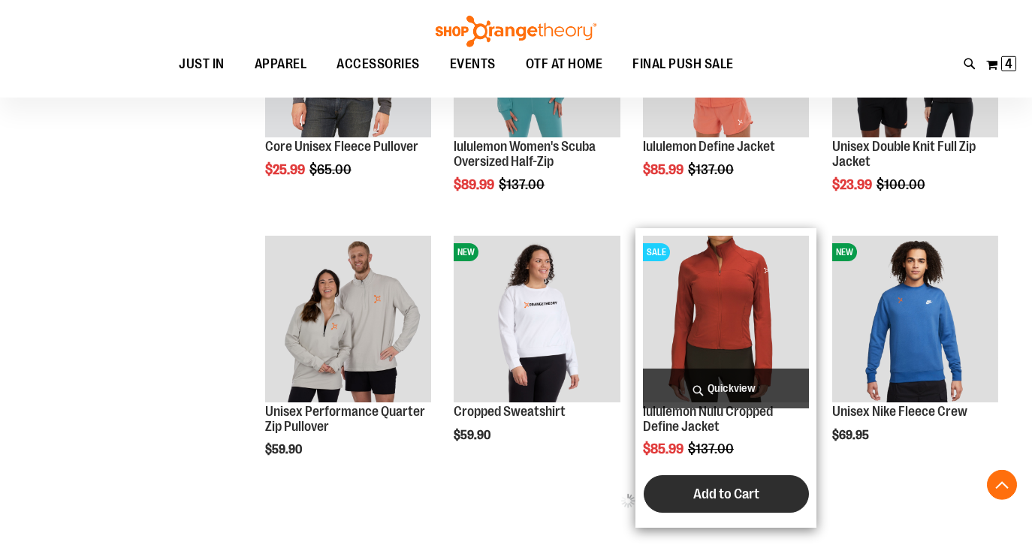
click at [688, 494] on button "Add to Cart" at bounding box center [726, 495] width 165 height 38
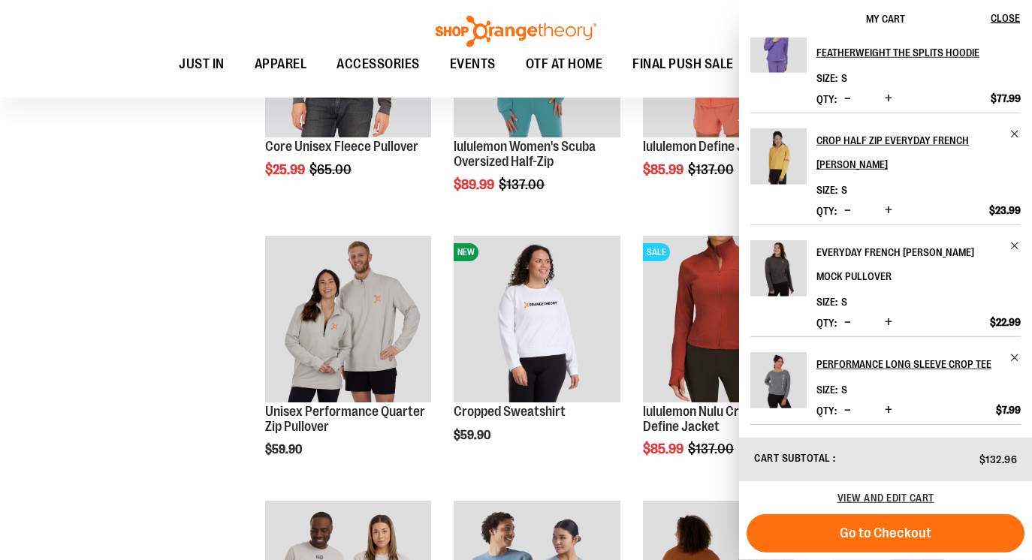
scroll to position [0, 0]
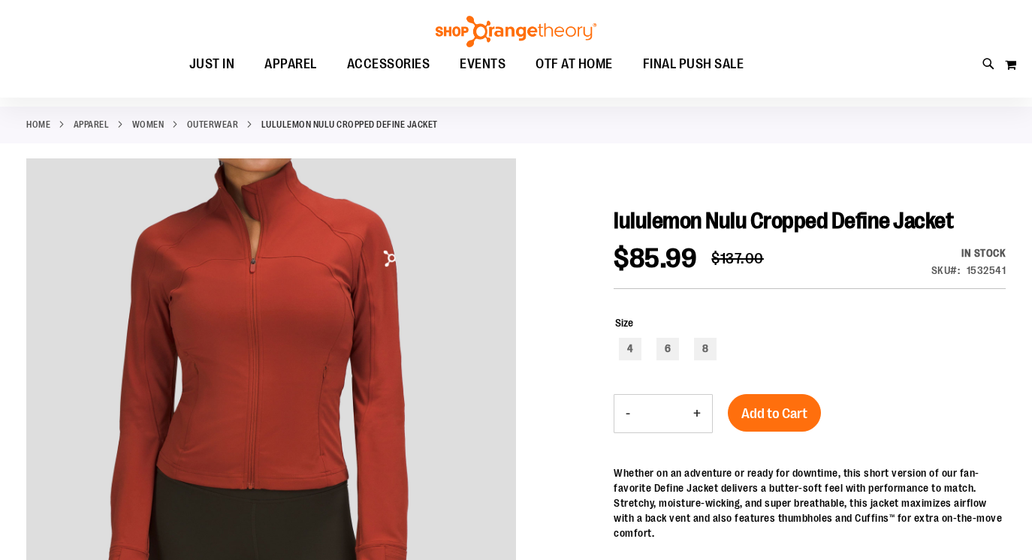
scroll to position [132, 0]
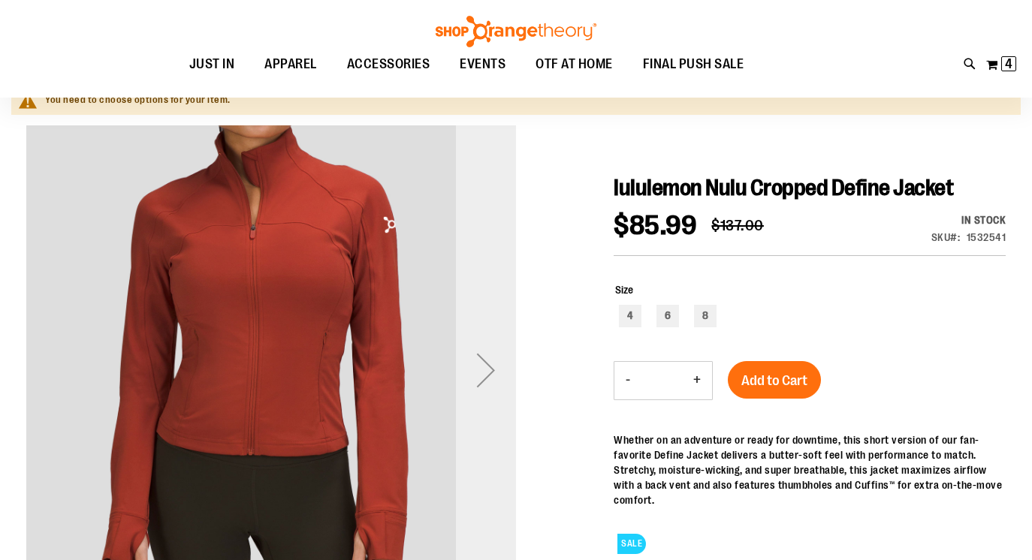
click at [500, 351] on div "Next" at bounding box center [486, 370] width 60 height 60
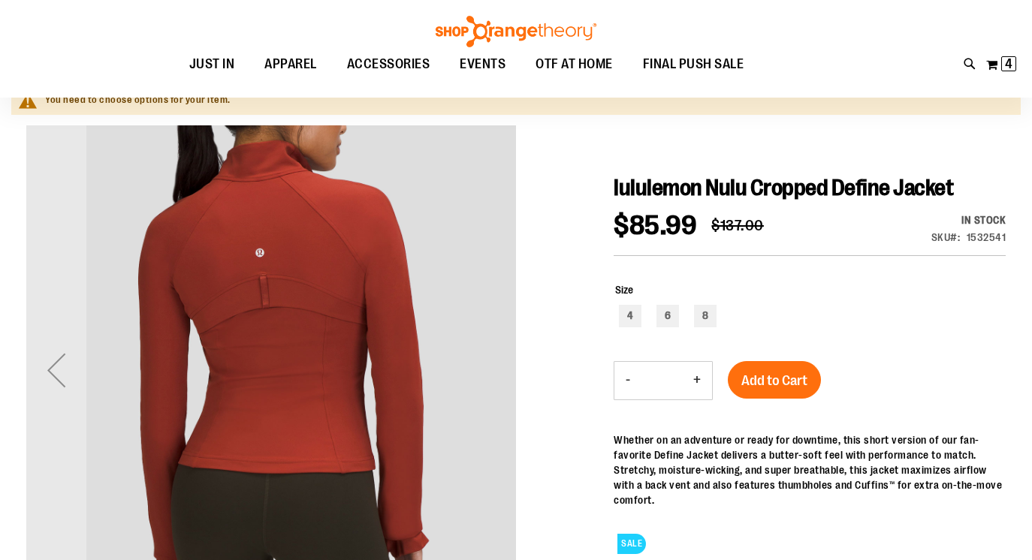
click at [500, 351] on img "carousel" at bounding box center [271, 367] width 490 height 490
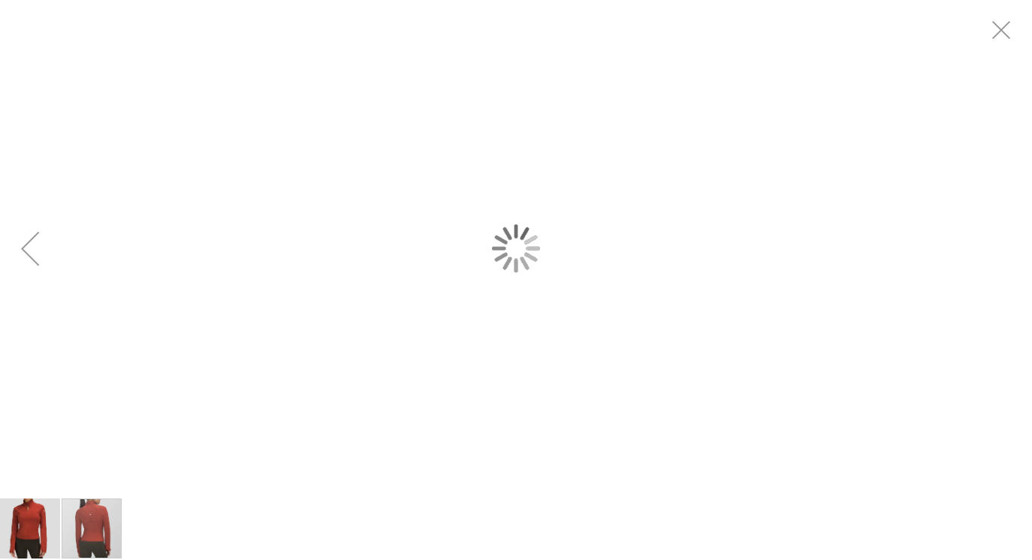
scroll to position [0, 0]
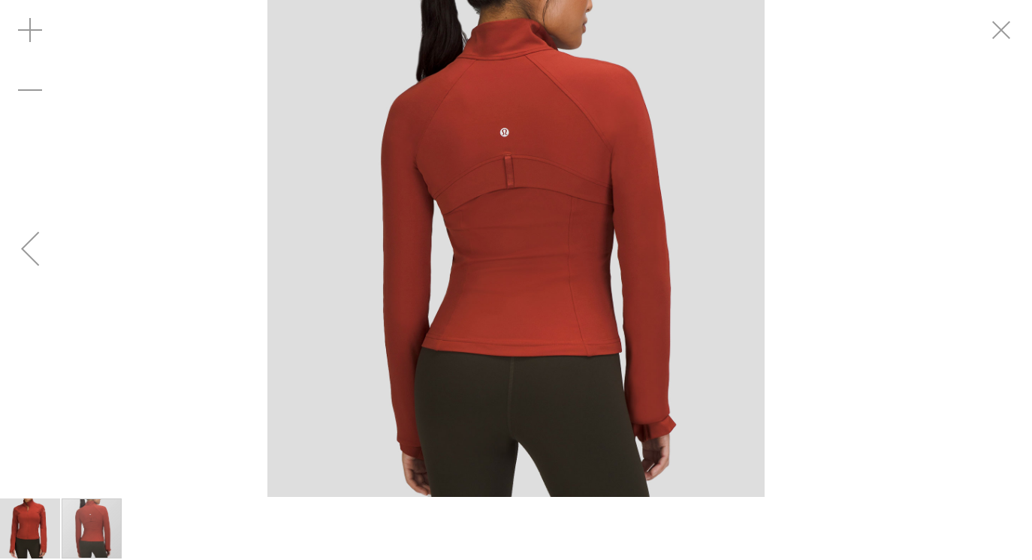
click at [987, 65] on div "carousel" at bounding box center [516, 248] width 1032 height 497
click at [1000, 36] on div "Exit fullscreen" at bounding box center [1002, 30] width 60 height 60
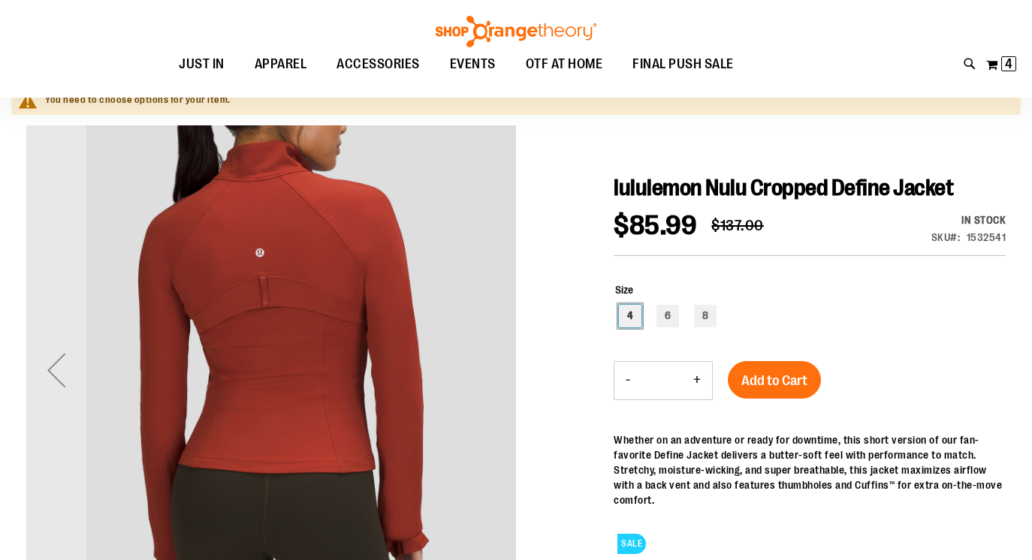
click at [629, 328] on div "4" at bounding box center [630, 316] width 23 height 23
type input "***"
click at [792, 389] on span "Add to Cart" at bounding box center [775, 381] width 66 height 17
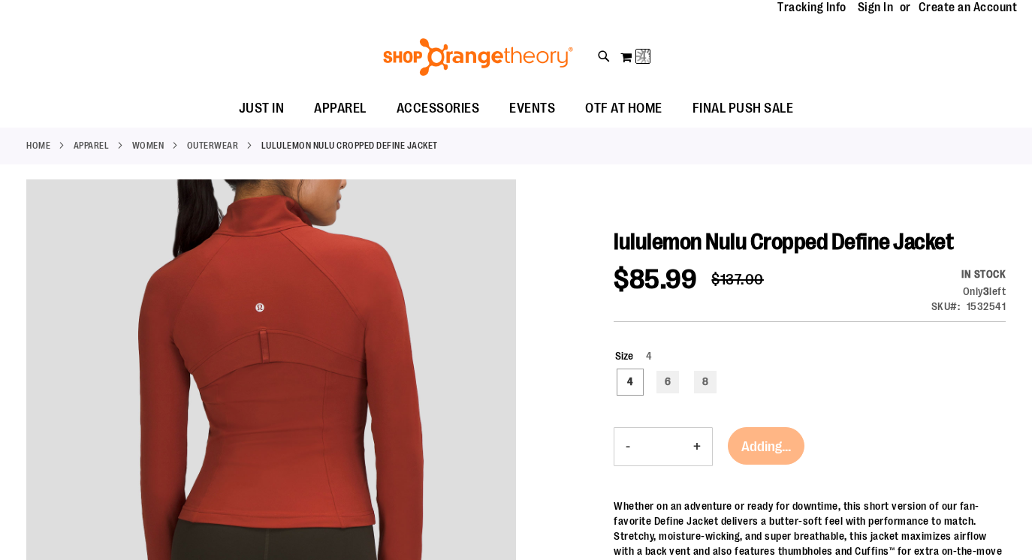
scroll to position [0, 0]
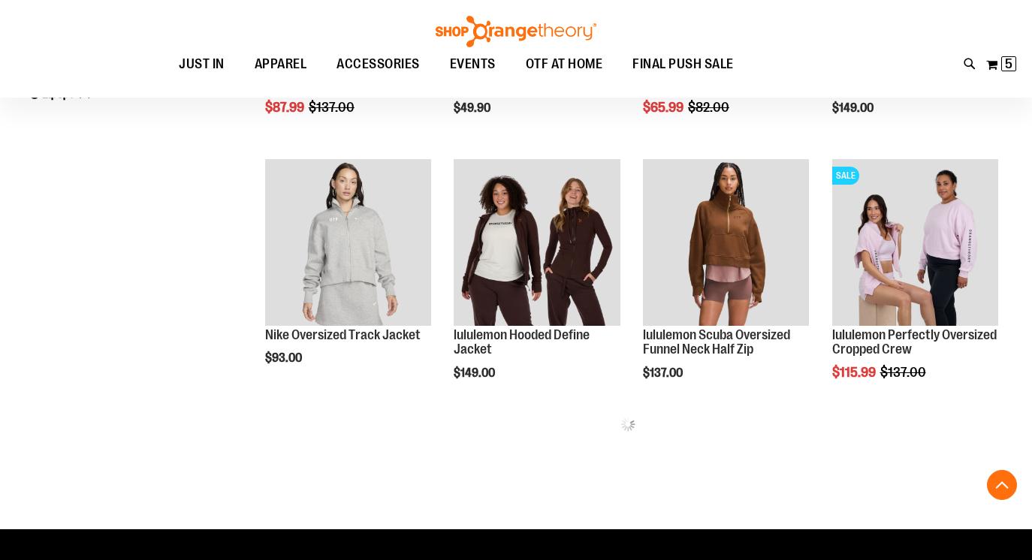
scroll to position [525, 0]
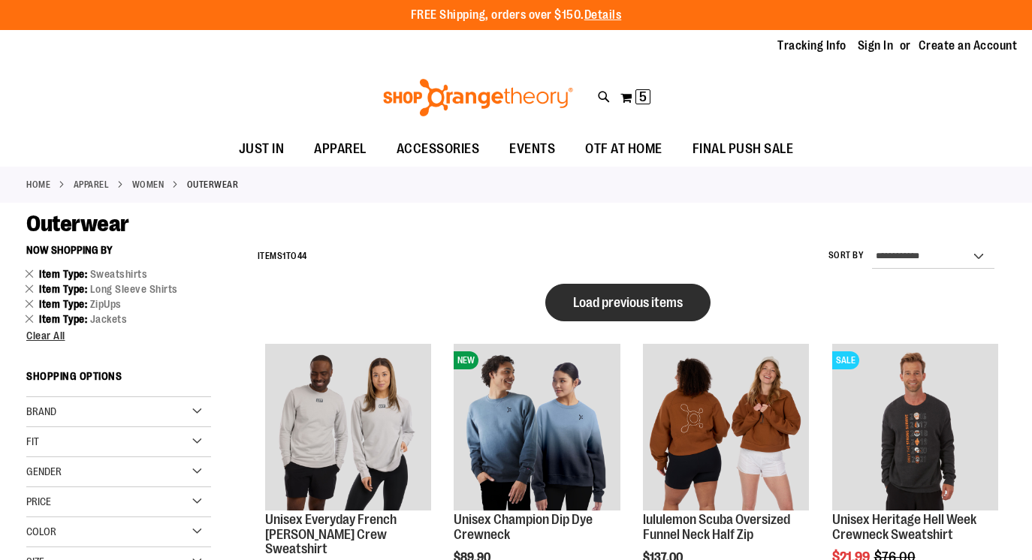
click at [603, 307] on span "Load previous items" at bounding box center [628, 302] width 110 height 15
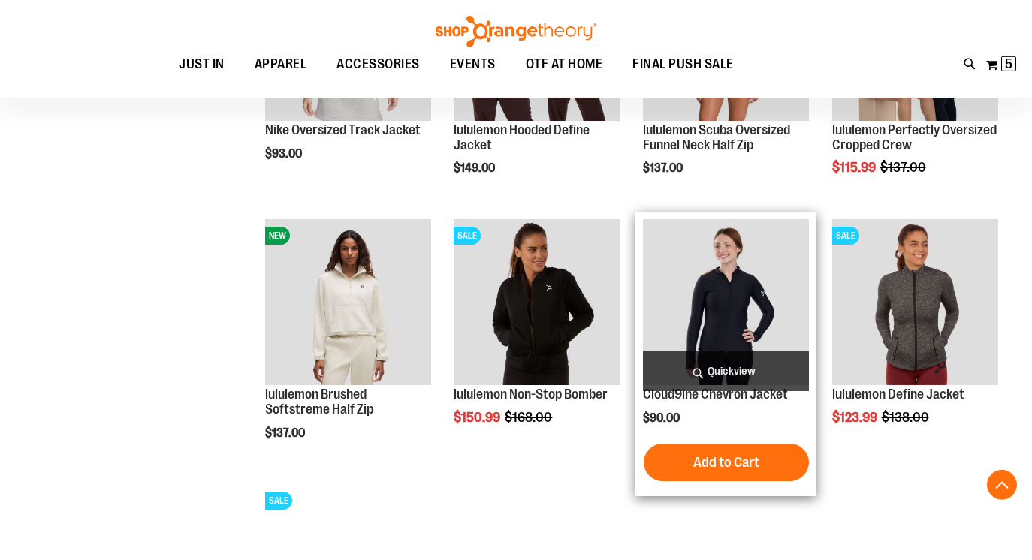
scroll to position [1780, 0]
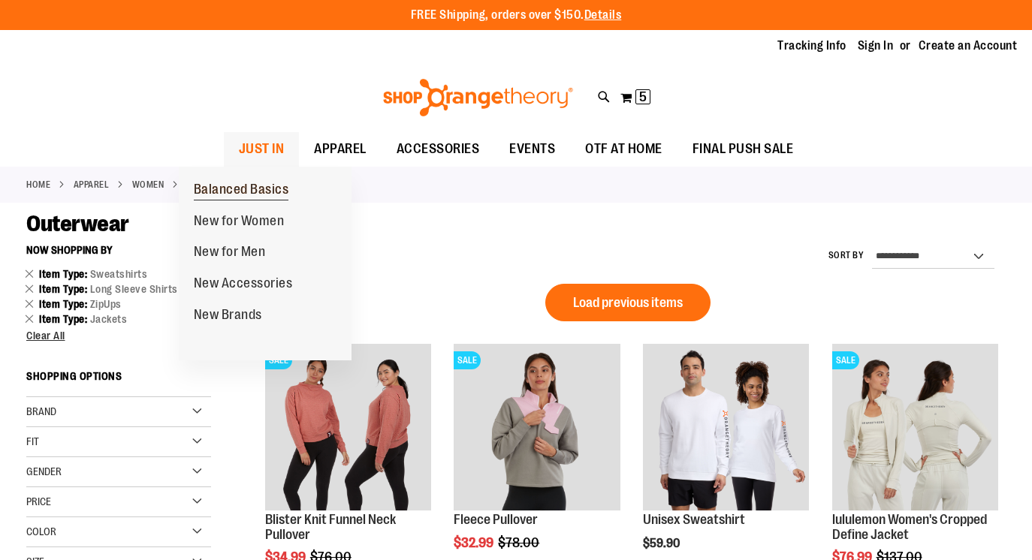
click at [240, 185] on span "Balanced Basics" at bounding box center [241, 191] width 95 height 19
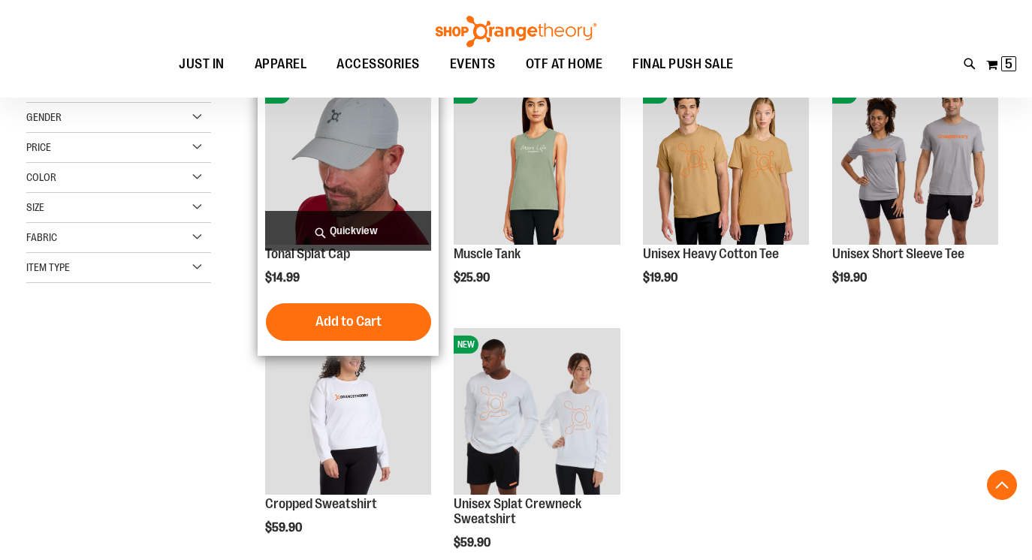
scroll to position [298, 0]
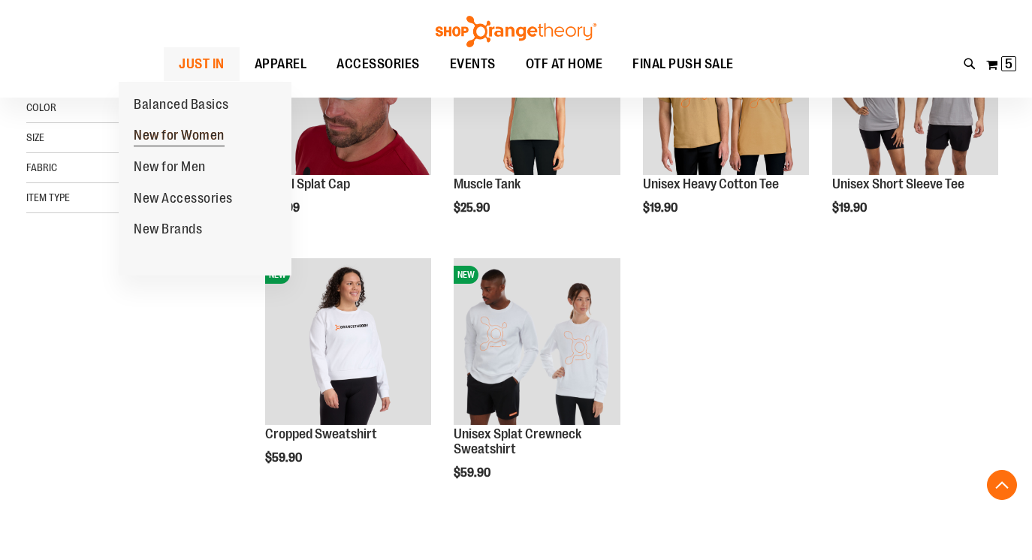
click at [165, 136] on span "New for Women" at bounding box center [179, 137] width 91 height 19
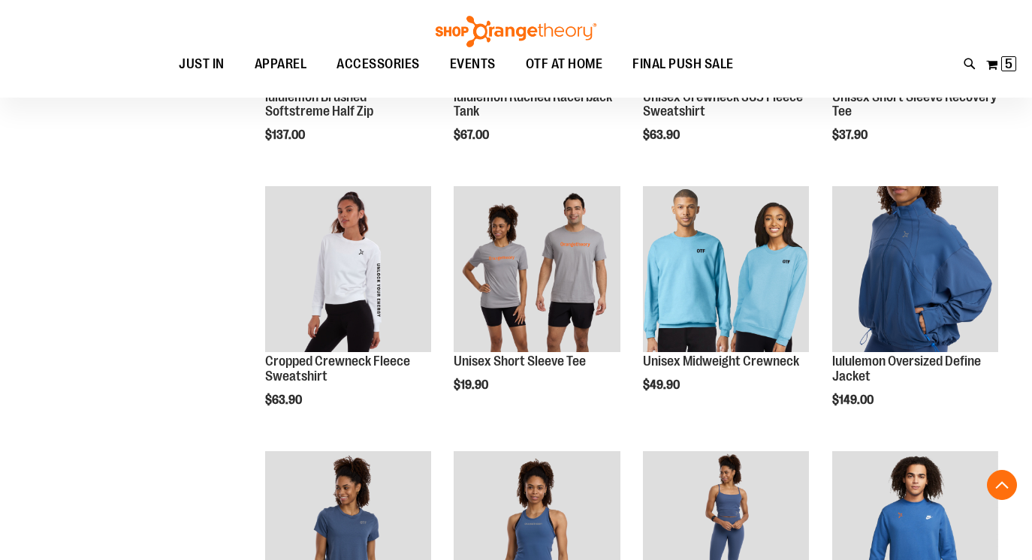
scroll to position [916, 0]
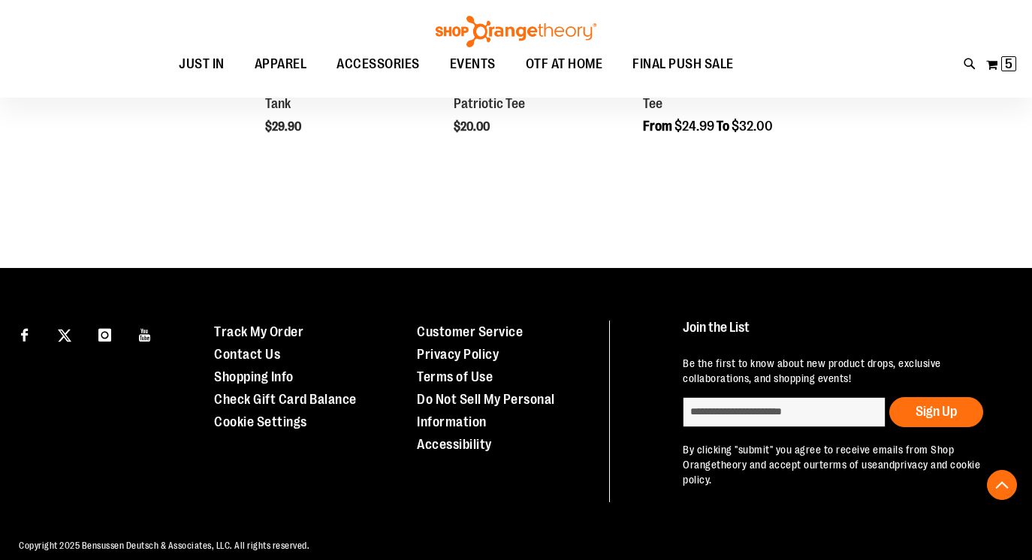
scroll to position [2267, 0]
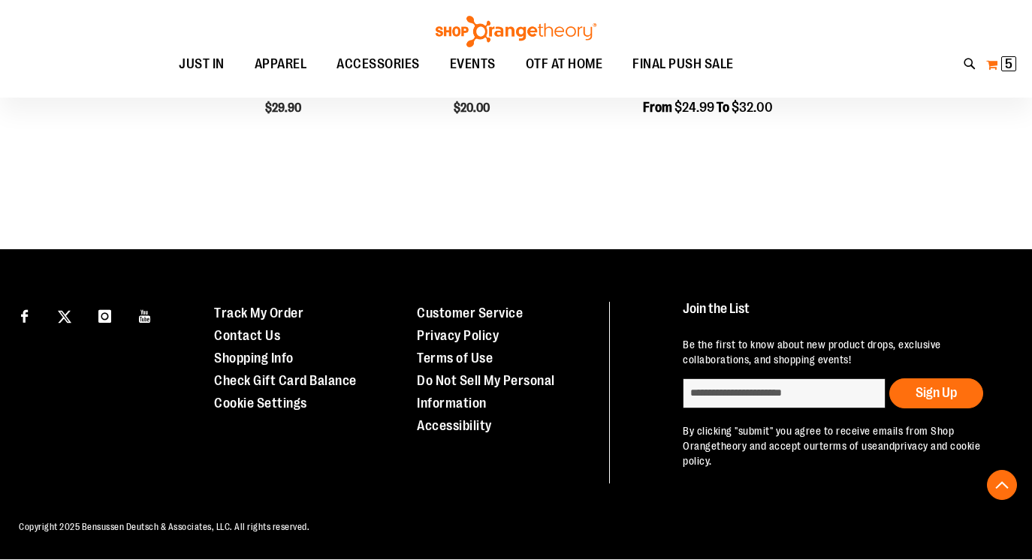
click at [1010, 69] on span "5" at bounding box center [1009, 63] width 8 height 15
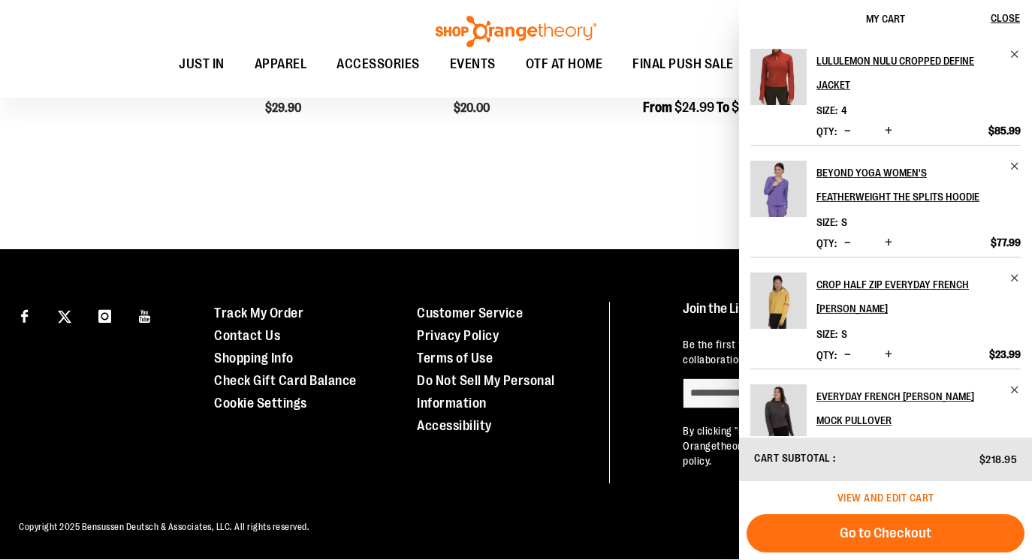
click at [850, 498] on span "View and edit cart" at bounding box center [886, 498] width 97 height 12
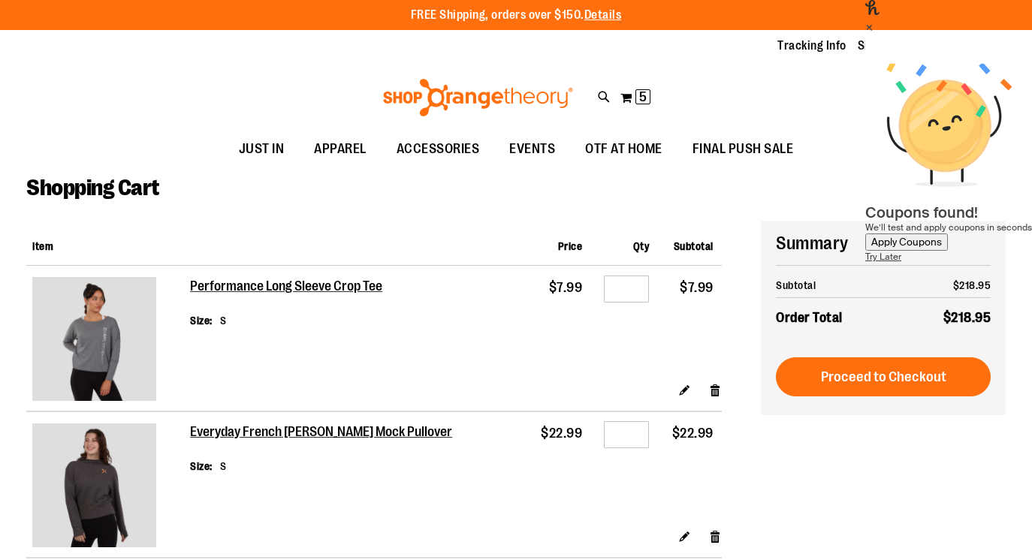
click at [871, 236] on div "Apply Coupons" at bounding box center [906, 242] width 71 height 13
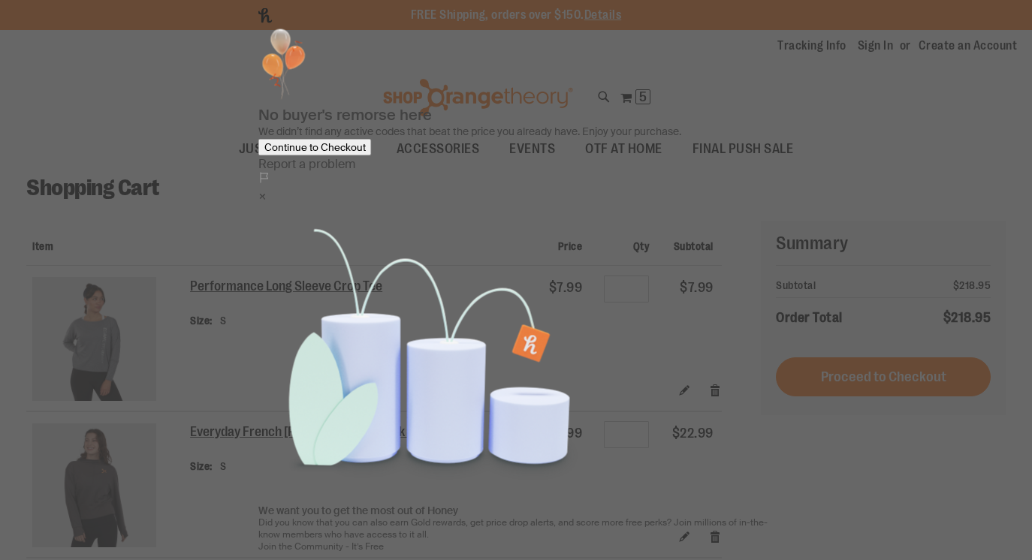
click at [742, 188] on div "×" at bounding box center [516, 196] width 516 height 16
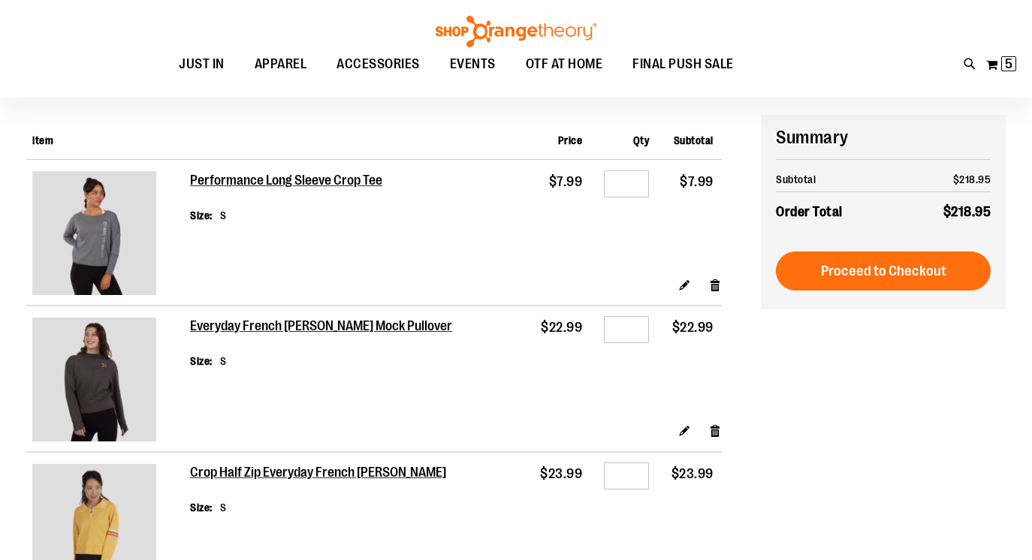
scroll to position [368, 0]
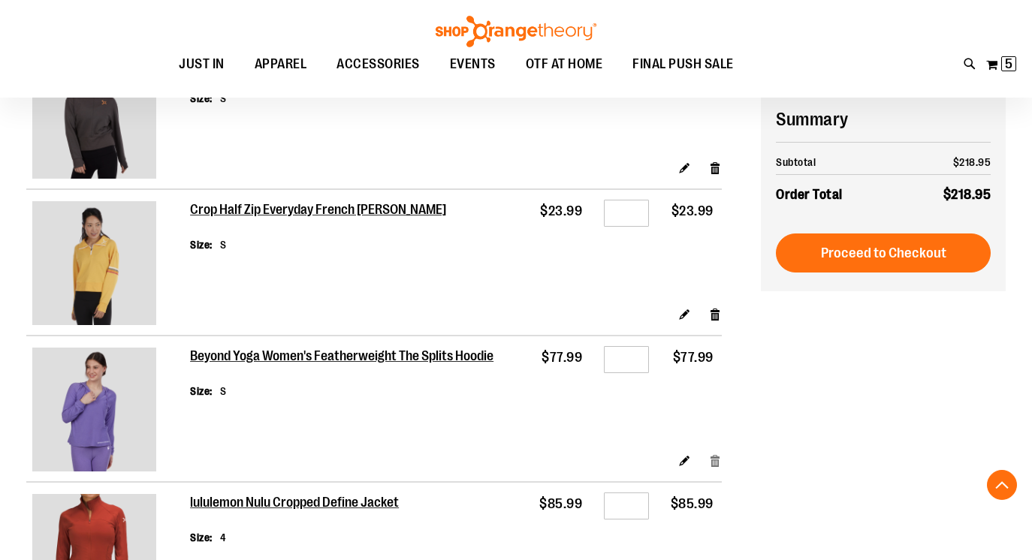
click at [711, 464] on link "Remove item" at bounding box center [715, 461] width 13 height 16
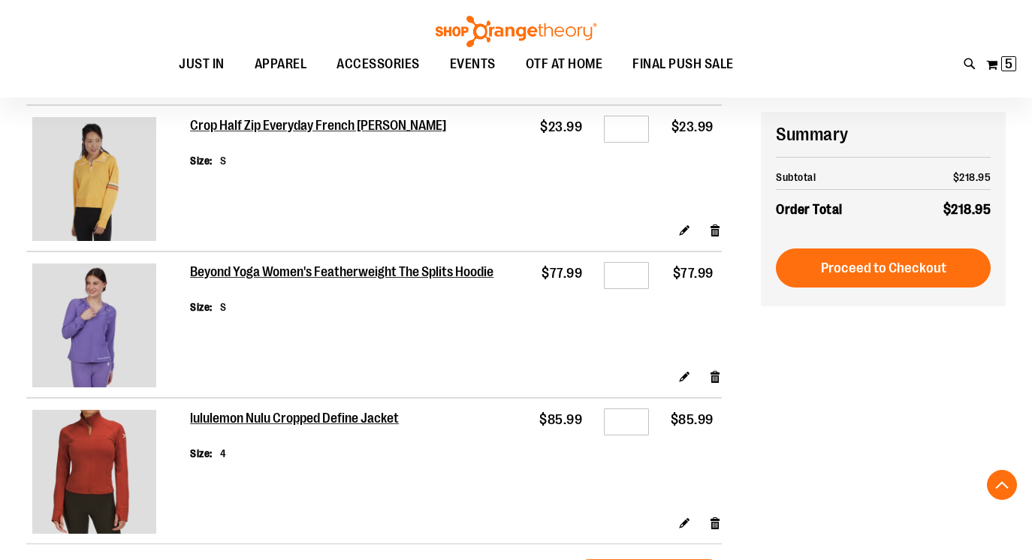
scroll to position [473, 0]
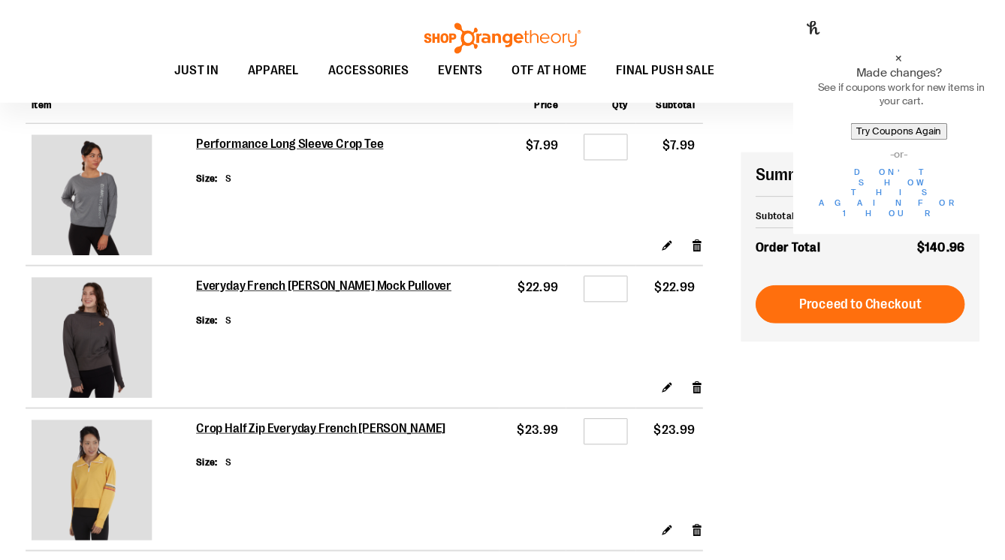
scroll to position [306, 0]
